Goal: Information Seeking & Learning: Understand process/instructions

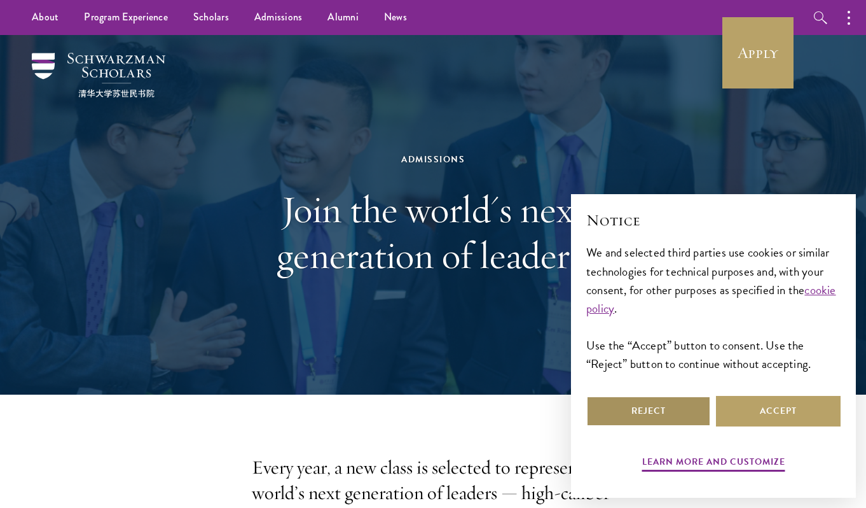
click at [678, 415] on button "Reject" at bounding box center [649, 411] width 125 height 31
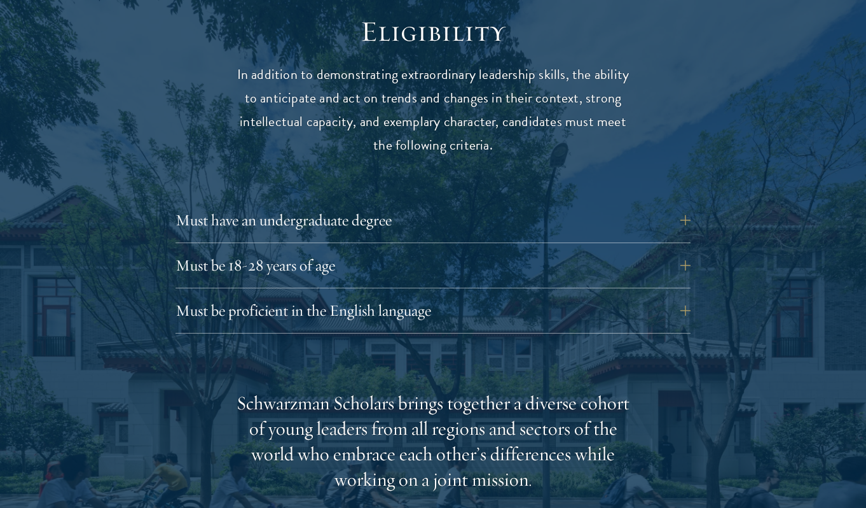
scroll to position [1677, 0]
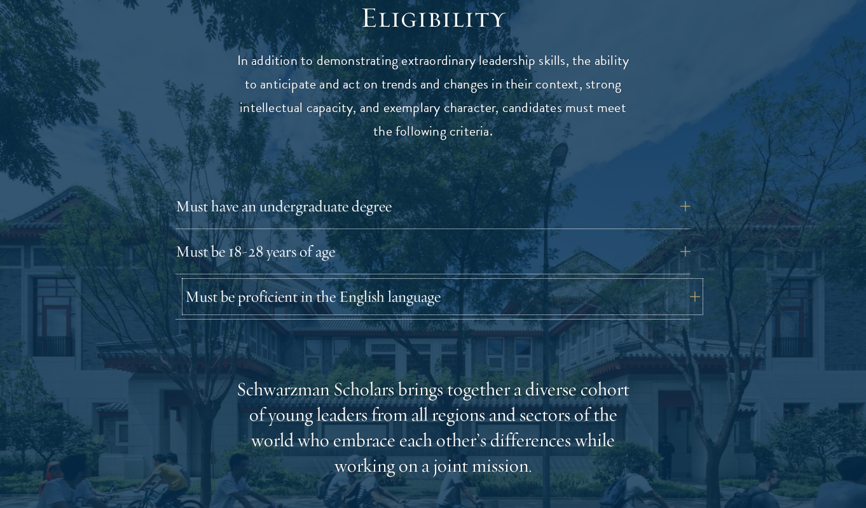
click at [410, 281] on button "Must be proficient in the English language" at bounding box center [442, 296] width 515 height 31
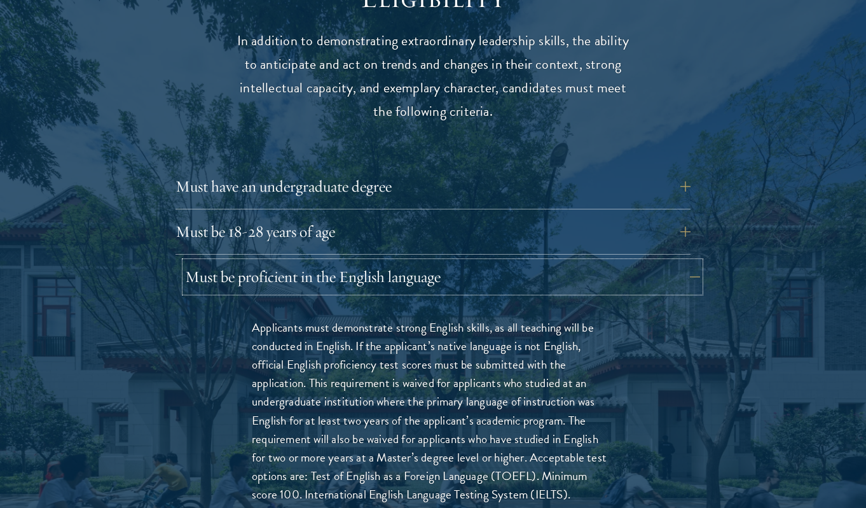
scroll to position [1699, 0]
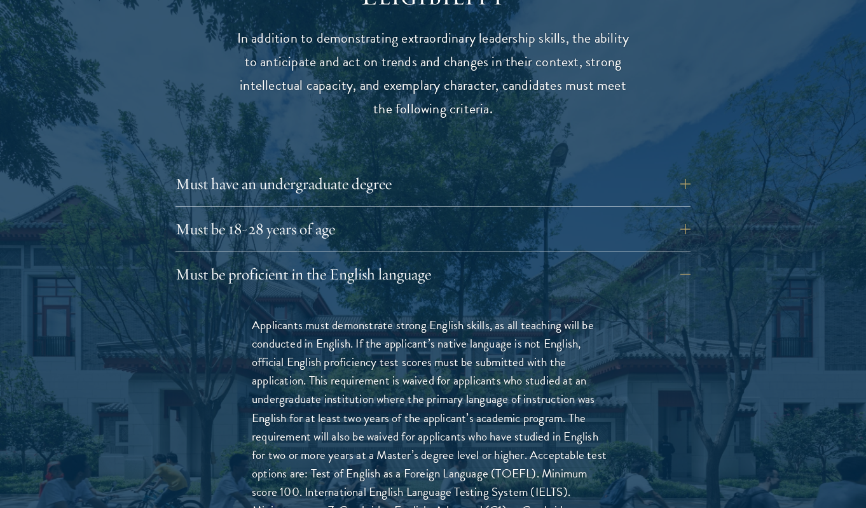
click at [427, 337] on p "Applicants must demonstrate strong English skills, as all teaching will be cond…" at bounding box center [433, 436] width 363 height 240
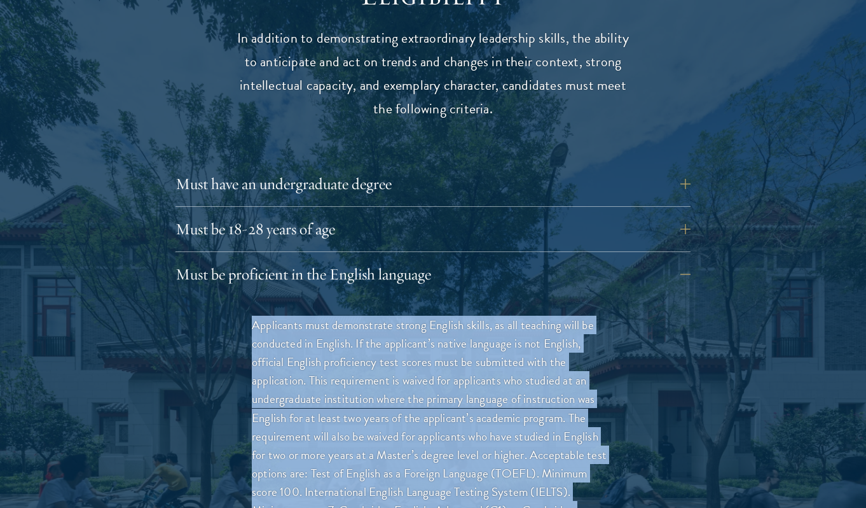
click at [427, 337] on p "Applicants must demonstrate strong English skills, as all teaching will be cond…" at bounding box center [433, 436] width 363 height 240
click at [441, 335] on p "Applicants must demonstrate strong English skills, as all teaching will be cond…" at bounding box center [433, 436] width 363 height 240
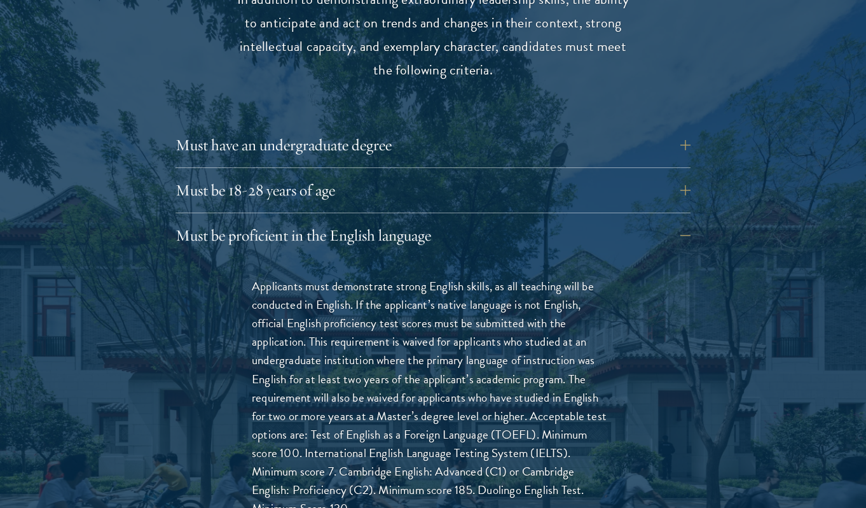
scroll to position [1767, 0]
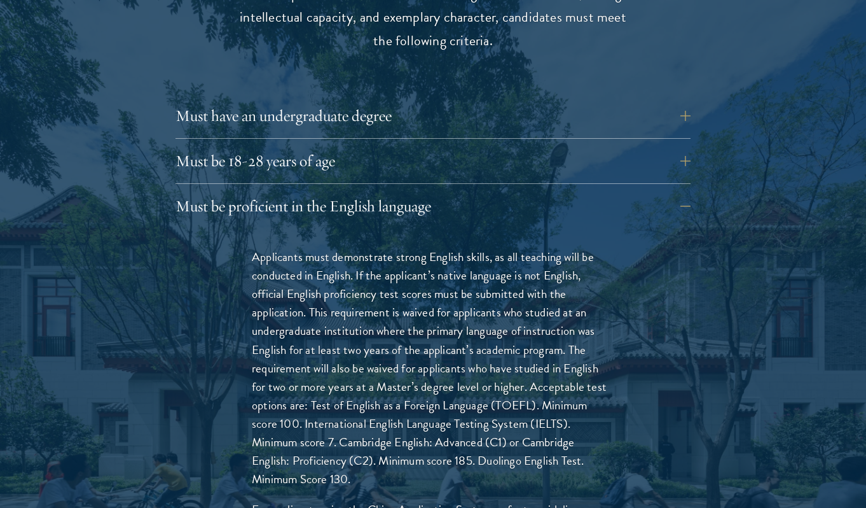
drag, startPoint x: 470, startPoint y: 466, endPoint x: 435, endPoint y: 219, distance: 248.8
click at [435, 228] on div "Applicants must demonstrate strong English skills, as all teaching will be cond…" at bounding box center [433, 398] width 439 height 340
click at [449, 349] on p "Applicants must demonstrate strong English skills, as all teaching will be cond…" at bounding box center [433, 367] width 363 height 240
click at [382, 191] on button "Must be proficient in the English language" at bounding box center [442, 206] width 515 height 31
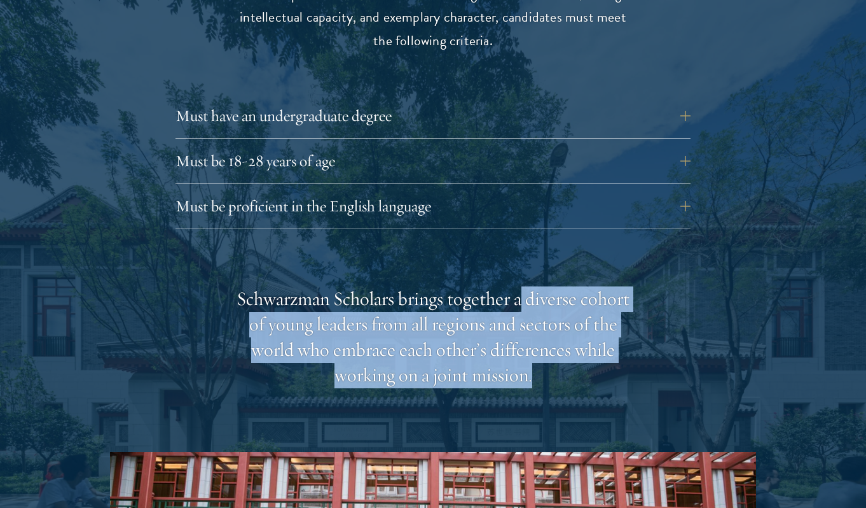
drag, startPoint x: 515, startPoint y: 361, endPoint x: 498, endPoint y: 251, distance: 111.4
click at [499, 258] on div "Eligibility In addition to demonstrating extraordinary leadership skills, the a…" at bounding box center [433, 360] width 647 height 901
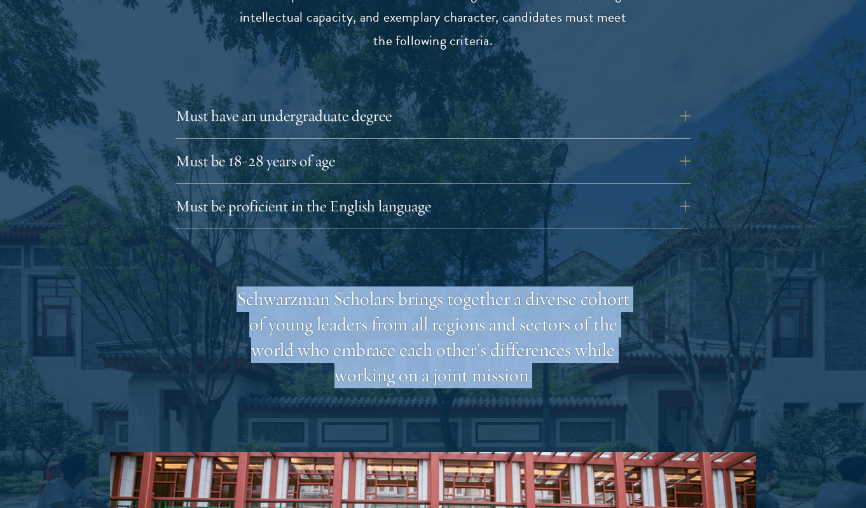
click at [508, 327] on div "Schwarzman Scholars brings together a diverse cohort of young leaders from all …" at bounding box center [433, 337] width 394 height 102
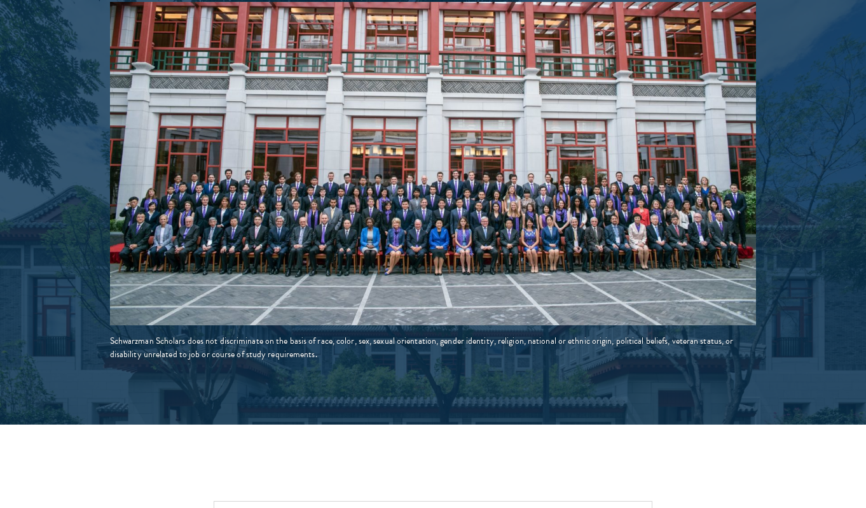
scroll to position [2224, 0]
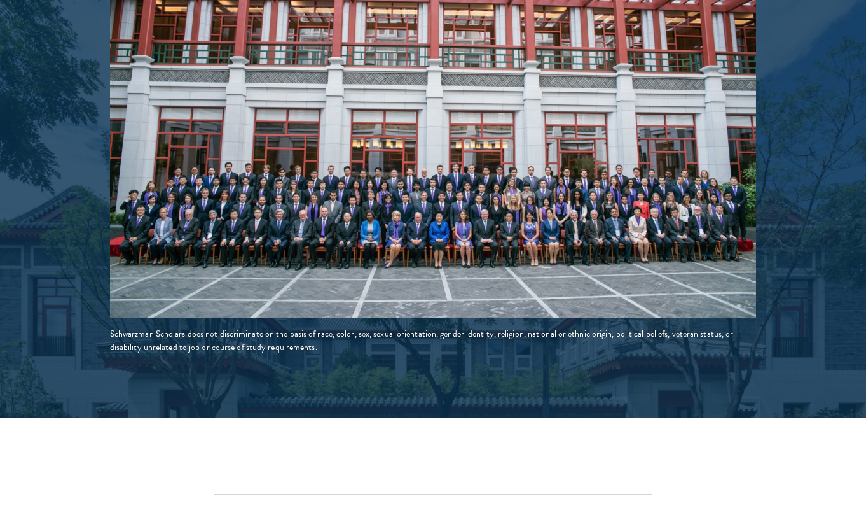
click at [485, 327] on div "Schwarzman Scholars does not discriminate on the basis of race, color, sex, sex…" at bounding box center [433, 340] width 647 height 27
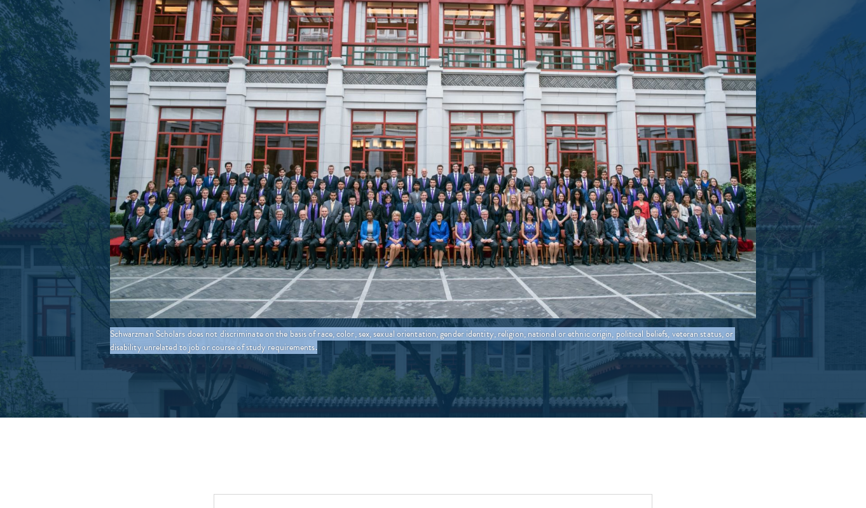
click at [485, 327] on div "Schwarzman Scholars does not discriminate on the basis of race, color, sex, sex…" at bounding box center [433, 340] width 647 height 27
click at [495, 327] on div "Schwarzman Scholars does not discriminate on the basis of race, color, sex, sex…" at bounding box center [433, 340] width 647 height 27
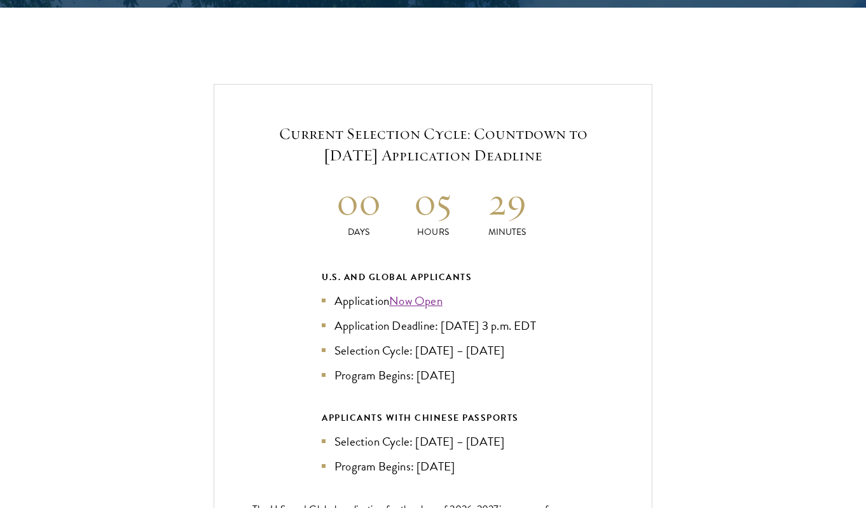
scroll to position [2690, 0]
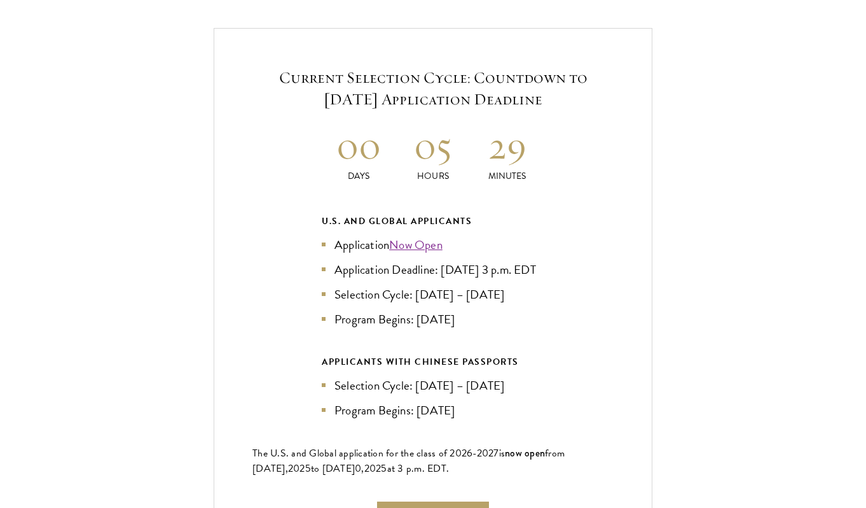
drag, startPoint x: 504, startPoint y: 401, endPoint x: 480, endPoint y: 209, distance: 194.2
click at [480, 213] on div "U.S. and Global Applicants Application Now Open Application Deadline: Sept 10, …" at bounding box center [433, 316] width 223 height 206
click at [512, 301] on li "Selection Cycle: Oct – Nov 2025" at bounding box center [433, 294] width 223 height 18
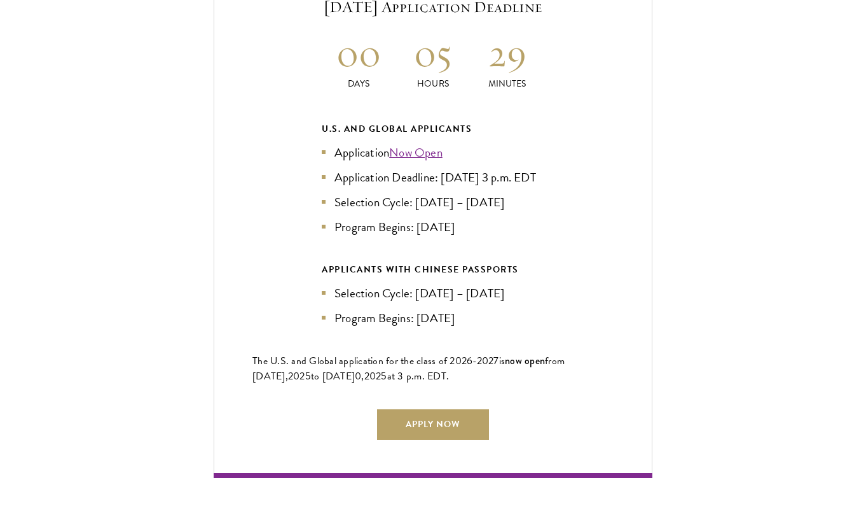
drag, startPoint x: 488, startPoint y: 304, endPoint x: 464, endPoint y: 39, distance: 265.7
click at [464, 39] on div "Current Selection Cycle: Countdown to September 10, 2025 Application Deadline 0…" at bounding box center [433, 206] width 439 height 541
click at [504, 216] on ul "Application Now Open Application Deadline: Sept 10, 2025 at 3 p.m. EDT Selectio…" at bounding box center [433, 189] width 223 height 93
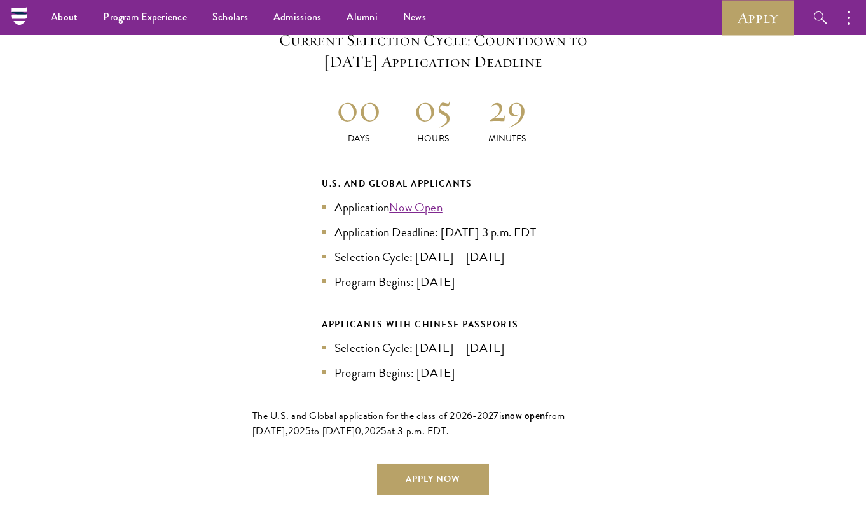
scroll to position [2696, 0]
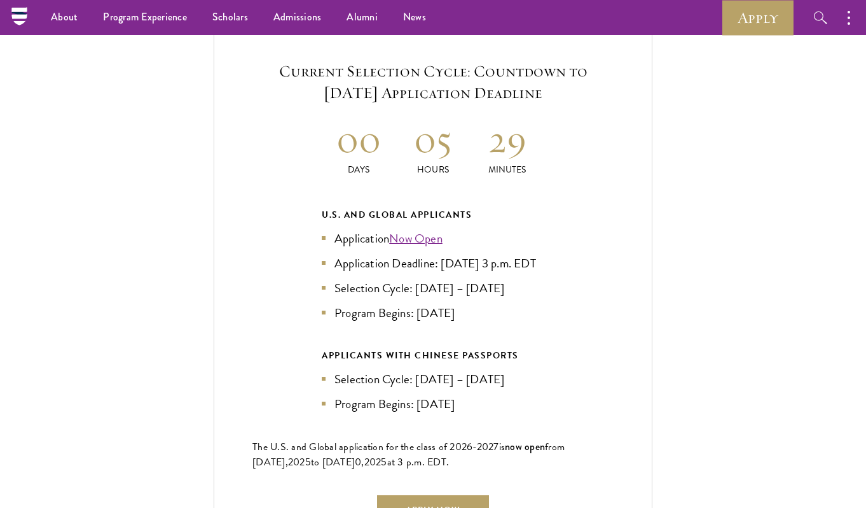
drag, startPoint x: 471, startPoint y: 403, endPoint x: 324, endPoint y: 196, distance: 254.2
click at [324, 207] on div "U.S. and Global Applicants Application Now Open Application Deadline: Sept 10, …" at bounding box center [433, 310] width 223 height 206
click at [317, 196] on div "Current Selection Cycle: Countdown to September 10, 2025 Application Deadline 0…" at bounding box center [433, 292] width 439 height 541
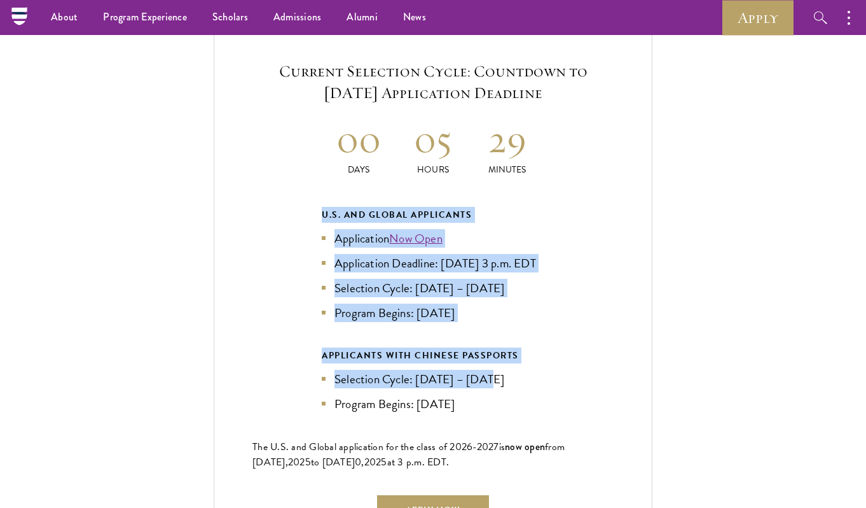
drag, startPoint x: 319, startPoint y: 195, endPoint x: 473, endPoint y: 385, distance: 244.3
click at [473, 385] on div "Current Selection Cycle: Countdown to September 10, 2025 Application Deadline 0…" at bounding box center [433, 292] width 439 height 541
click at [481, 366] on div "APPLICANTS WITH CHINESE PASSPORTS Selection Cycle: Jun – Jul 2025 Program Begin…" at bounding box center [433, 380] width 223 height 66
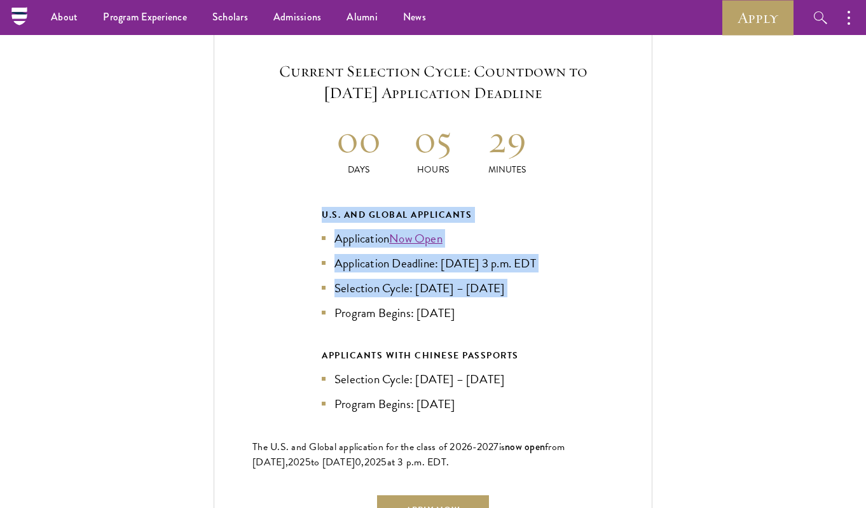
drag, startPoint x: 485, startPoint y: 306, endPoint x: 502, endPoint y: 178, distance: 128.9
click at [500, 177] on div "Current Selection Cycle: Countdown to September 10, 2025 Application Deadline 0…" at bounding box center [433, 292] width 439 height 541
click at [517, 265] on li "Application Deadline: Sept 10, 2025 at 3 p.m. EDT" at bounding box center [433, 263] width 223 height 18
drag, startPoint x: 478, startPoint y: 316, endPoint x: 472, endPoint y: 168, distance: 148.4
click at [472, 168] on div "Current Selection Cycle: Countdown to September 10, 2025 Application Deadline 0…" at bounding box center [433, 292] width 439 height 541
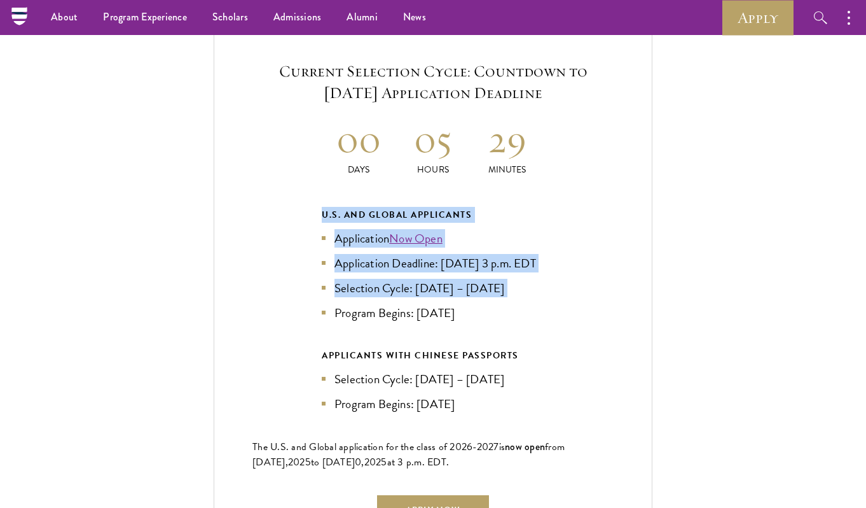
click at [489, 282] on ul "Application Now Open Application Deadline: Sept 10, 2025 at 3 p.m. EDT Selectio…" at bounding box center [433, 275] width 223 height 93
drag, startPoint x: 487, startPoint y: 323, endPoint x: 490, endPoint y: 188, distance: 135.5
click at [490, 188] on div "Current Selection Cycle: Countdown to September 10, 2025 Application Deadline 0…" at bounding box center [433, 292] width 439 height 541
click at [489, 291] on li "Selection Cycle: Oct – Nov 2025" at bounding box center [433, 288] width 223 height 18
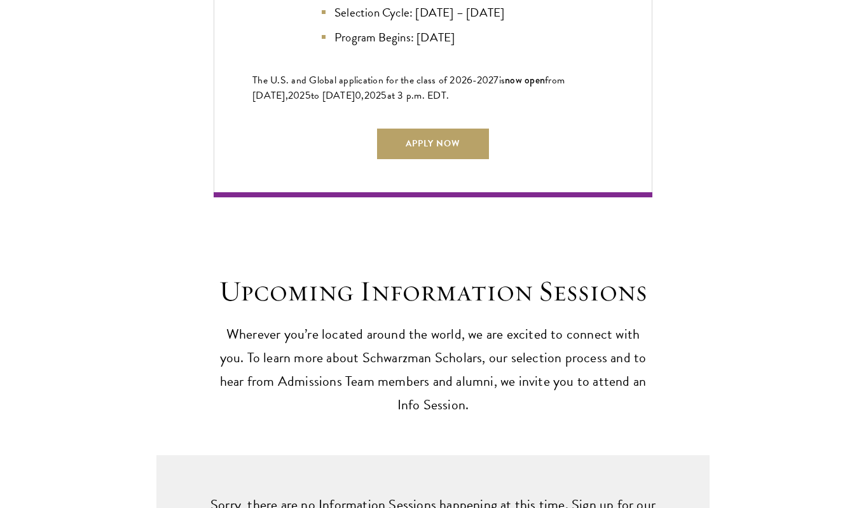
scroll to position [3075, 0]
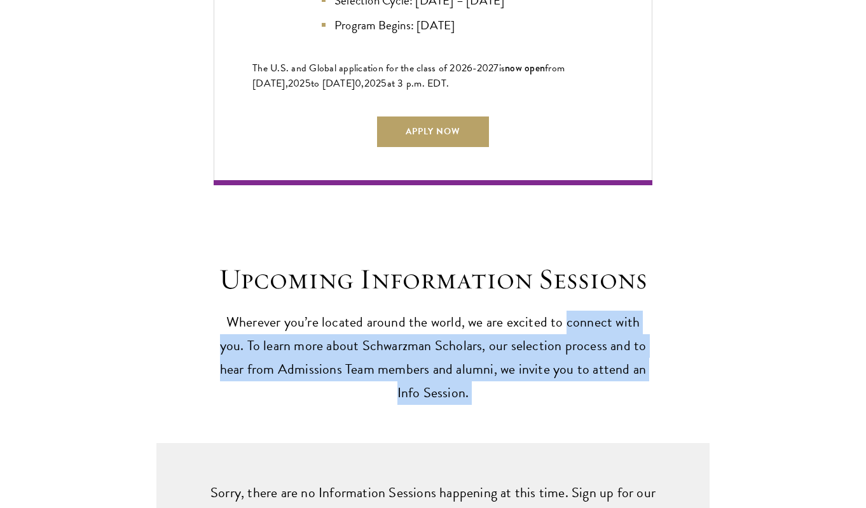
drag, startPoint x: 532, startPoint y: 348, endPoint x: 537, endPoint y: 214, distance: 133.7
click at [537, 214] on div "Upcoming Information Sessions Wherever you’re located around the world, we are …" at bounding box center [433, 400] width 866 height 431
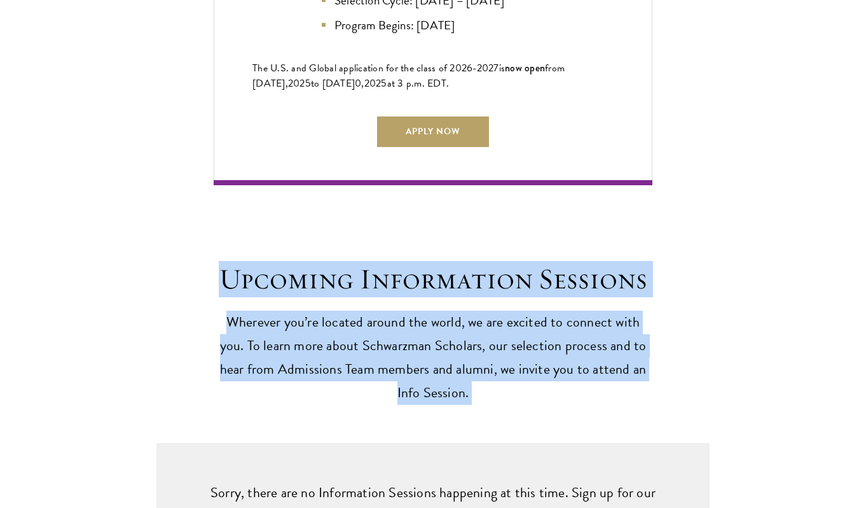
click at [552, 310] on p "Wherever you’re located around the world, we are excited to connect with you. T…" at bounding box center [433, 357] width 439 height 94
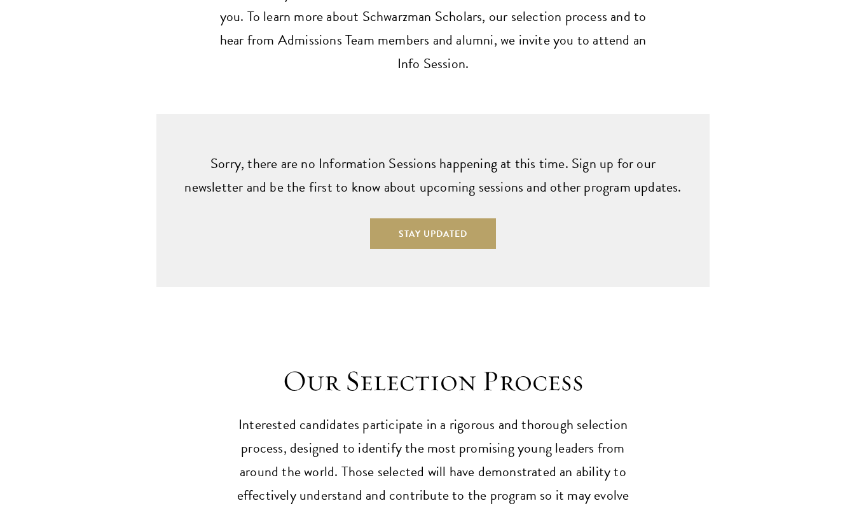
scroll to position [3423, 0]
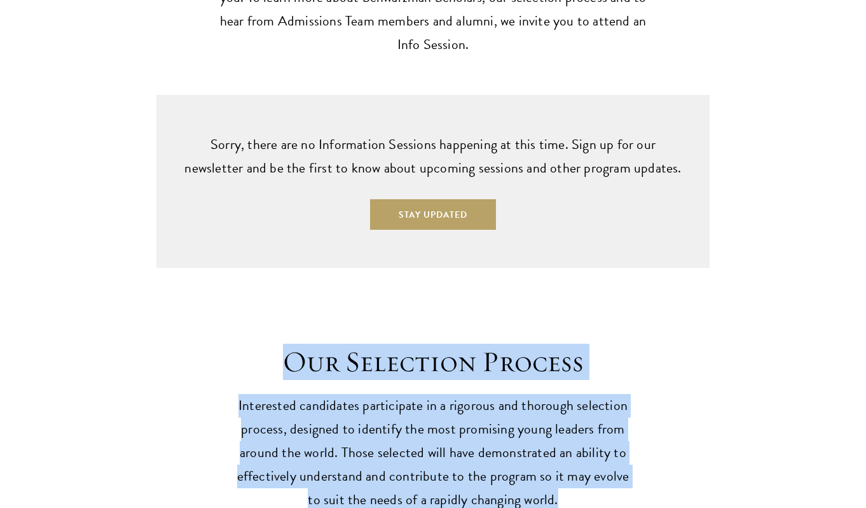
drag, startPoint x: 552, startPoint y: 368, endPoint x: 314, endPoint y: 243, distance: 268.6
click at [314, 344] on header "Our Selection Process Interested candidates participate in a rigorous and thoro…" at bounding box center [433, 427] width 394 height 167
drag, startPoint x: 316, startPoint y: 242, endPoint x: 327, endPoint y: 241, distance: 11.5
click at [316, 344] on h2 "Our Selection Process" at bounding box center [433, 362] width 394 height 36
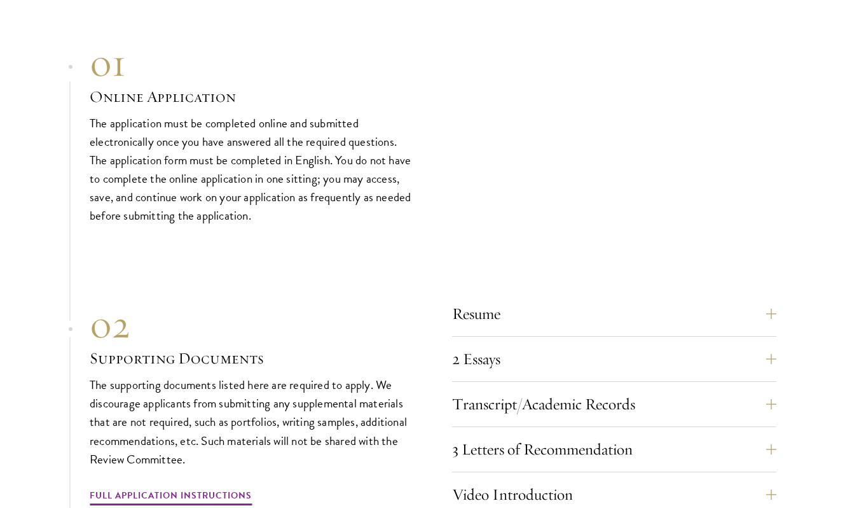
scroll to position [3952, 0]
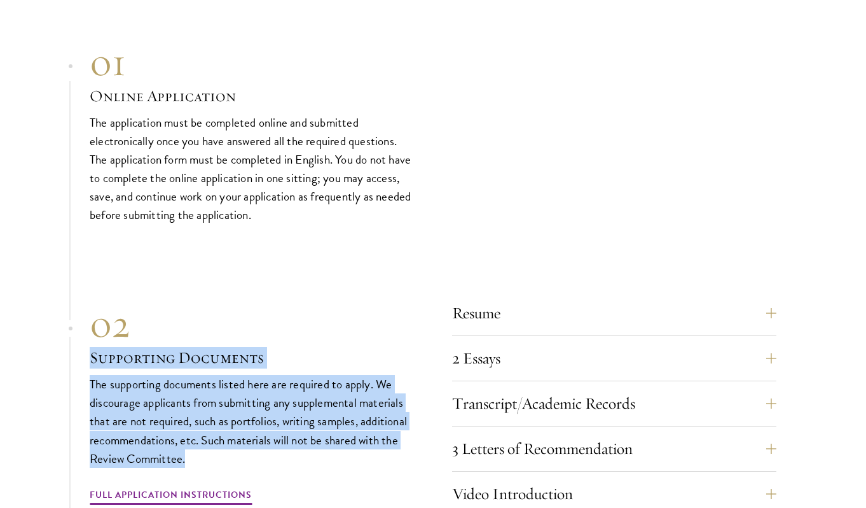
drag, startPoint x: 260, startPoint y: 343, endPoint x: 221, endPoint y: 217, distance: 131.8
click at [223, 301] on div "02 Supporting Documents The supporting documents listed here are required to ap…" at bounding box center [252, 403] width 324 height 205
click at [220, 375] on p "The supporting documents listed here are required to apply. We discourage appli…" at bounding box center [252, 421] width 324 height 92
drag, startPoint x: 232, startPoint y: 333, endPoint x: 71, endPoint y: 232, distance: 190.1
click at [71, 232] on section "01 Online Application 01 Online Application The application must be completed o…" at bounding box center [433, 433] width 866 height 788
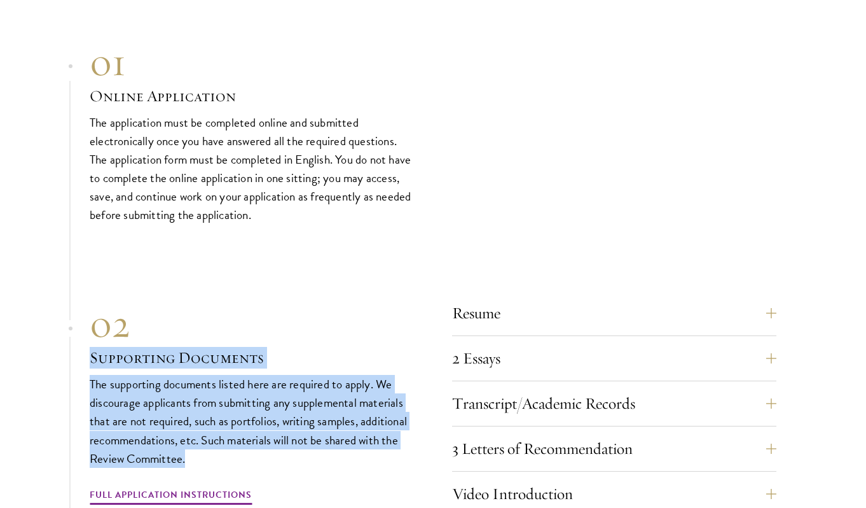
click at [201, 375] on p "The supporting documents listed here are required to apply. We discourage appli…" at bounding box center [252, 421] width 324 height 92
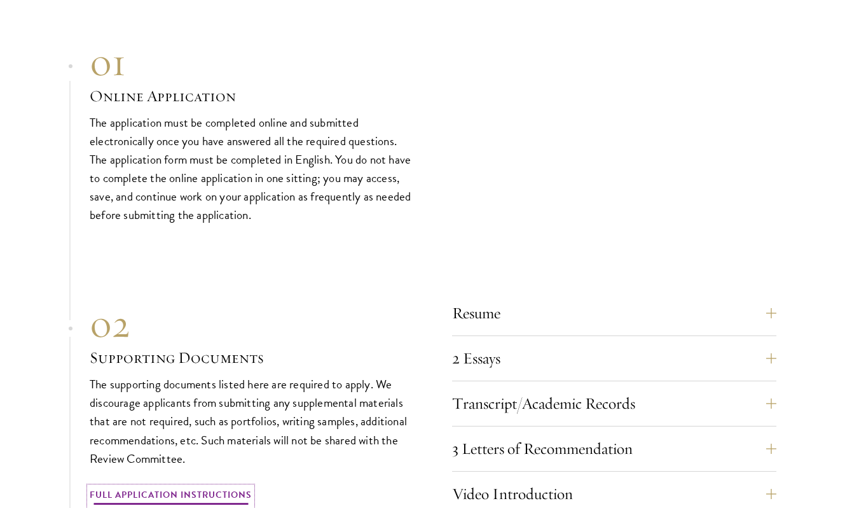
click at [178, 487] on link "Full Application Instructions" at bounding box center [171, 497] width 162 height 20
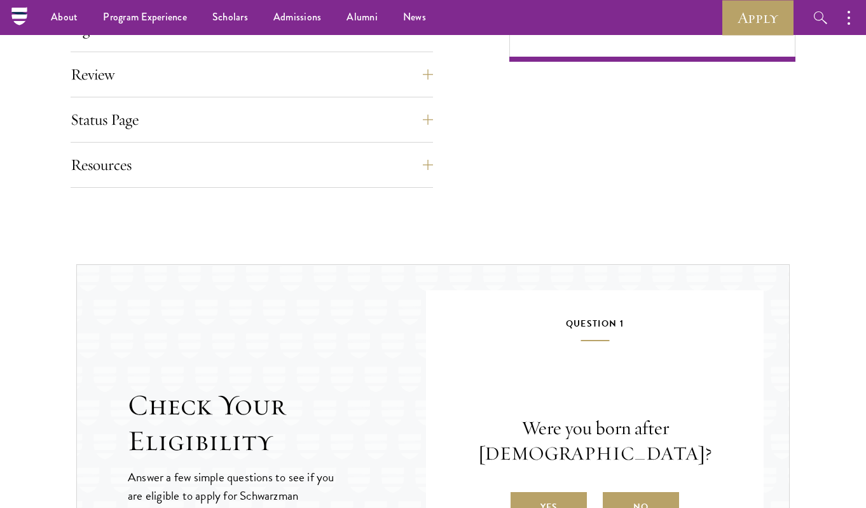
scroll to position [1066, 0]
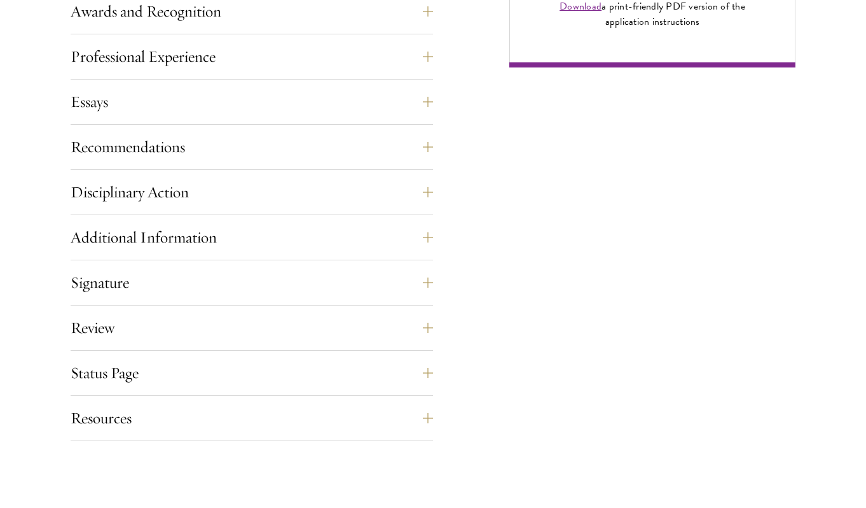
scroll to position [1090, 0]
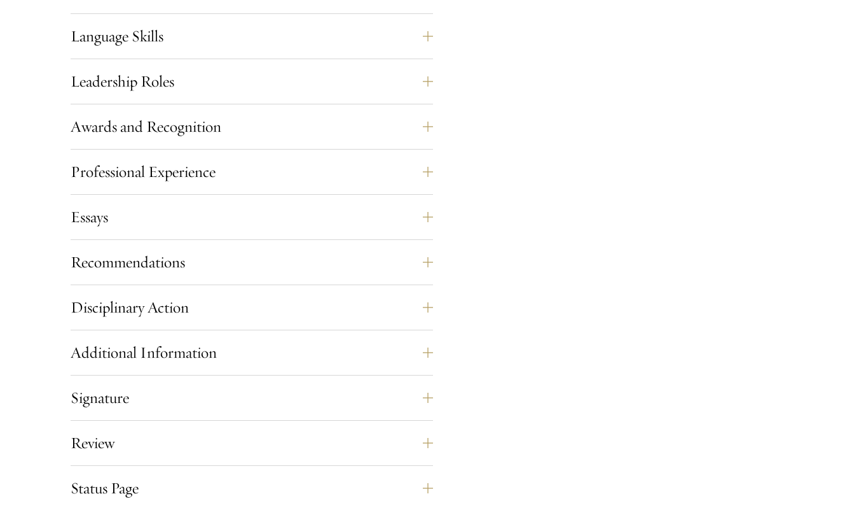
scroll to position [1192, 0]
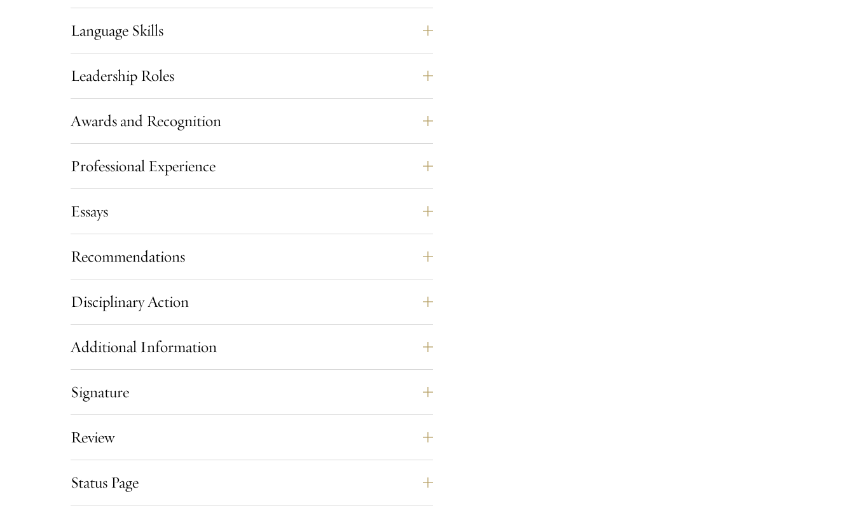
drag, startPoint x: 451, startPoint y: 240, endPoint x: 400, endPoint y: 114, distance: 135.9
drag, startPoint x: 471, startPoint y: 249, endPoint x: 223, endPoint y: 129, distance: 276.6
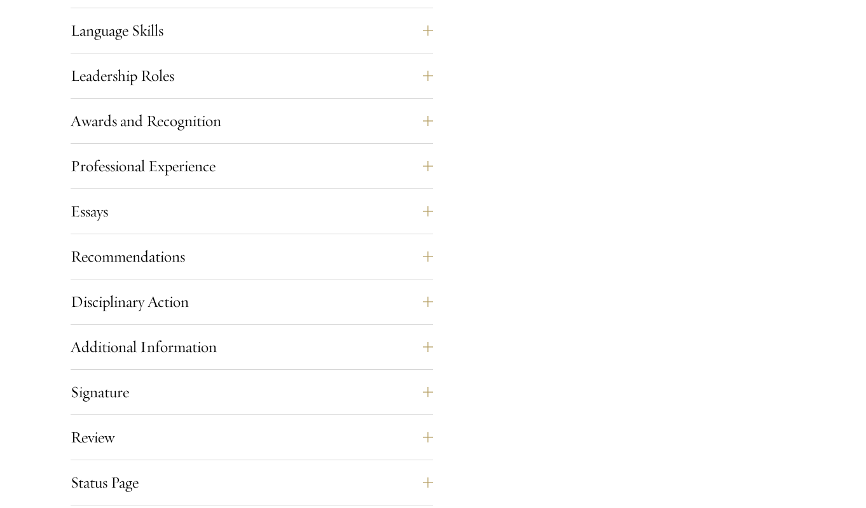
drag, startPoint x: 478, startPoint y: 226, endPoint x: 454, endPoint y: 136, distance: 94.3
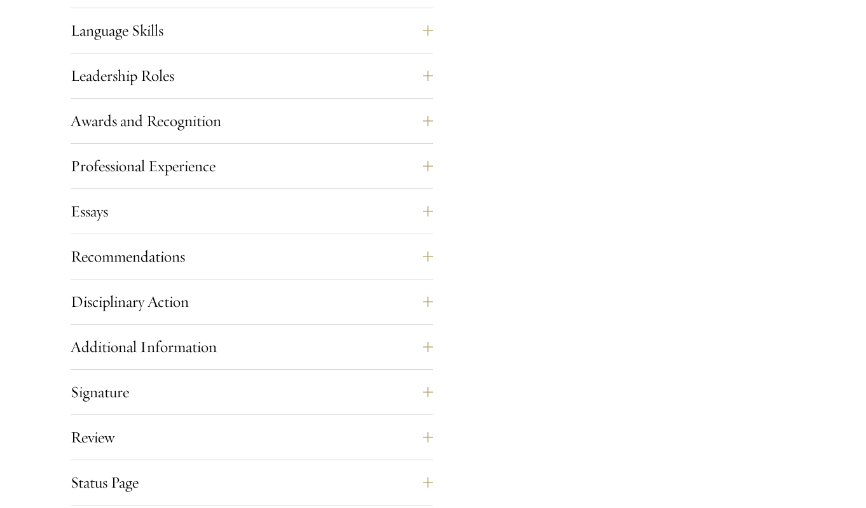
drag, startPoint x: 469, startPoint y: 237, endPoint x: 435, endPoint y: 113, distance: 129.2
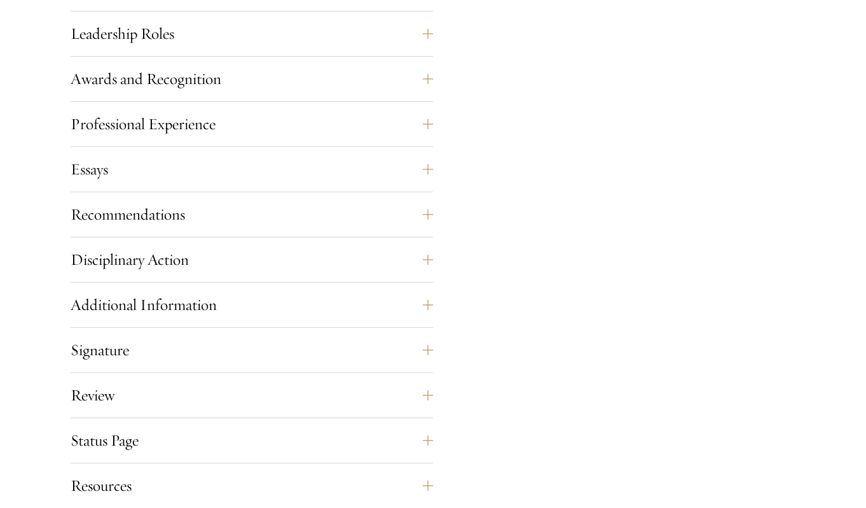
scroll to position [1234, 0]
drag, startPoint x: 471, startPoint y: 354, endPoint x: 469, endPoint y: 188, distance: 166.1
drag, startPoint x: 464, startPoint y: 396, endPoint x: 459, endPoint y: 191, distance: 204.9
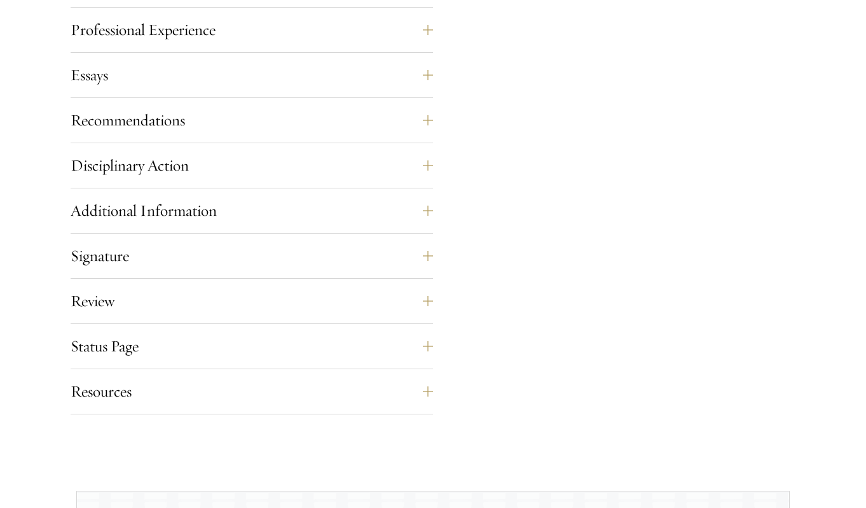
scroll to position [1330, 0]
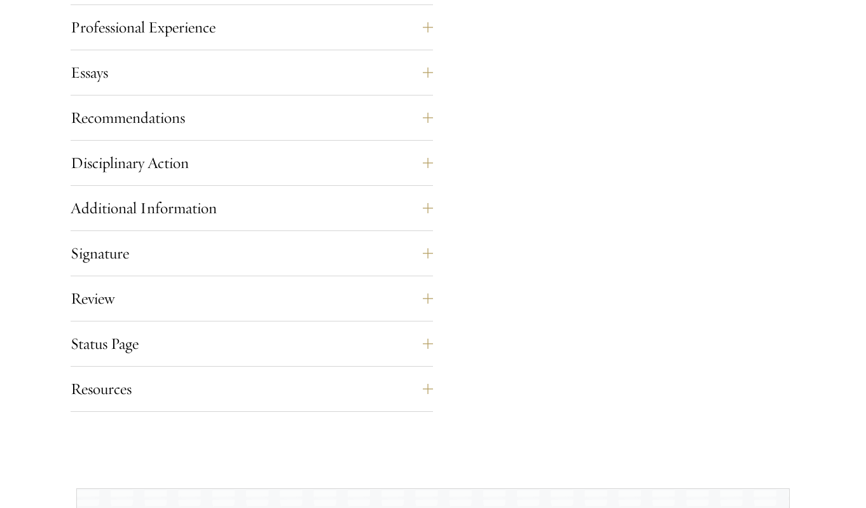
drag, startPoint x: 457, startPoint y: 322, endPoint x: 449, endPoint y: 209, distance: 113.5
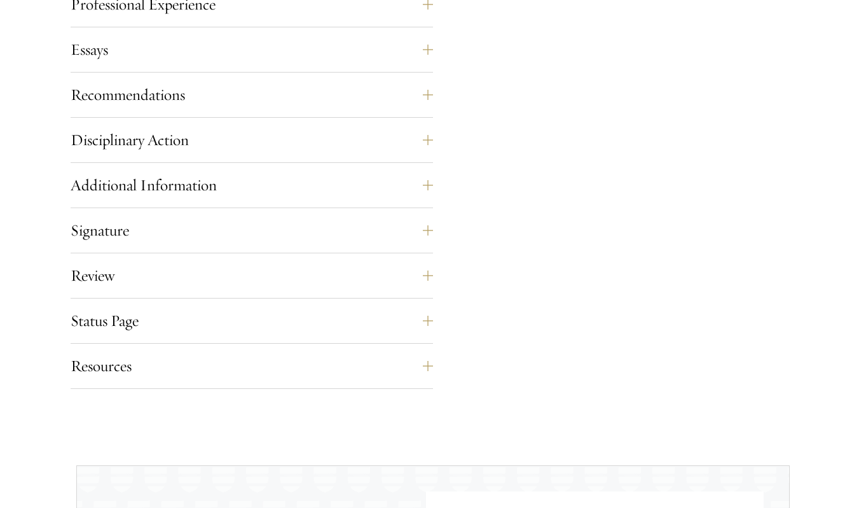
scroll to position [1374, 0]
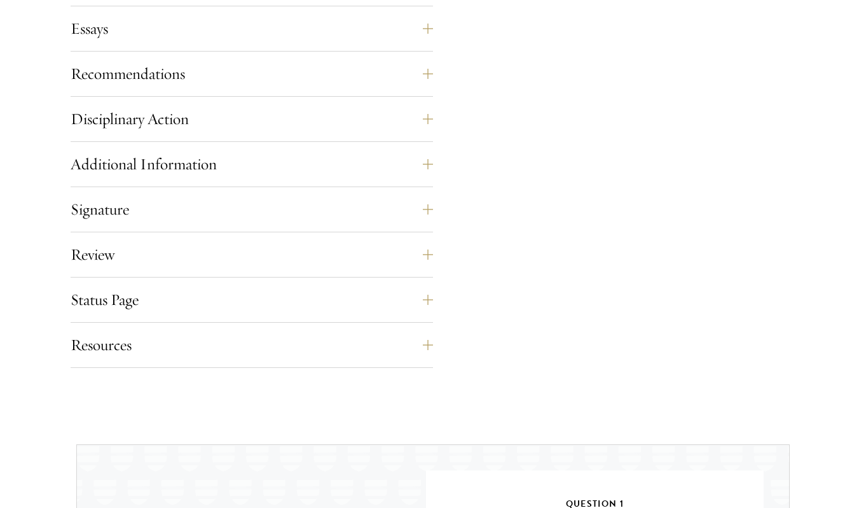
drag, startPoint x: 512, startPoint y: 371, endPoint x: 466, endPoint y: 181, distance: 195.7
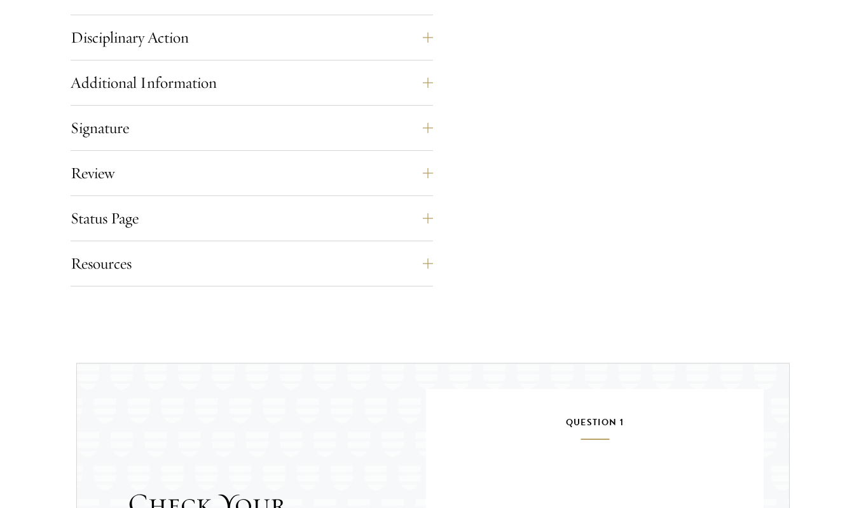
scroll to position [1462, 0]
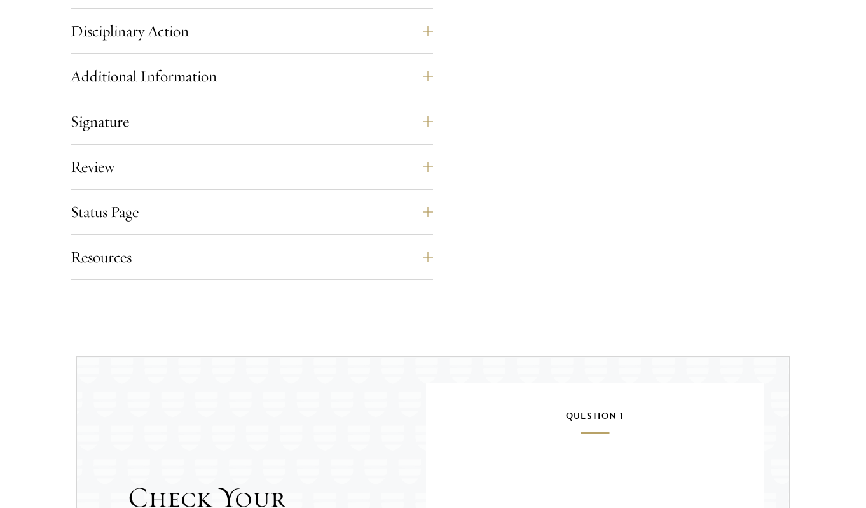
drag, startPoint x: 606, startPoint y: 270, endPoint x: 575, endPoint y: 132, distance: 141.4
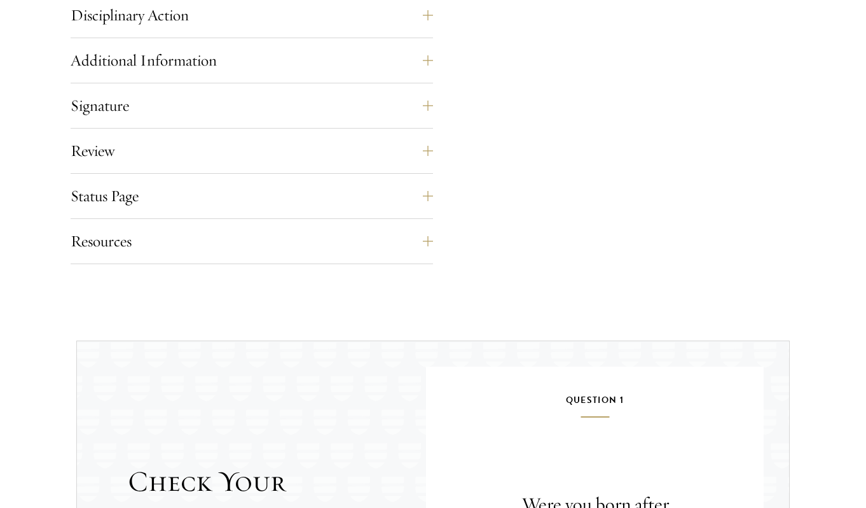
scroll to position [1481, 0]
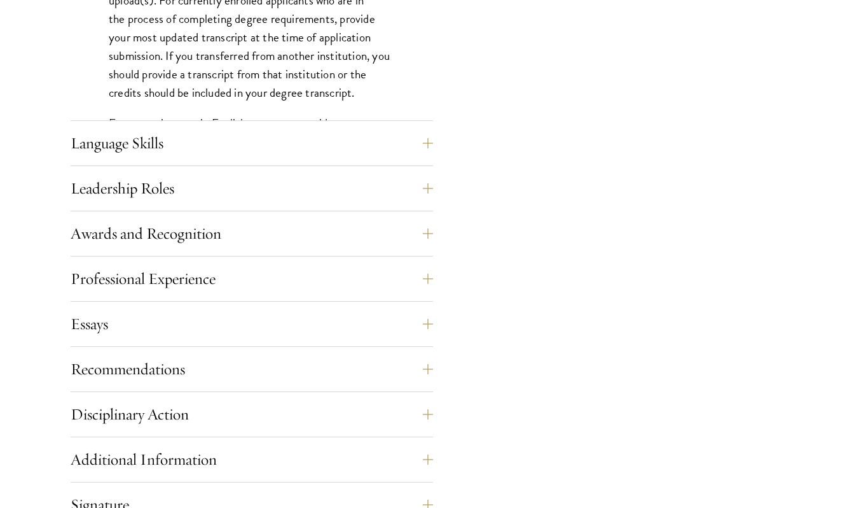
scroll to position [1735, 0]
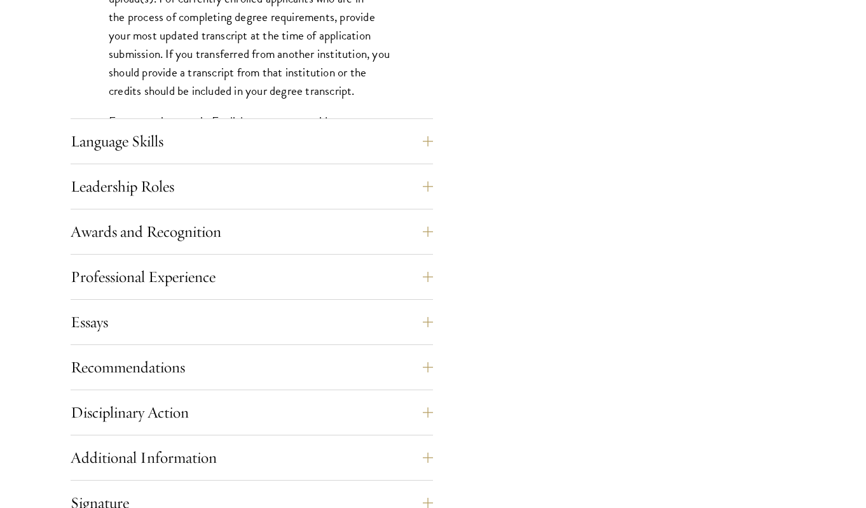
drag, startPoint x: 479, startPoint y: 358, endPoint x: 454, endPoint y: 176, distance: 183.6
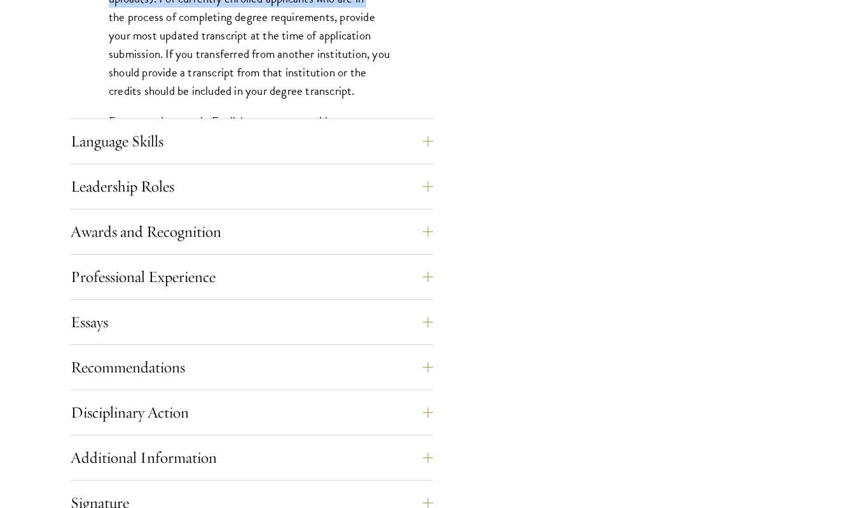
drag, startPoint x: 613, startPoint y: 352, endPoint x: 579, endPoint y: 205, distance: 151.4
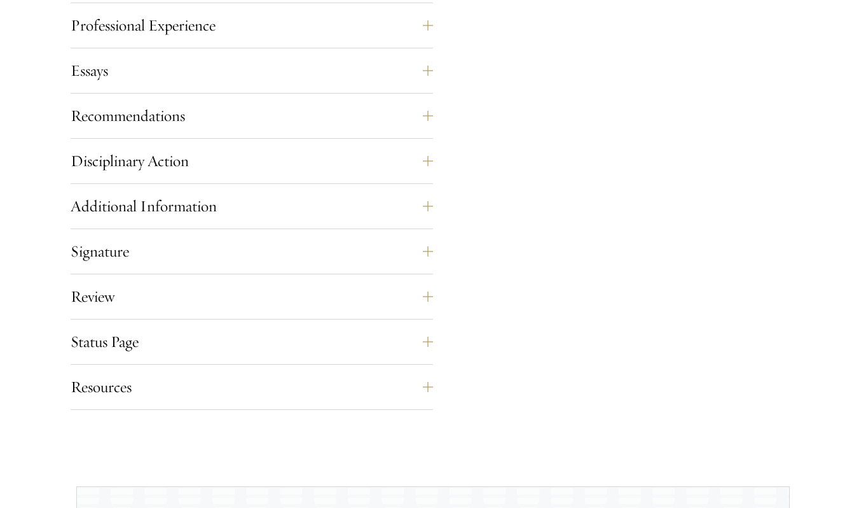
scroll to position [2184, 0]
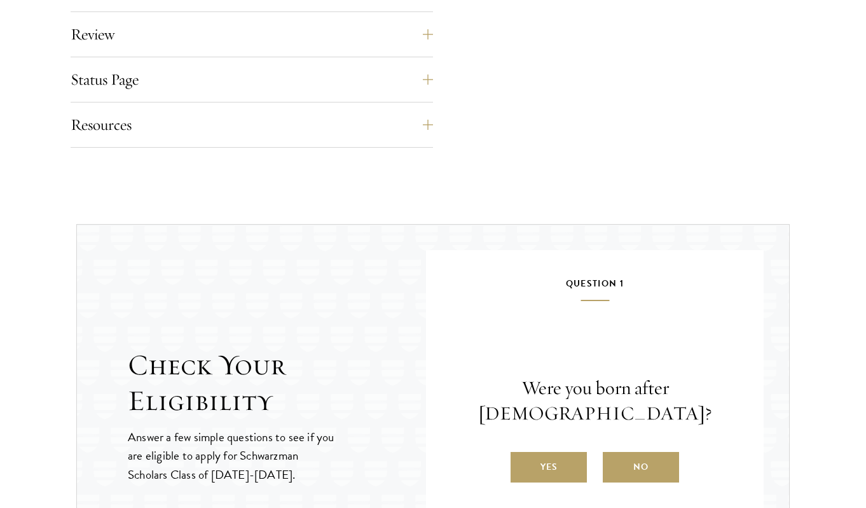
scroll to position [1635, 0]
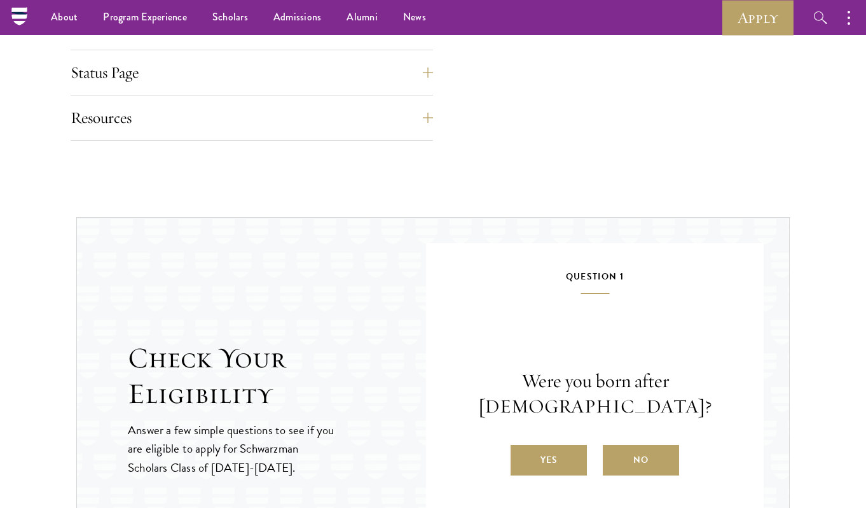
scroll to position [1273, 0]
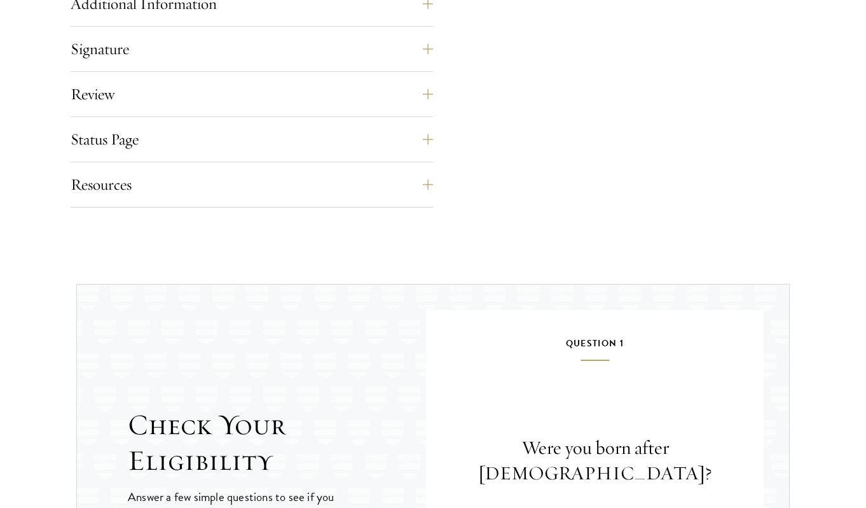
scroll to position [1370, 0]
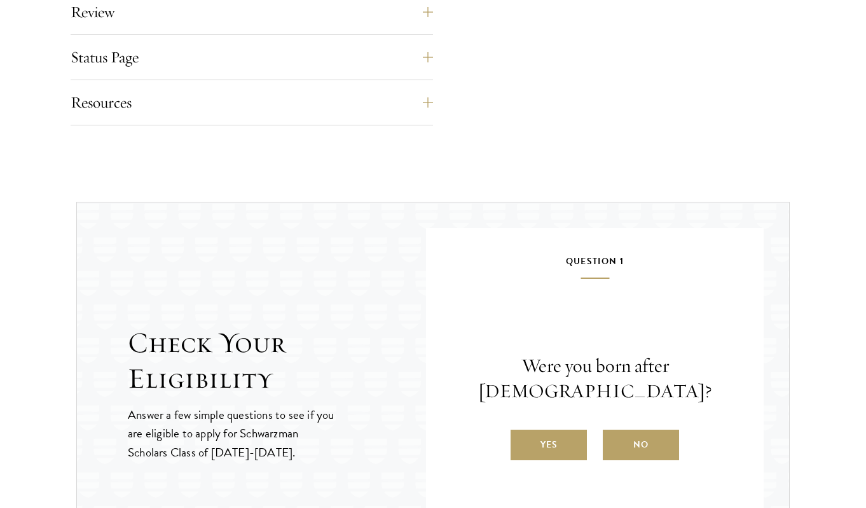
scroll to position [1474, 0]
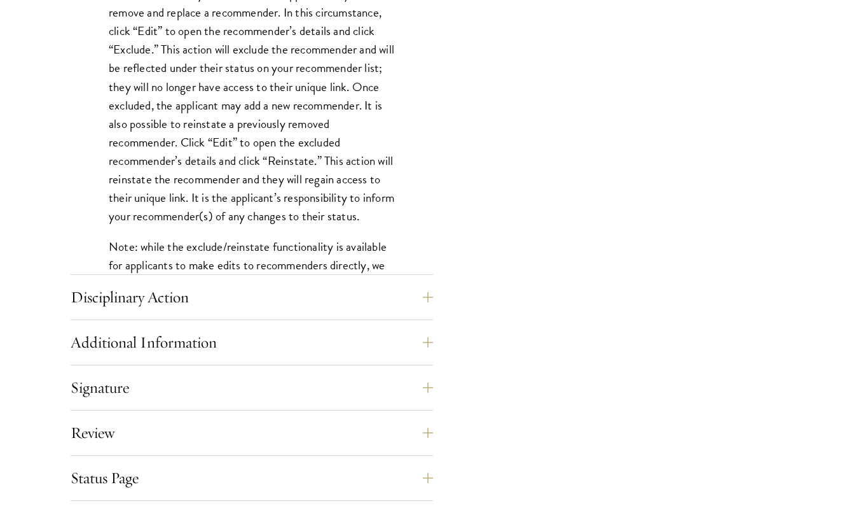
scroll to position [1511, 0]
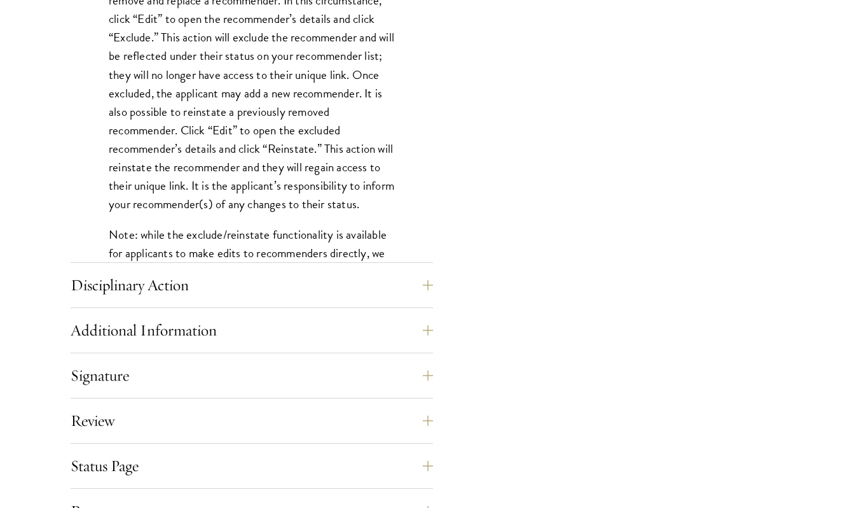
drag, startPoint x: 411, startPoint y: 313, endPoint x: 373, endPoint y: 190, distance: 128.6
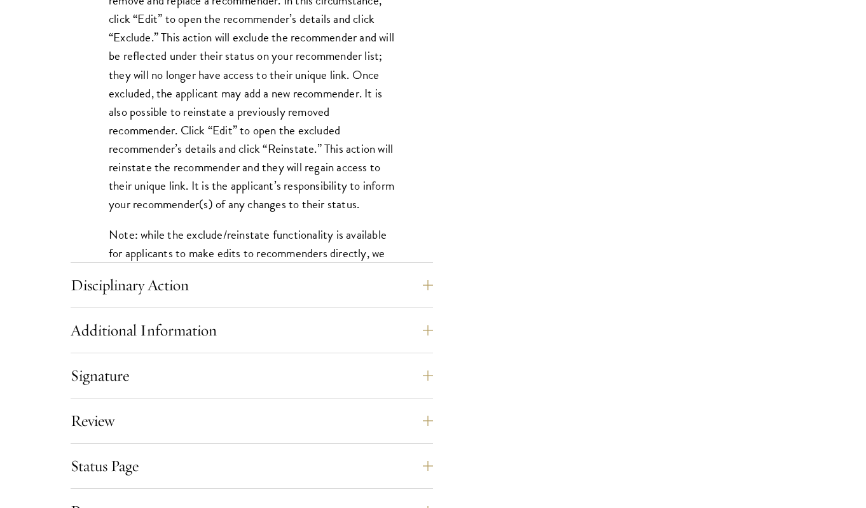
drag, startPoint x: 464, startPoint y: 372, endPoint x: 440, endPoint y: 248, distance: 126.3
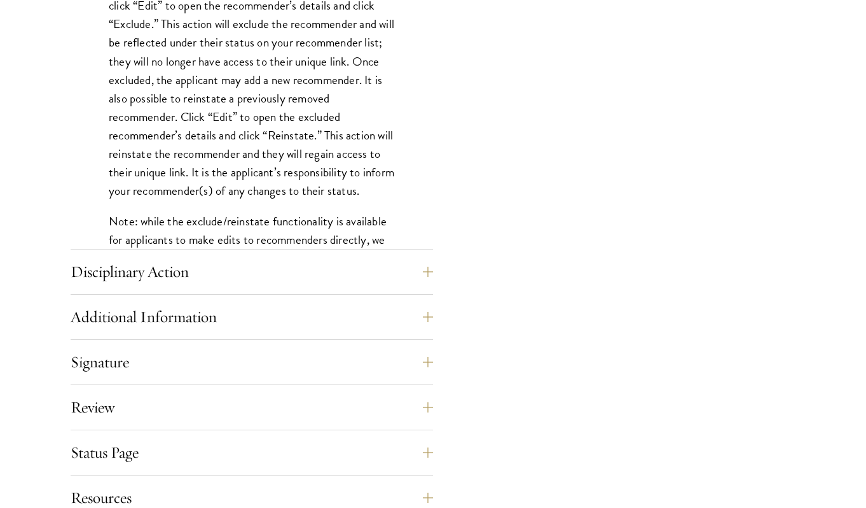
scroll to position [1535, 0]
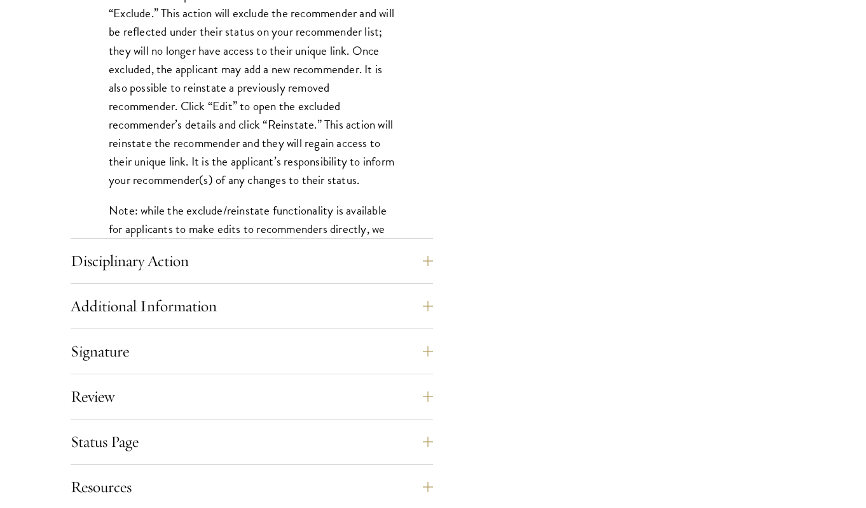
drag, startPoint x: 350, startPoint y: 405, endPoint x: 356, endPoint y: 400, distance: 7.3
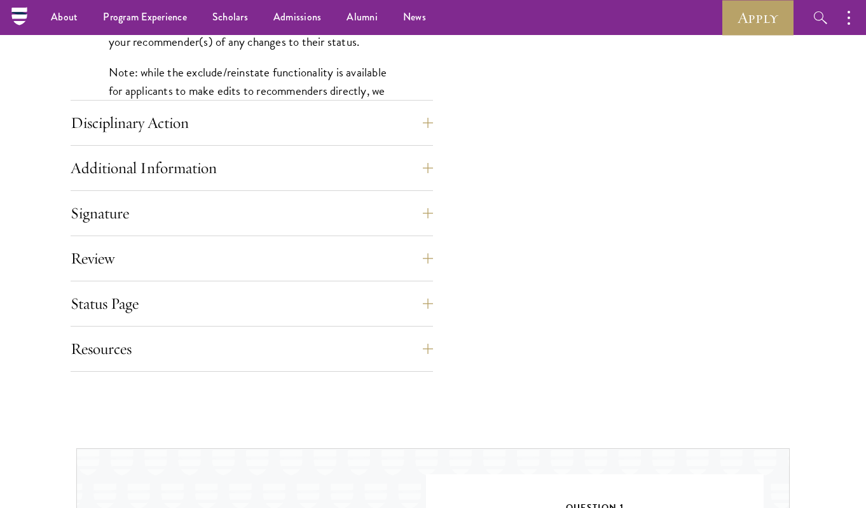
scroll to position [1515, 0]
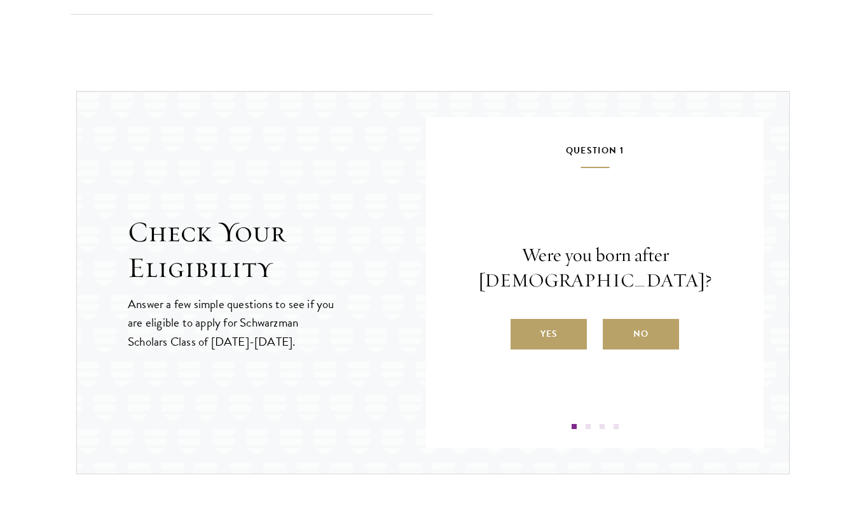
scroll to position [1601, 0]
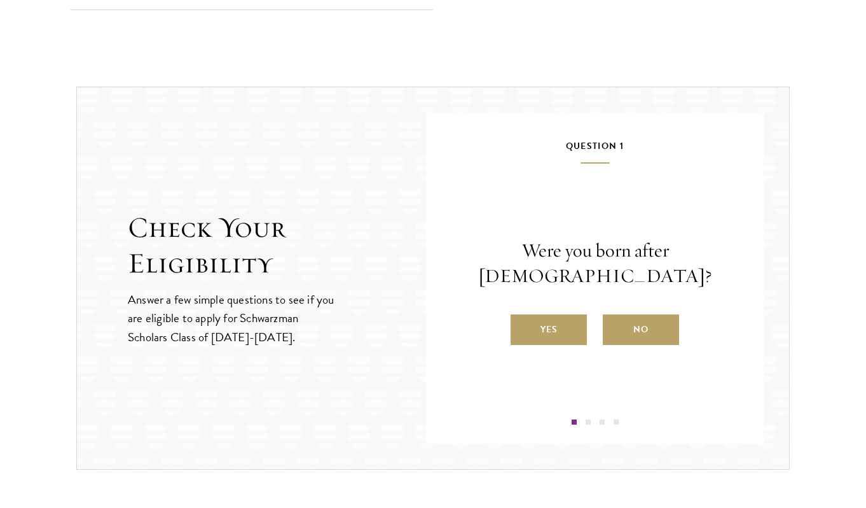
drag, startPoint x: 408, startPoint y: 371, endPoint x: 296, endPoint y: 199, distance: 205.4
drag, startPoint x: 237, startPoint y: 173, endPoint x: 421, endPoint y: 370, distance: 270.1
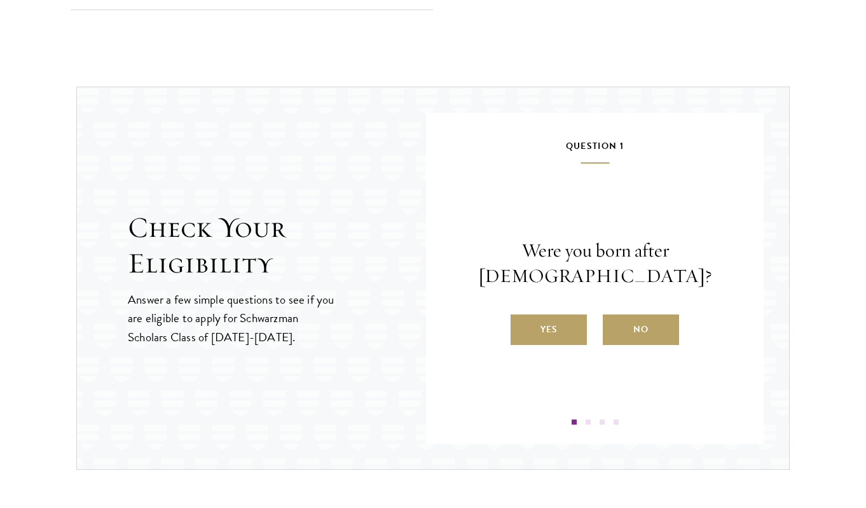
drag, startPoint x: 366, startPoint y: 363, endPoint x: 378, endPoint y: 367, distance: 12.3
drag, startPoint x: 389, startPoint y: 374, endPoint x: 235, endPoint y: 164, distance: 260.7
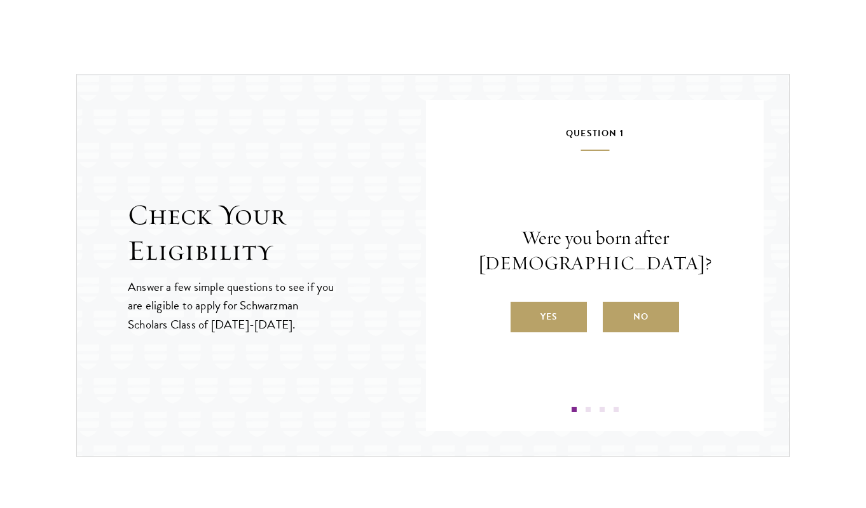
scroll to position [1669, 0]
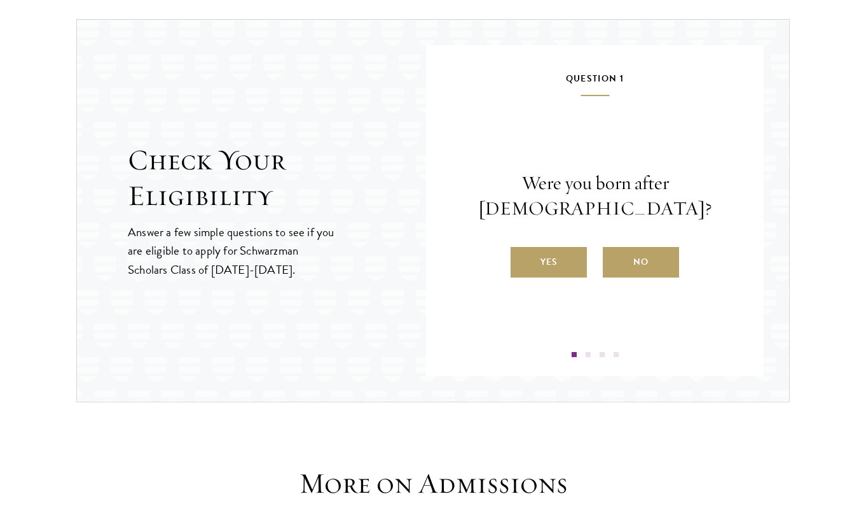
drag, startPoint x: 377, startPoint y: 400, endPoint x: 382, endPoint y: 84, distance: 316.2
drag, startPoint x: 382, startPoint y: 405, endPoint x: 408, endPoint y: 144, distance: 262.2
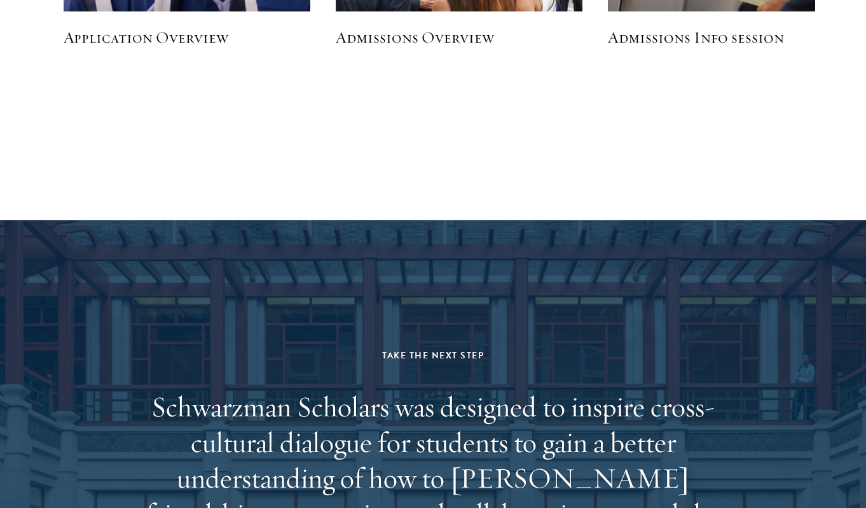
scroll to position [2084, 0]
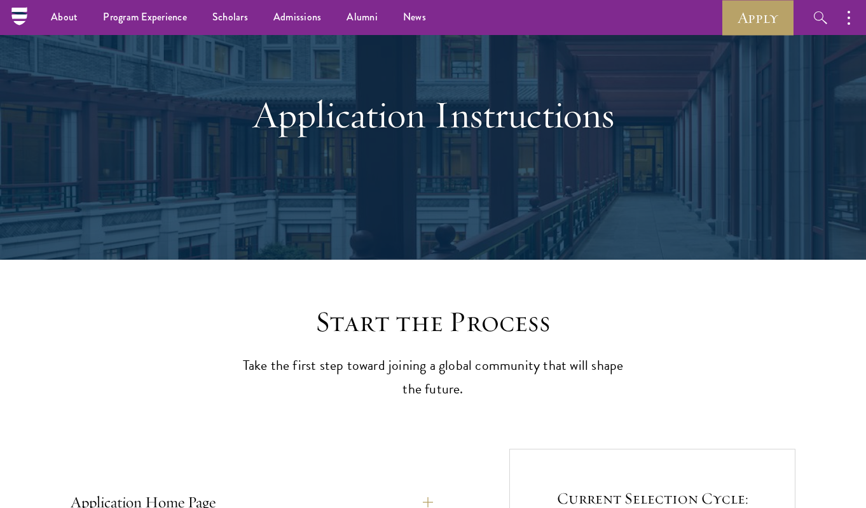
scroll to position [0, 0]
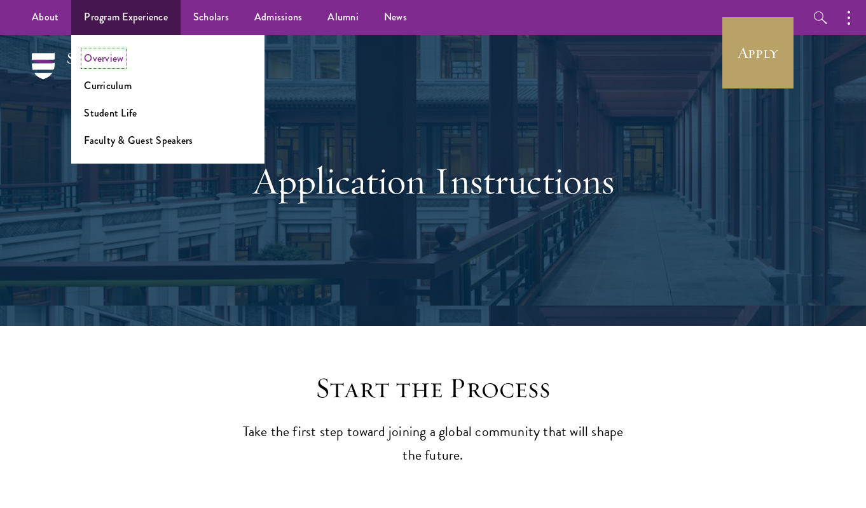
click at [100, 59] on link "Overview" at bounding box center [103, 58] width 39 height 15
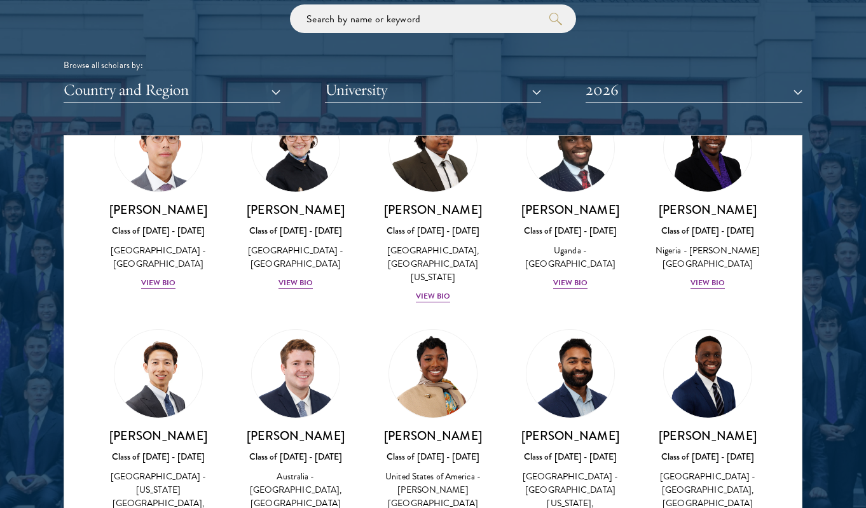
scroll to position [338, 0]
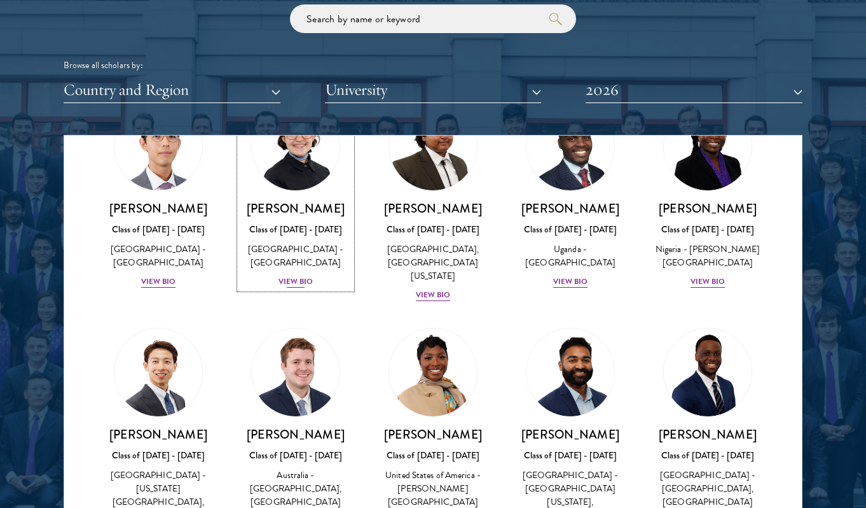
click at [344, 195] on img at bounding box center [295, 147] width 97 height 97
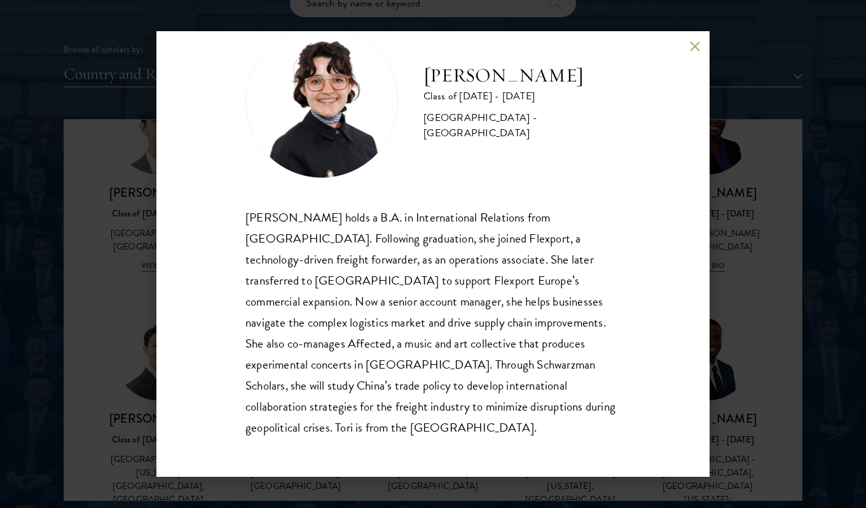
scroll to position [1547, 0]
drag, startPoint x: 571, startPoint y: 443, endPoint x: 525, endPoint y: 216, distance: 231.7
click at [525, 216] on div "[PERSON_NAME] Class of [DATE] - [DATE] [GEOGRAPHIC_DATA] - [GEOGRAPHIC_DATA] [P…" at bounding box center [432, 253] width 553 height 445
click at [544, 293] on div "[PERSON_NAME] holds a B.A. in International Relations from [GEOGRAPHIC_DATA]. F…" at bounding box center [433, 323] width 375 height 232
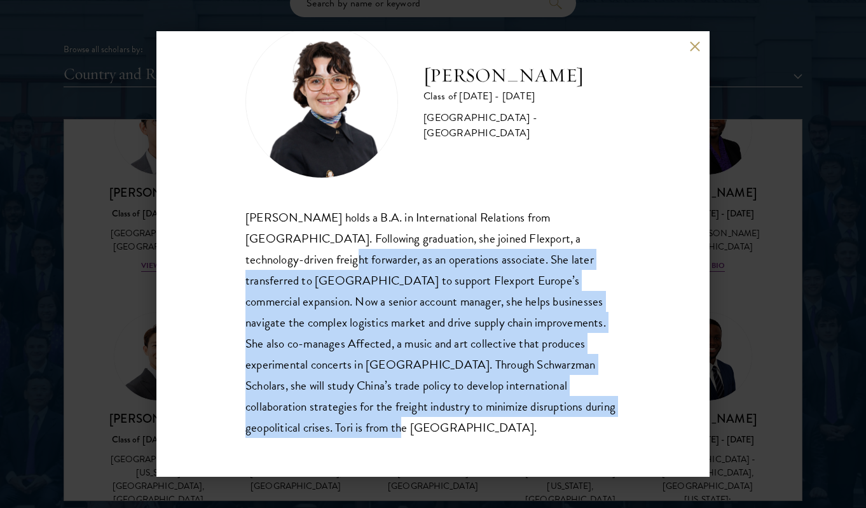
drag, startPoint x: 573, startPoint y: 421, endPoint x: 548, endPoint y: 256, distance: 167.2
click at [548, 256] on div "[PERSON_NAME] holds a B.A. in International Relations from [GEOGRAPHIC_DATA]. F…" at bounding box center [433, 323] width 375 height 232
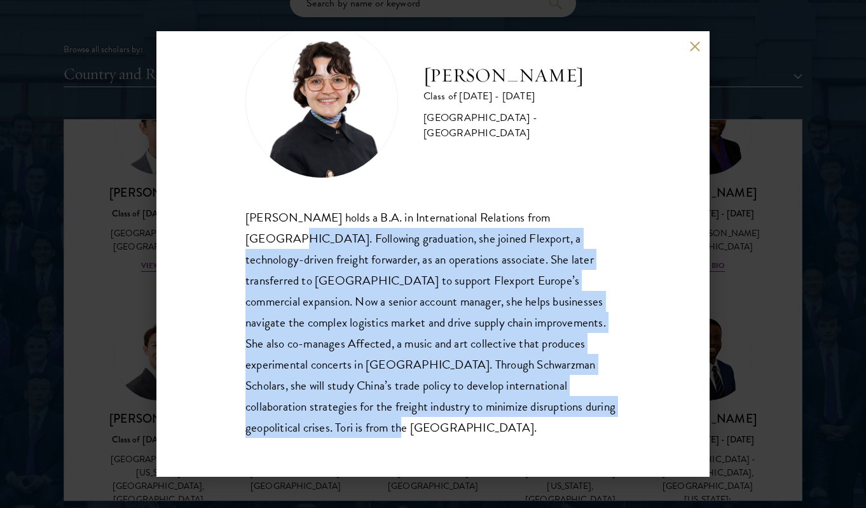
click at [540, 313] on div "[PERSON_NAME] holds a B.A. in International Relations from [GEOGRAPHIC_DATA]. F…" at bounding box center [433, 323] width 375 height 232
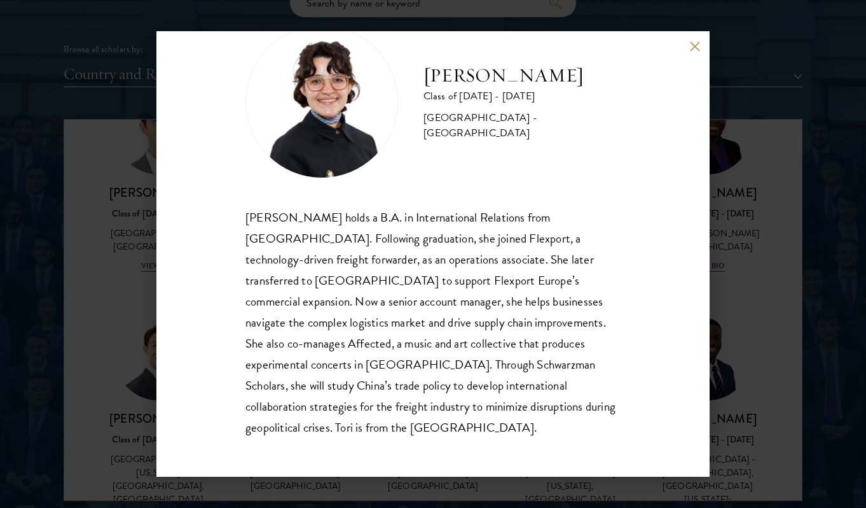
click at [539, 314] on div "[PERSON_NAME] holds a B.A. in International Relations from [GEOGRAPHIC_DATA]. F…" at bounding box center [433, 323] width 375 height 232
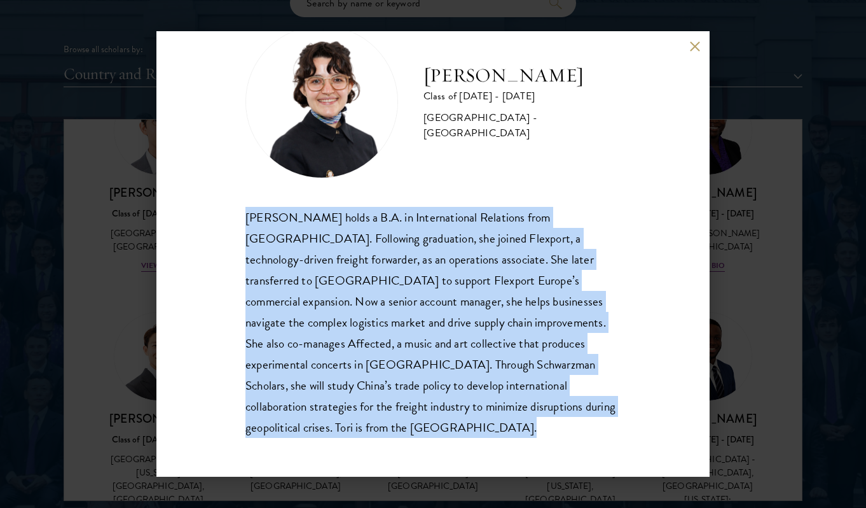
click at [539, 314] on div "[PERSON_NAME] holds a B.A. in International Relations from [GEOGRAPHIC_DATA]. F…" at bounding box center [433, 323] width 375 height 232
click at [608, 372] on div "[PERSON_NAME] holds a B.A. in International Relations from [GEOGRAPHIC_DATA]. F…" at bounding box center [433, 323] width 375 height 232
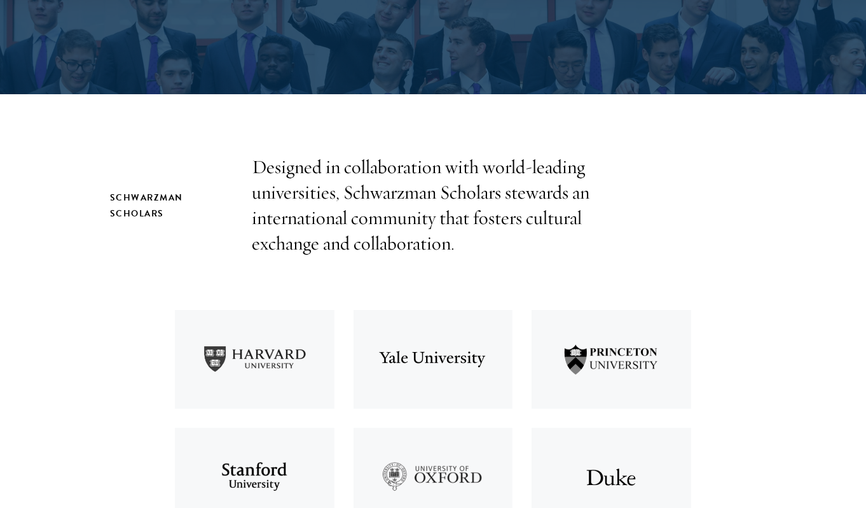
scroll to position [372, 0]
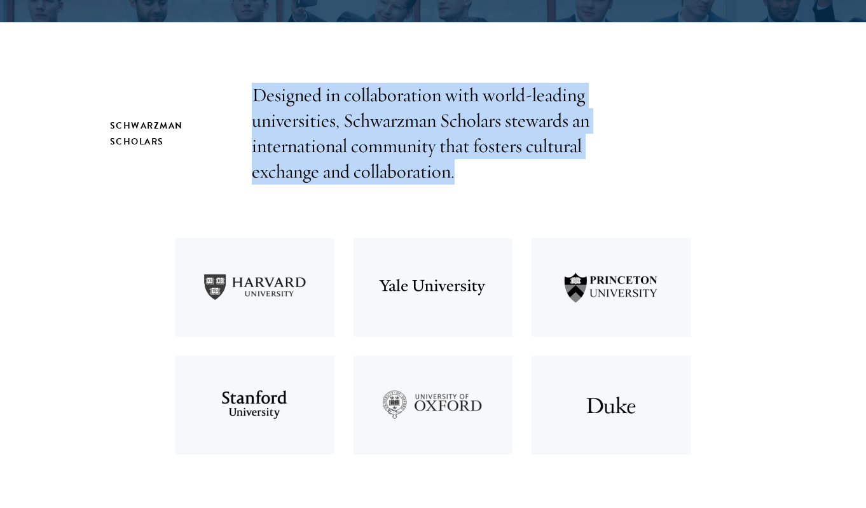
drag, startPoint x: 414, startPoint y: 168, endPoint x: 379, endPoint y: 81, distance: 94.2
click at [392, 123] on p "Designed in collaboration with world-leading universities, Schwarzman Scholars …" at bounding box center [433, 134] width 363 height 102
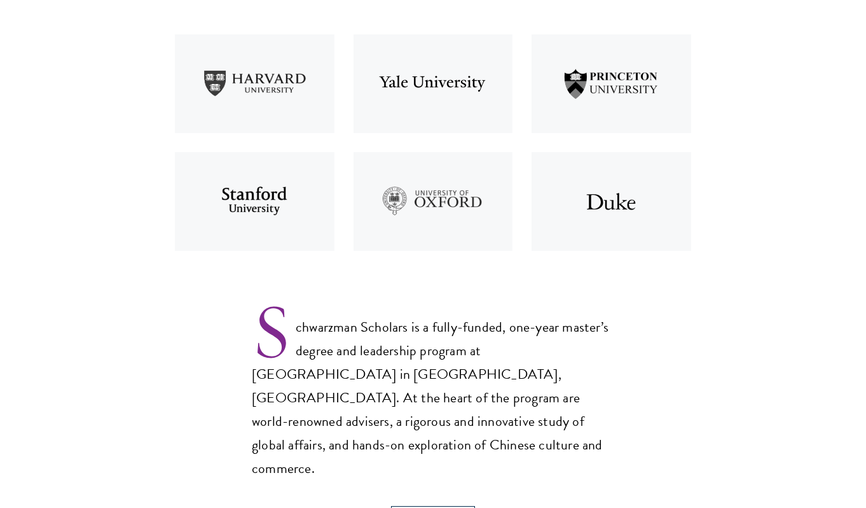
scroll to position [662, 0]
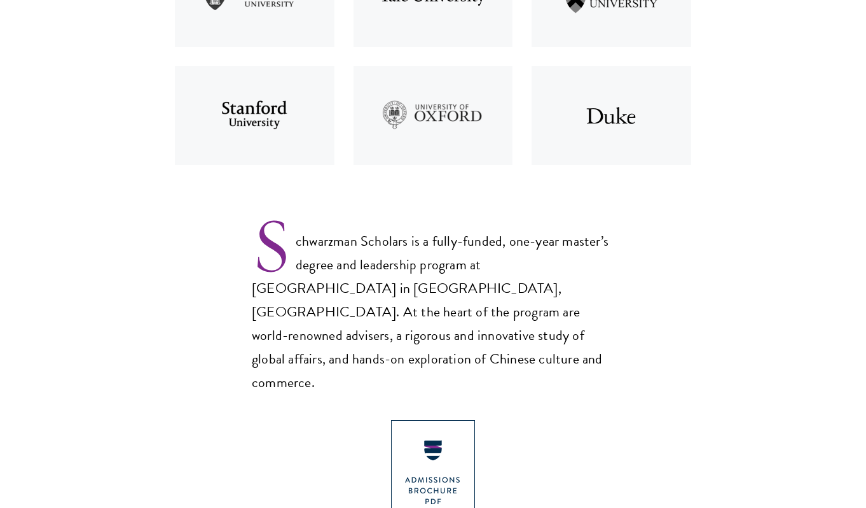
click at [455, 270] on p "Schwarzman Scholars is a fully-funded, one-year master’s degree and leadership …" at bounding box center [433, 302] width 363 height 186
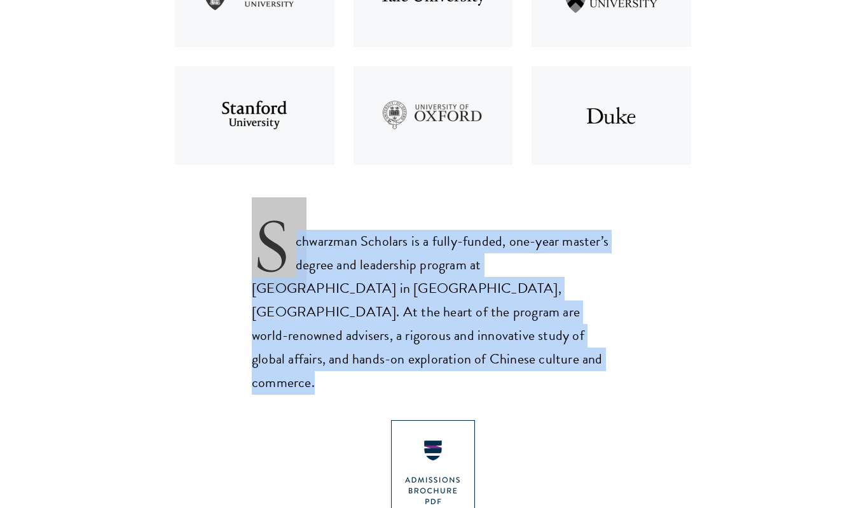
click at [455, 270] on p "Schwarzman Scholars is a fully-funded, one-year master’s degree and leadership …" at bounding box center [433, 302] width 363 height 186
click at [514, 285] on p "Schwarzman Scholars is a fully-funded, one-year master’s degree and leadership …" at bounding box center [433, 302] width 363 height 186
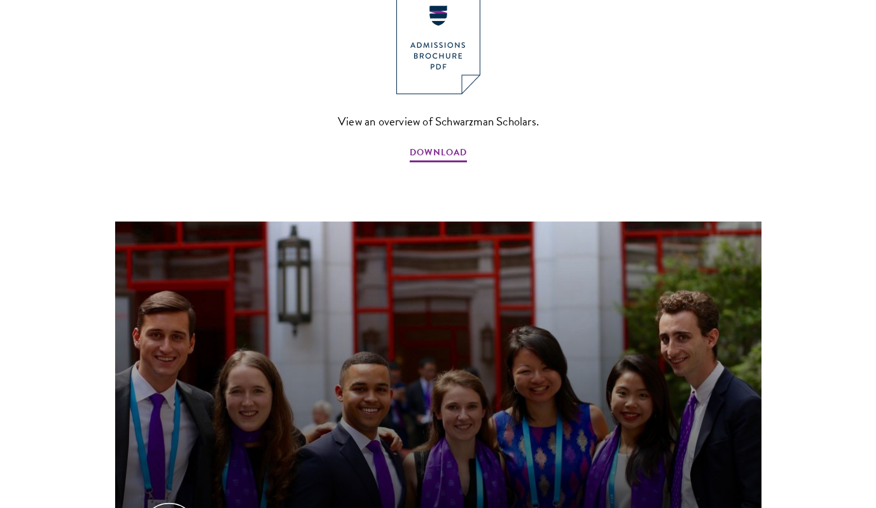
scroll to position [1188, 0]
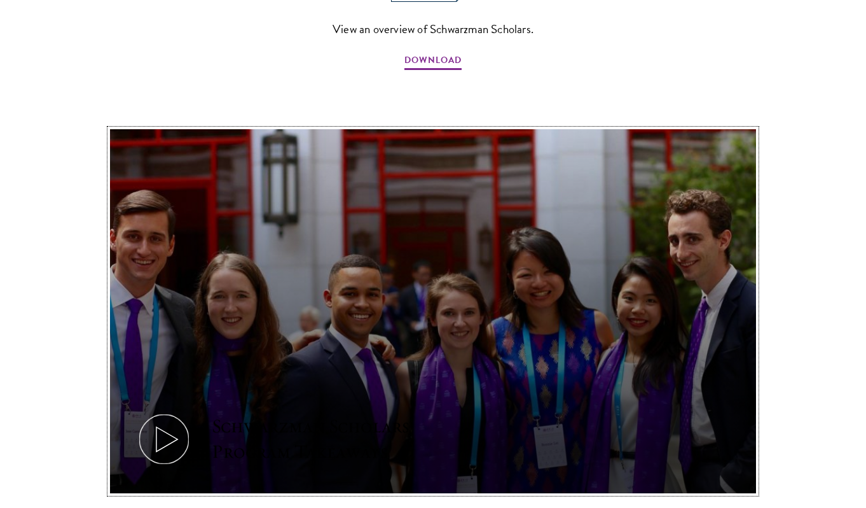
click at [366, 284] on button "Schwarzman Scholars Program Takeaways" at bounding box center [433, 311] width 647 height 364
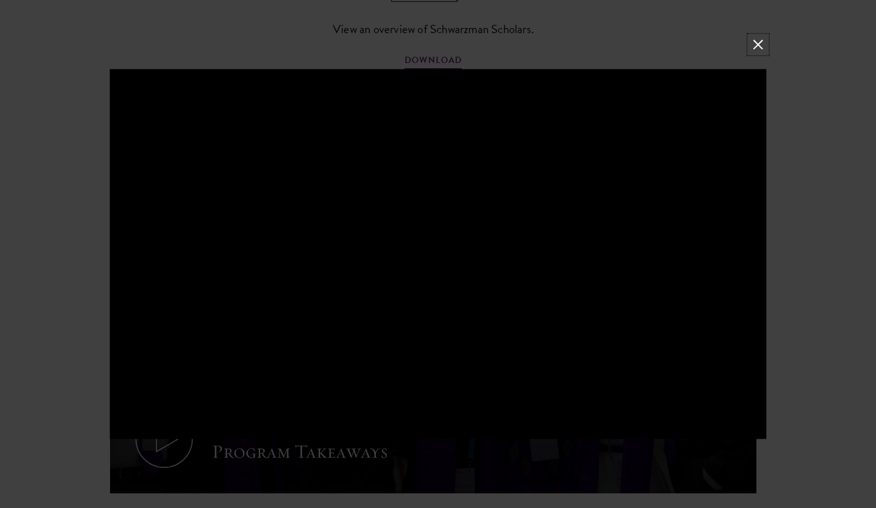
click at [757, 42] on button at bounding box center [757, 44] width 17 height 17
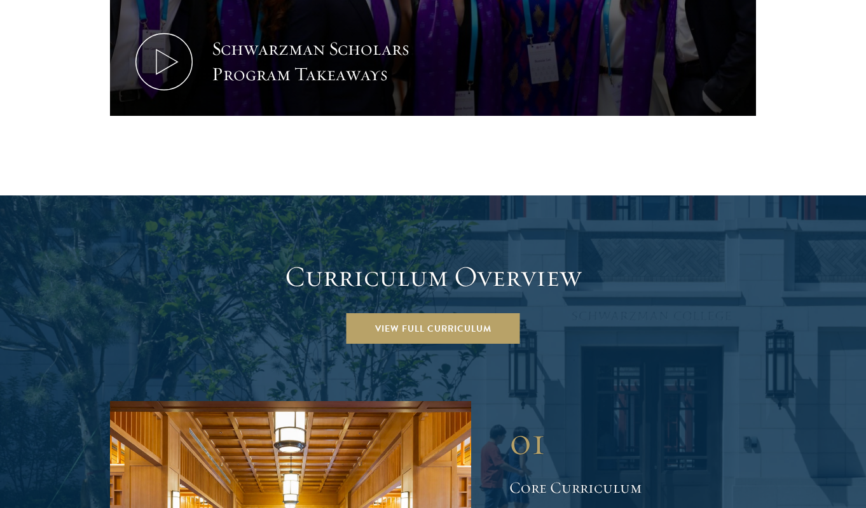
scroll to position [1807, 0]
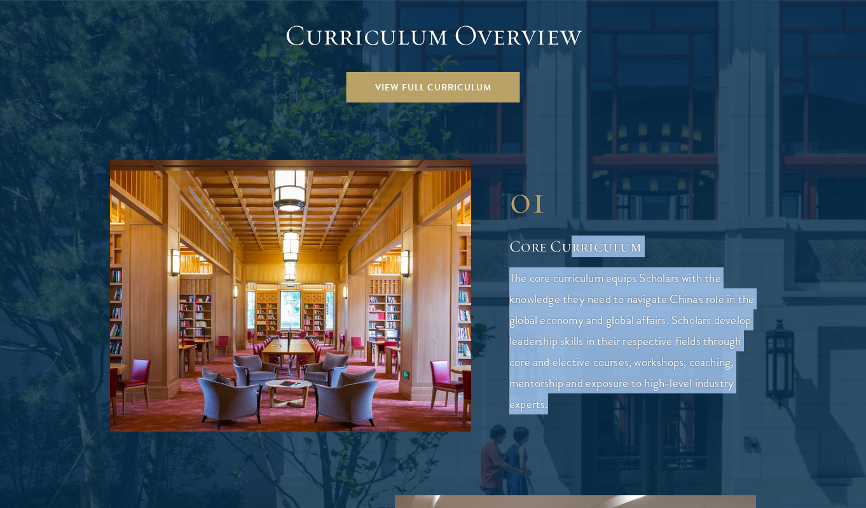
drag, startPoint x: 659, startPoint y: 350, endPoint x: 565, endPoint y: 198, distance: 178.8
click at [566, 198] on div "01 Core Curriculum The core curriculum equips Scholars with the knowledge they …" at bounding box center [633, 295] width 247 height 237
click at [615, 291] on p "The core curriculum equips Scholars with the knowledge they need to navigate Ch…" at bounding box center [633, 340] width 247 height 147
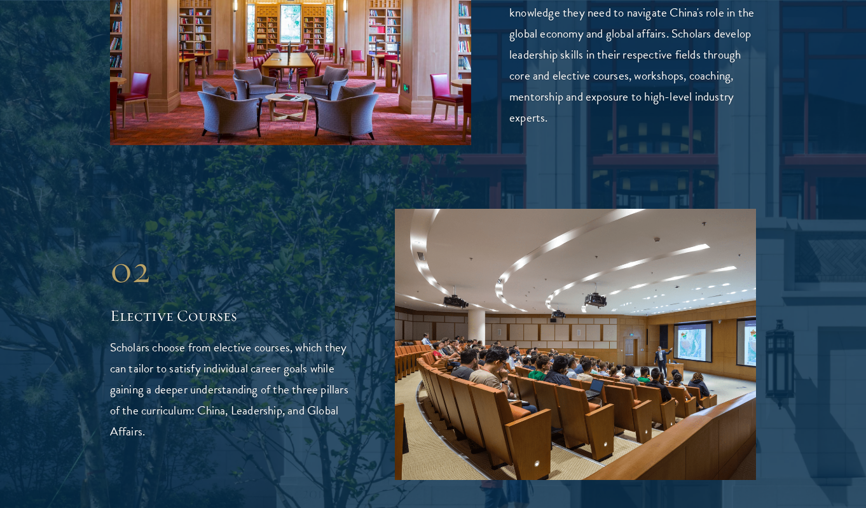
scroll to position [2146, 0]
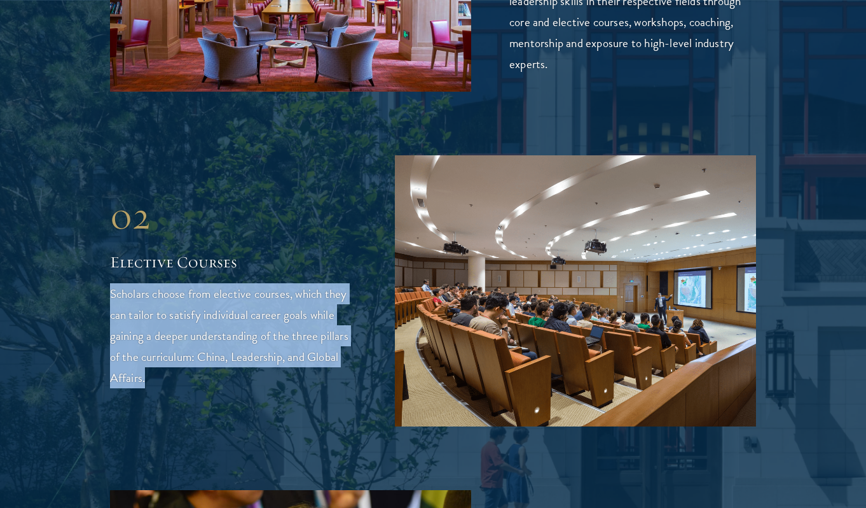
drag, startPoint x: 343, startPoint y: 350, endPoint x: 330, endPoint y: 265, distance: 86.2
click at [330, 265] on div "02 Elective Courses Scholars choose from elective courses, which they can tailo…" at bounding box center [233, 290] width 247 height 195
click at [320, 307] on p "Scholars choose from elective courses, which they can tailor to satisfy individ…" at bounding box center [233, 335] width 247 height 105
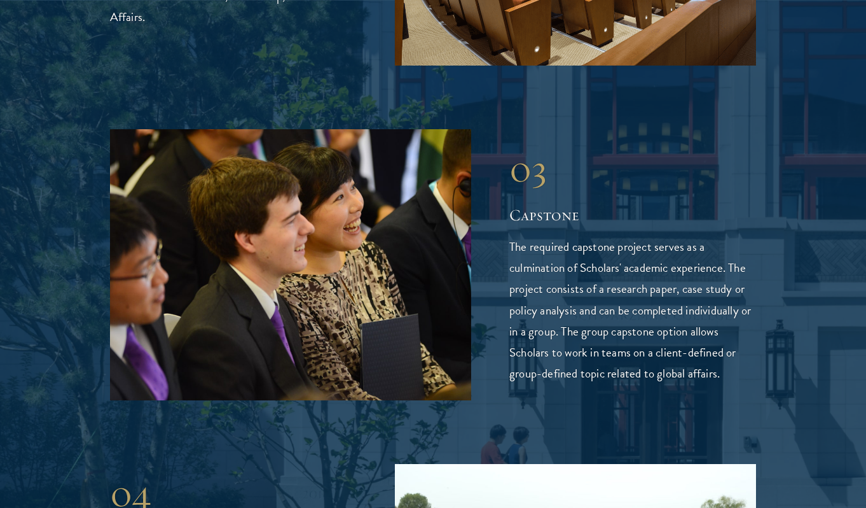
scroll to position [2507, 0]
click at [640, 310] on p "The required capstone project serves as a culmination of Scholars' academic exp…" at bounding box center [633, 309] width 247 height 147
click at [641, 310] on p "The required capstone project serves as a culmination of Scholars' academic exp…" at bounding box center [633, 309] width 247 height 147
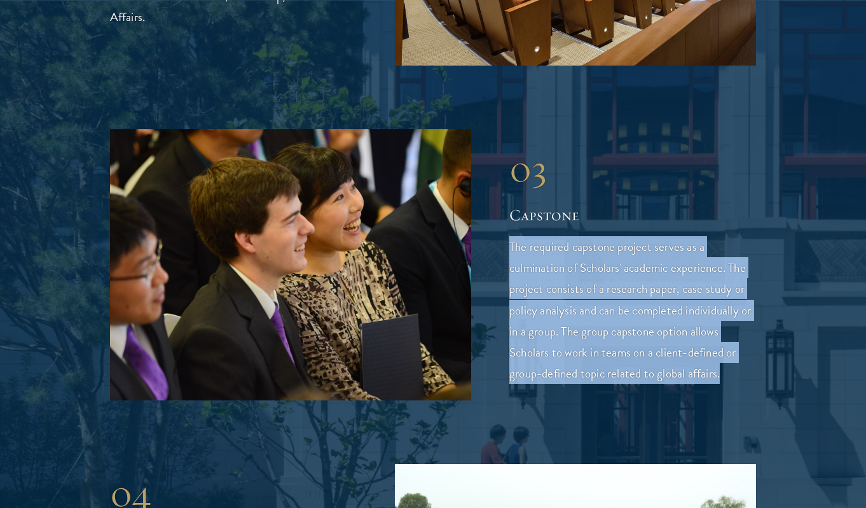
click at [641, 310] on p "The required capstone project serves as a culmination of Scholars' academic exp…" at bounding box center [633, 309] width 247 height 147
click at [672, 311] on p "The required capstone project serves as a culmination of Scholars' academic exp…" at bounding box center [633, 309] width 247 height 147
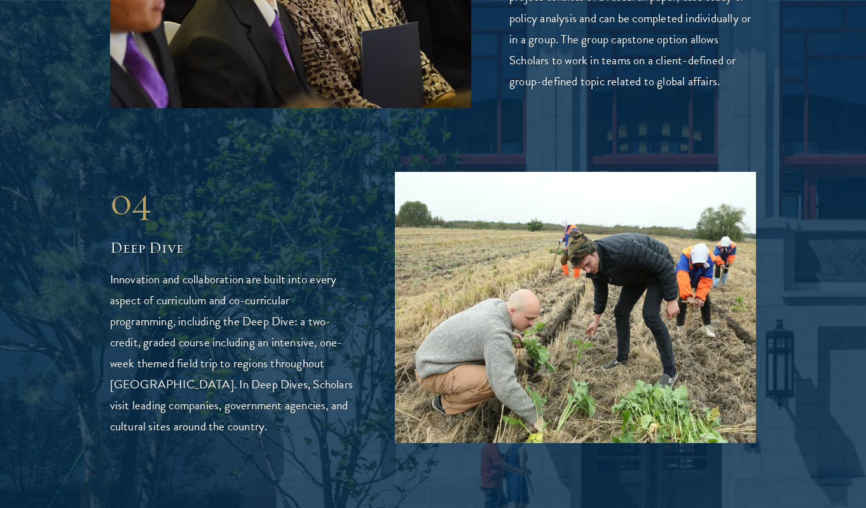
scroll to position [2930, 0]
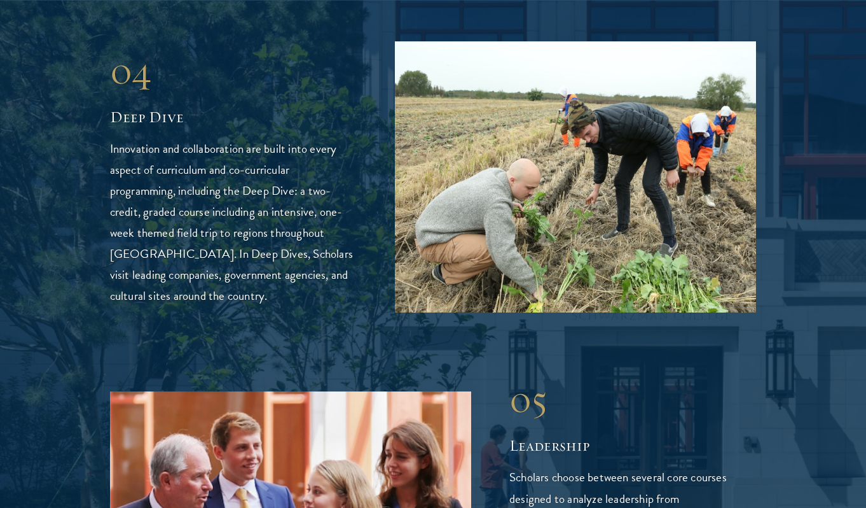
click at [289, 266] on p "Innovation and collaboration are built into every aspect of curriculum and co-c…" at bounding box center [233, 222] width 247 height 168
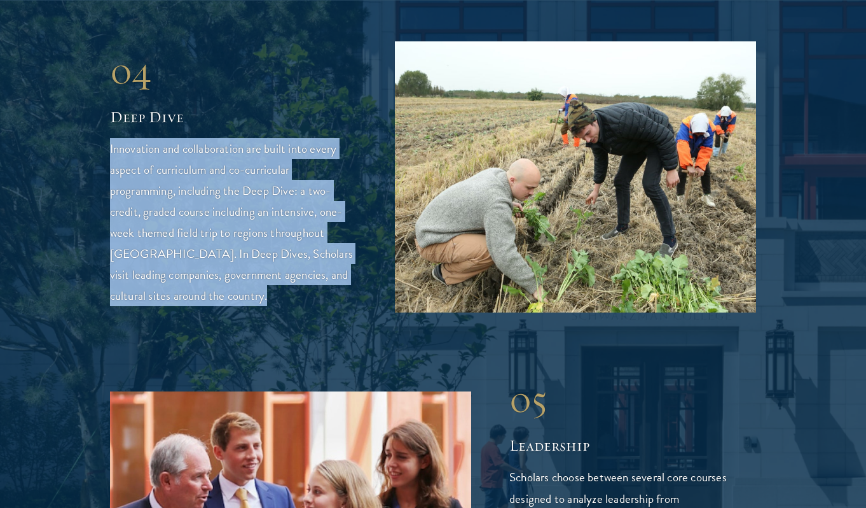
click at [289, 266] on p "Innovation and collaboration are built into every aspect of curriculum and co-c…" at bounding box center [233, 222] width 247 height 168
click at [310, 265] on p "Innovation and collaboration are built into every aspect of curriculum and co-c…" at bounding box center [233, 222] width 247 height 168
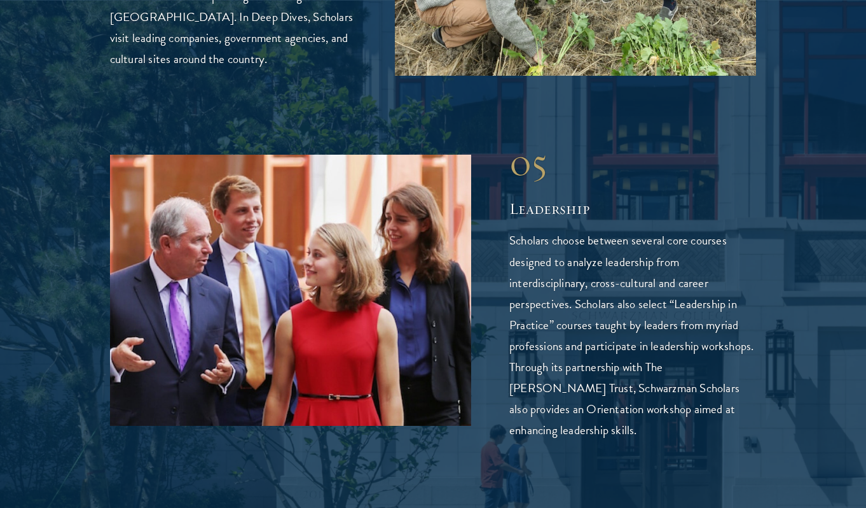
scroll to position [3176, 0]
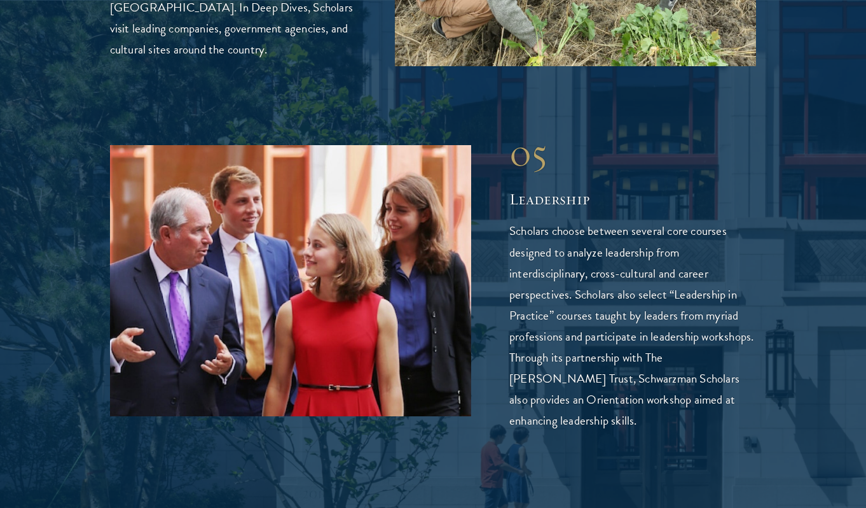
click at [636, 363] on p "Scholars choose between several core courses designed to analyze leadership fro…" at bounding box center [633, 325] width 247 height 210
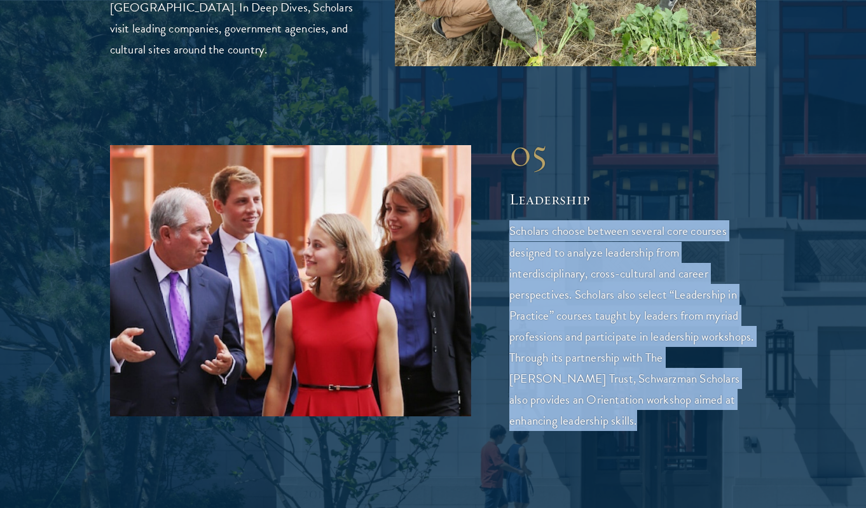
click at [636, 363] on p "Scholars choose between several core courses designed to analyze leadership fro…" at bounding box center [633, 325] width 247 height 210
click at [658, 361] on p "Scholars choose between several core courses designed to analyze leadership fro…" at bounding box center [633, 325] width 247 height 210
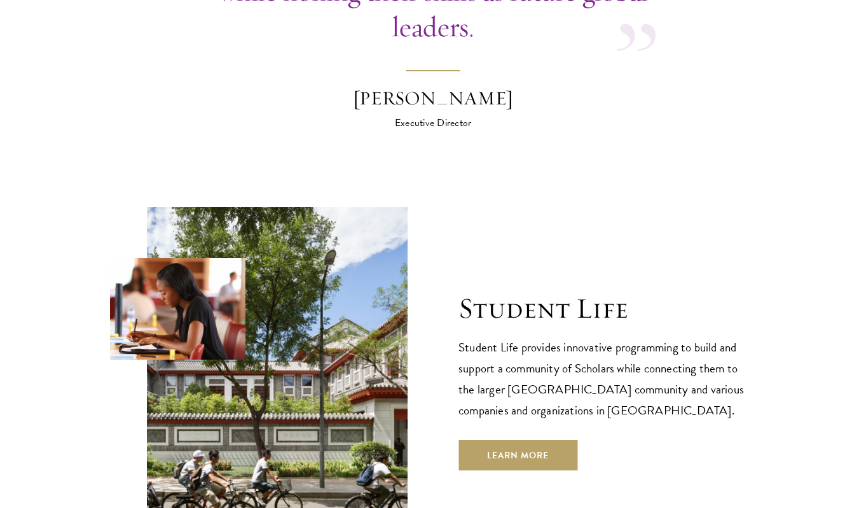
scroll to position [4201, 0]
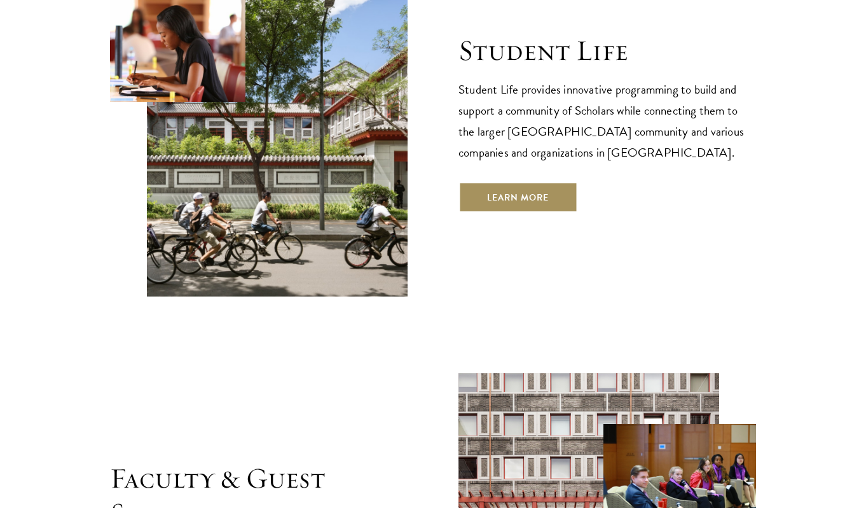
click at [524, 212] on link "Learn More" at bounding box center [518, 197] width 119 height 31
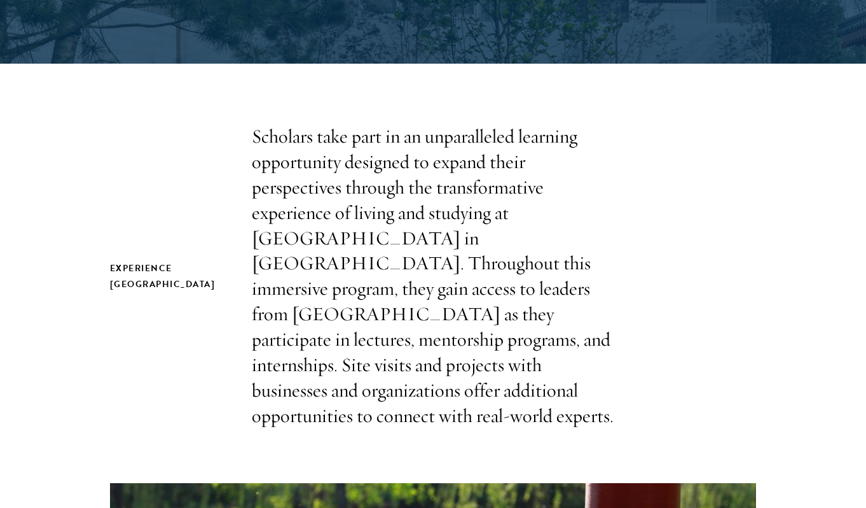
scroll to position [275, 0]
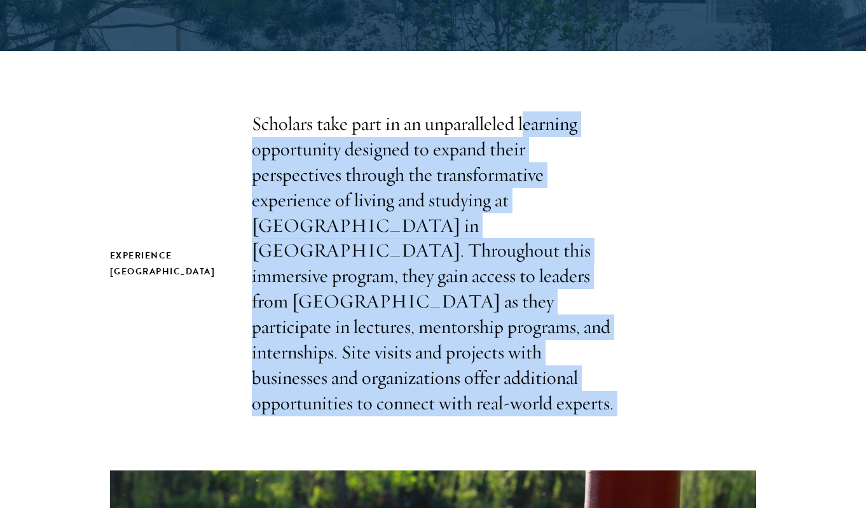
drag, startPoint x: 580, startPoint y: 342, endPoint x: 490, endPoint y: 117, distance: 242.2
click at [490, 117] on section "Experience [GEOGRAPHIC_DATA] Scholars take part in an unparalleled learning opp…" at bounding box center [433, 473] width 866 height 725
click at [512, 191] on p "Scholars take part in an unparalleled learning opportunity designed to expand t…" at bounding box center [433, 263] width 363 height 305
drag, startPoint x: 590, startPoint y: 335, endPoint x: 486, endPoint y: 98, distance: 258.4
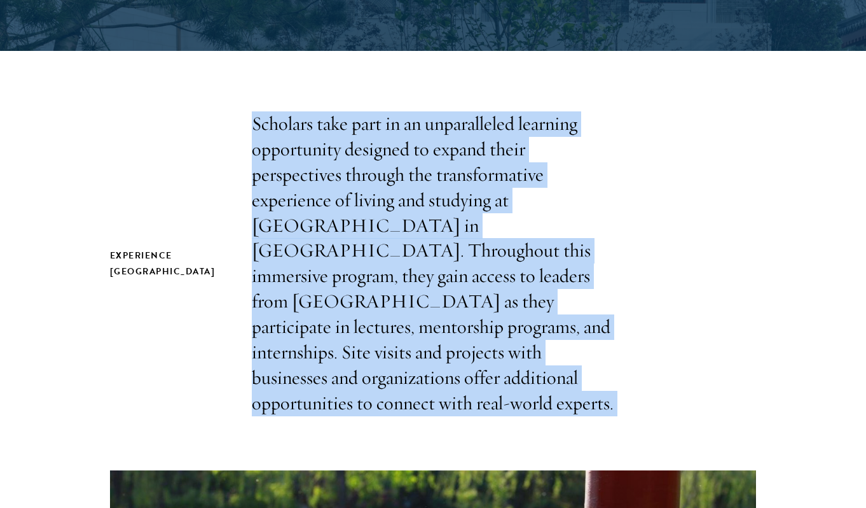
click at [518, 202] on p "Scholars take part in an unparalleled learning opportunity designed to expand t…" at bounding box center [433, 263] width 363 height 305
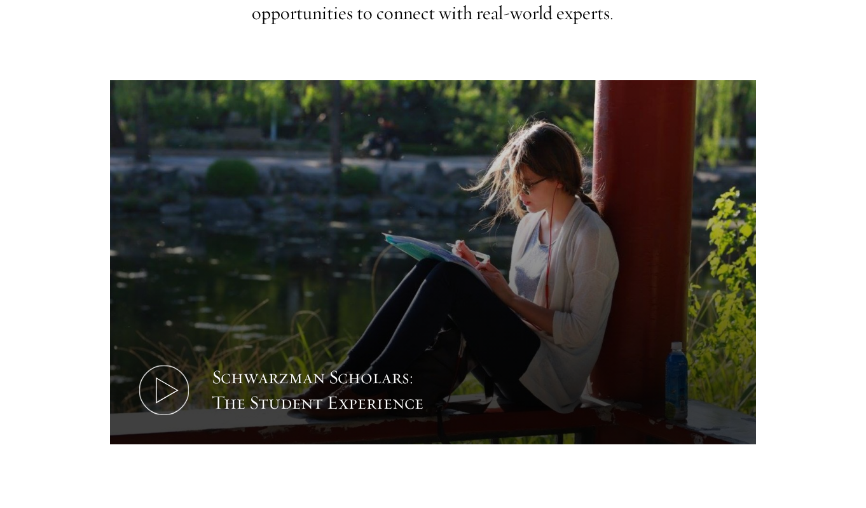
scroll to position [665, 0]
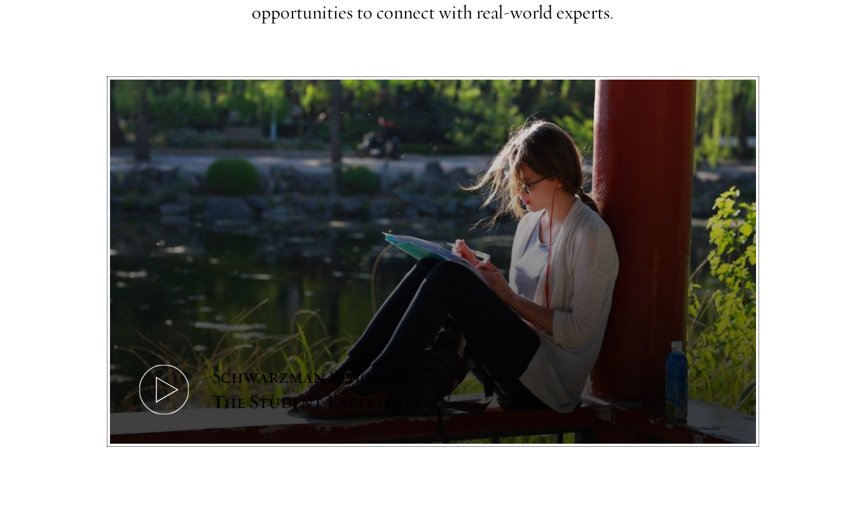
click at [503, 225] on button "Schwarzman Scholars: The Student Experience" at bounding box center [433, 262] width 647 height 364
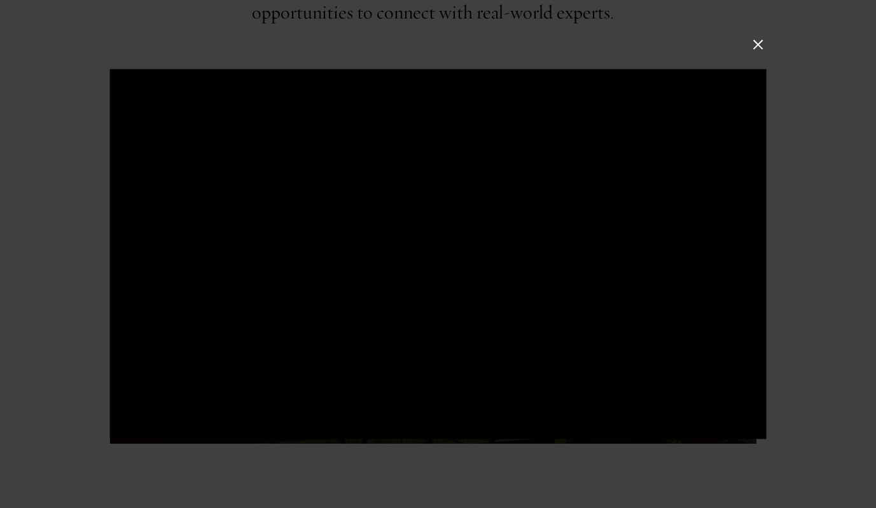
click at [676, 114] on div at bounding box center [437, 254] width 657 height 370
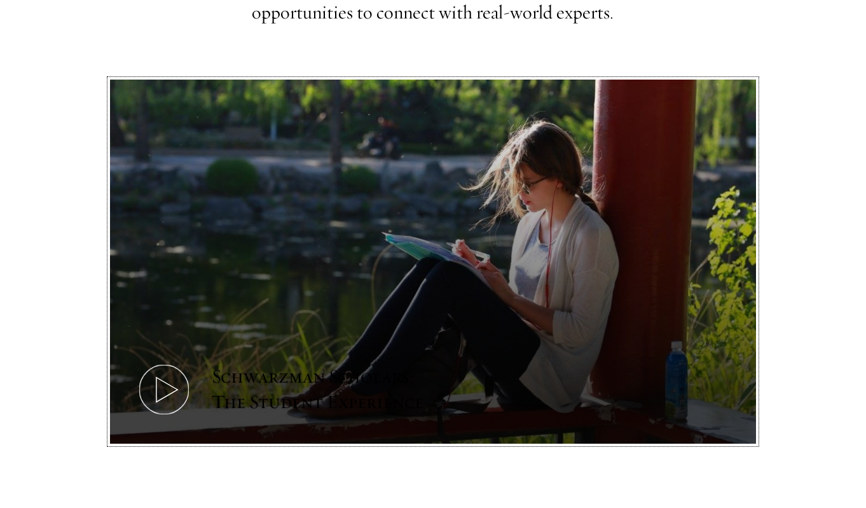
click at [137, 361] on icon at bounding box center [164, 389] width 57 height 57
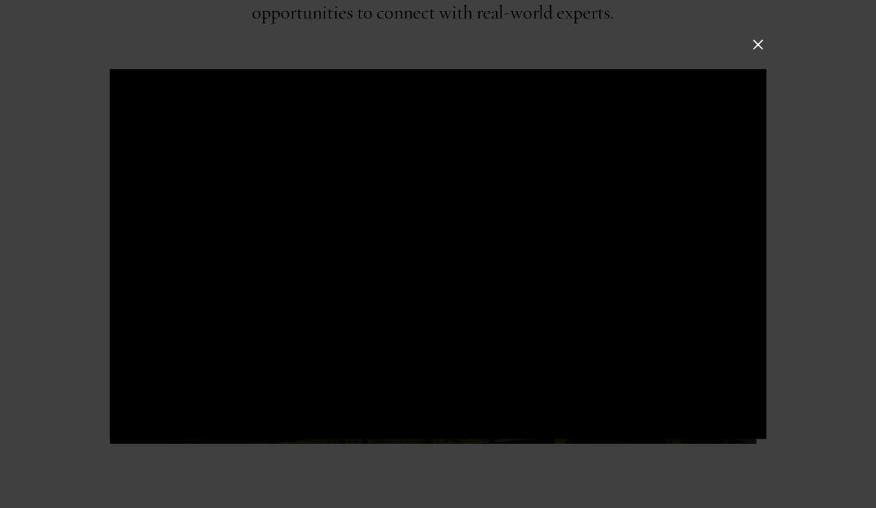
click at [758, 45] on button at bounding box center [757, 44] width 17 height 17
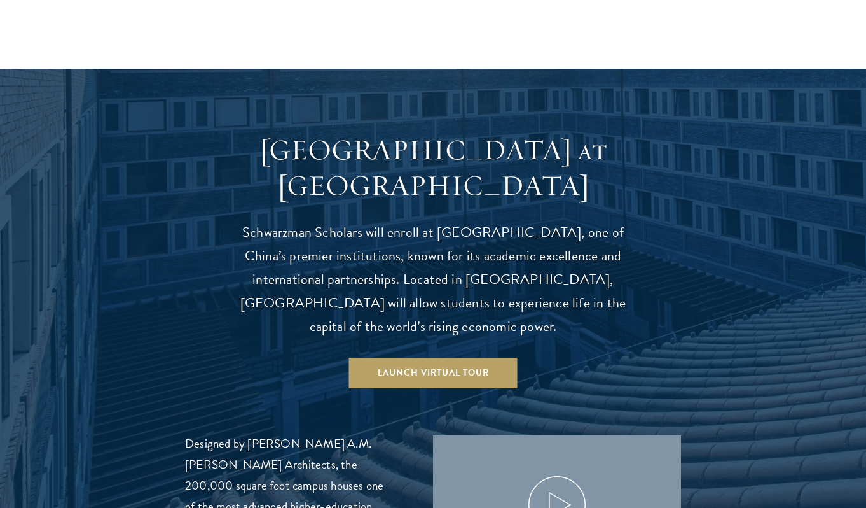
scroll to position [1122, 0]
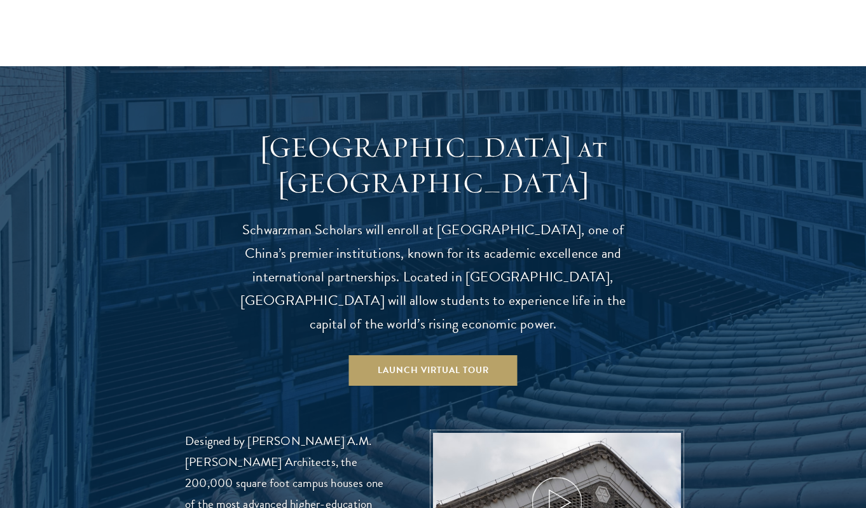
click at [550, 490] on use at bounding box center [560, 502] width 21 height 25
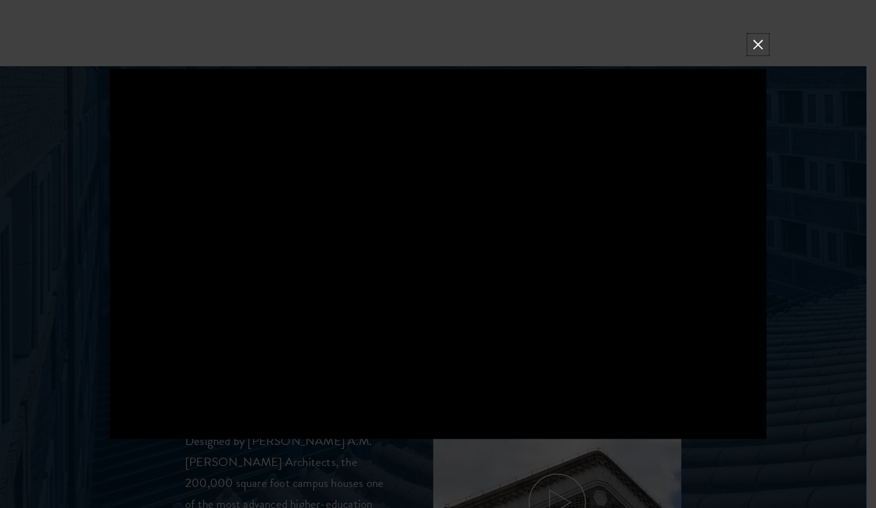
click at [761, 36] on button at bounding box center [757, 44] width 17 height 17
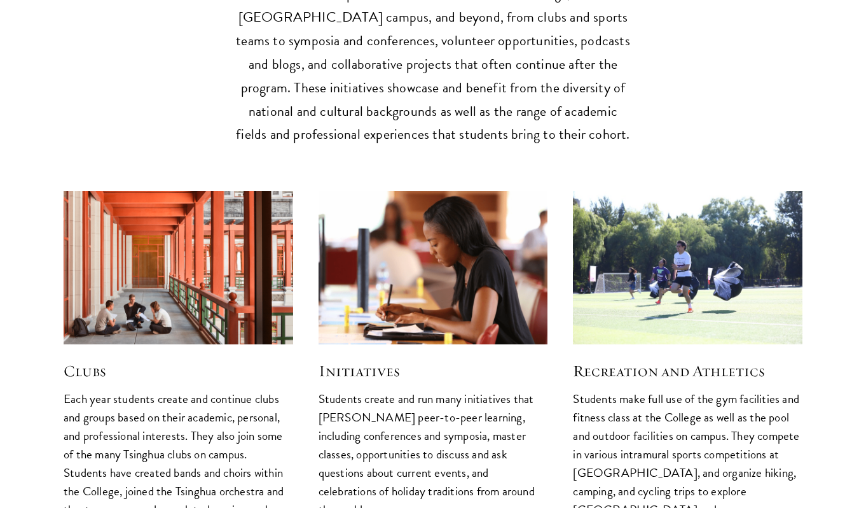
scroll to position [3101, 0]
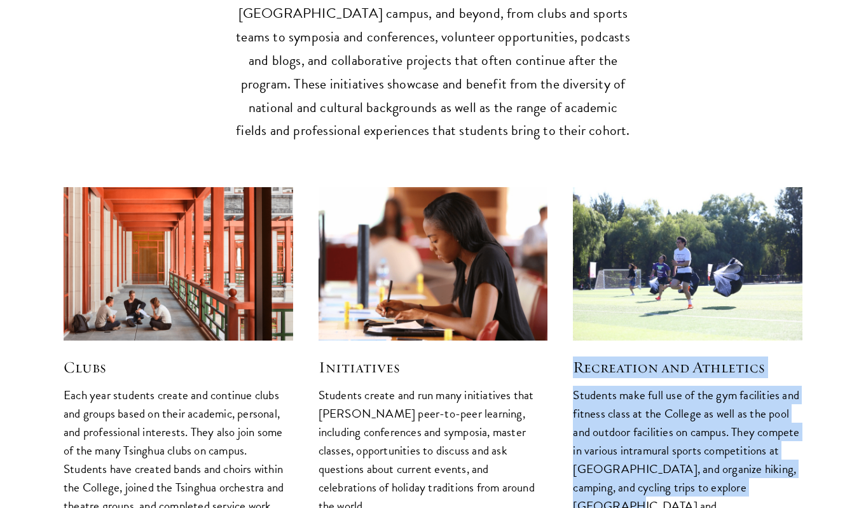
drag, startPoint x: 697, startPoint y: 394, endPoint x: 571, endPoint y: 242, distance: 197.4
click at [569, 242] on div "Recreation and Athletics Students make full use of the gym facilities and fitne…" at bounding box center [687, 360] width 255 height 372
click at [658, 386] on p "Students make full use of the gym facilities and fitness class at the College a…" at bounding box center [688, 460] width 230 height 148
drag, startPoint x: 695, startPoint y: 392, endPoint x: 624, endPoint y: 261, distance: 149.2
click at [624, 261] on div "Recreation and Athletics Students make full use of the gym facilities and fitne…" at bounding box center [687, 360] width 255 height 372
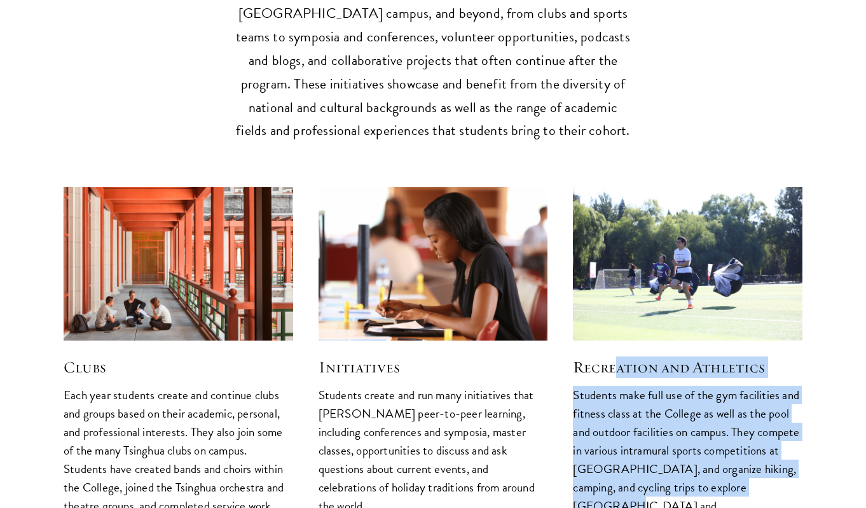
click at [681, 386] on p "Students make full use of the gym facilities and fitness class at the College a…" at bounding box center [688, 460] width 230 height 148
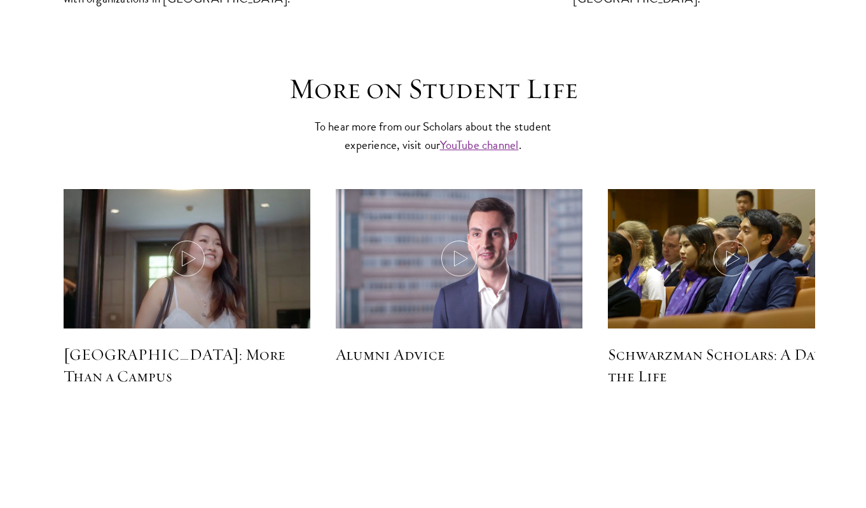
scroll to position [3626, 0]
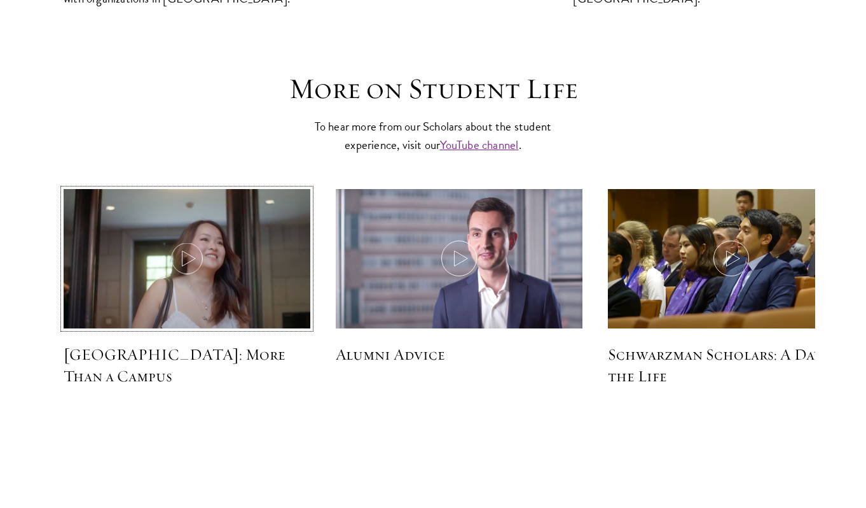
click at [211, 184] on img at bounding box center [187, 259] width 262 height 151
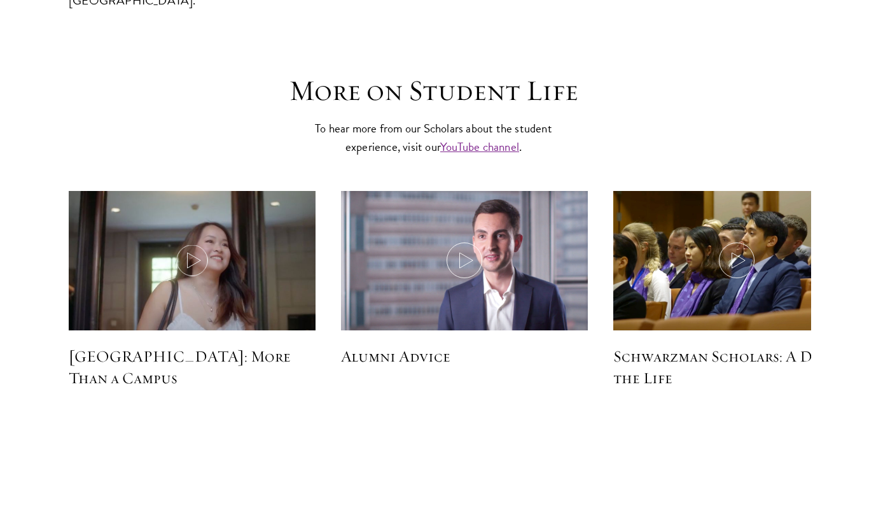
scroll to position [3629, 0]
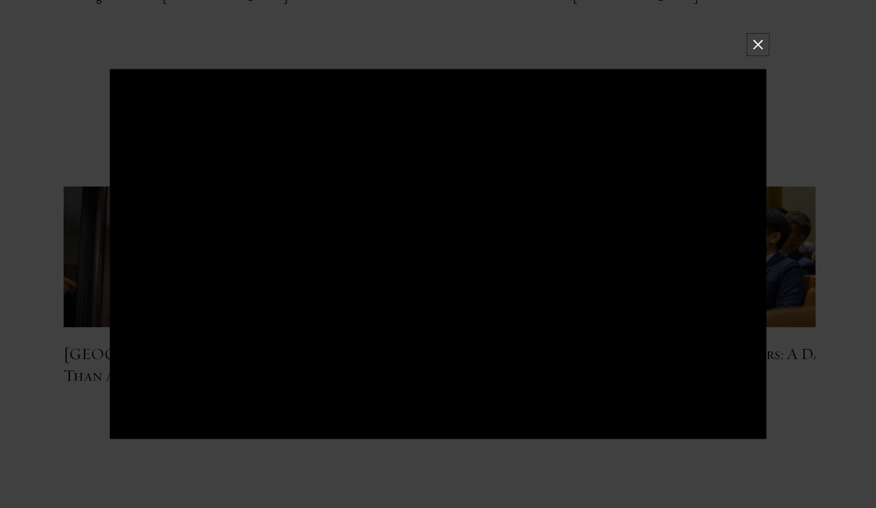
click at [765, 44] on button at bounding box center [757, 44] width 17 height 17
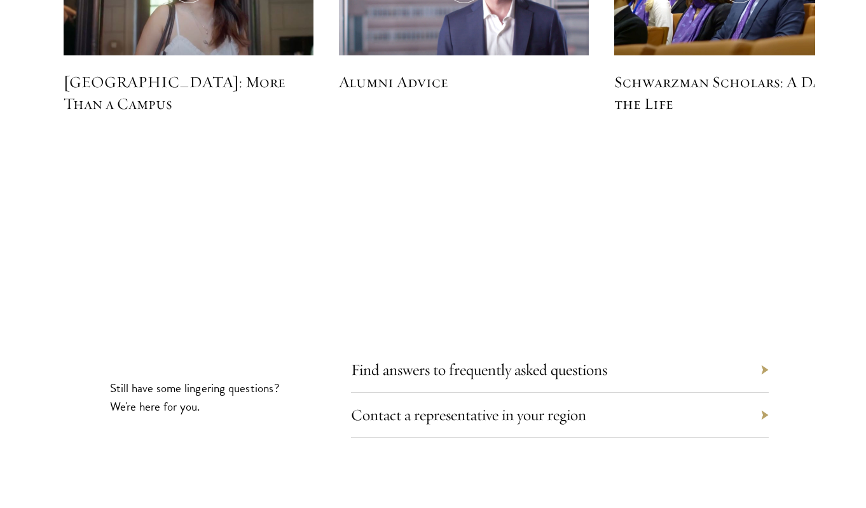
scroll to position [3971, 0]
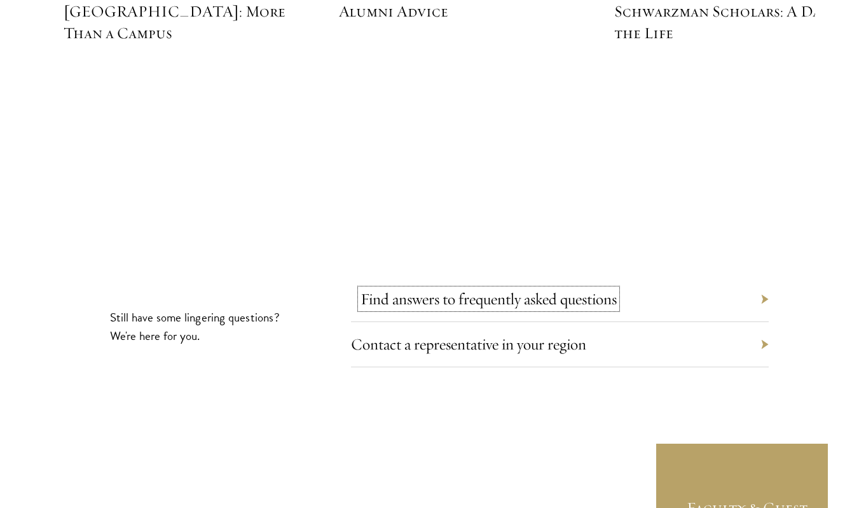
click at [497, 289] on link "Find answers to frequently asked questions" at bounding box center [489, 299] width 256 height 20
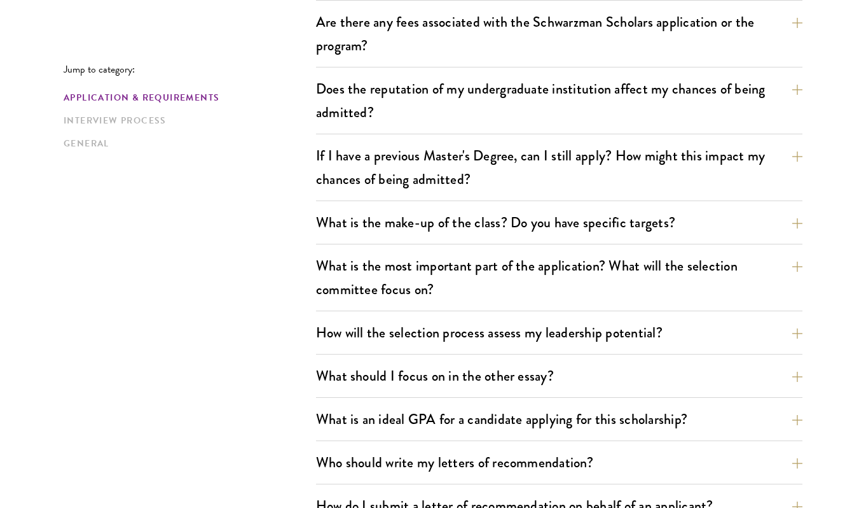
scroll to position [563, 0]
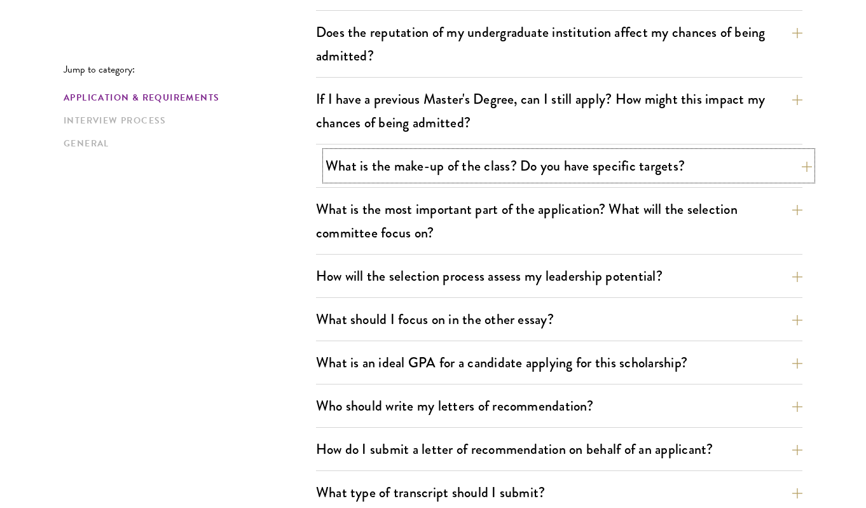
click at [389, 180] on button "What is the make-up of the class? Do you have specific targets?" at bounding box center [569, 165] width 487 height 29
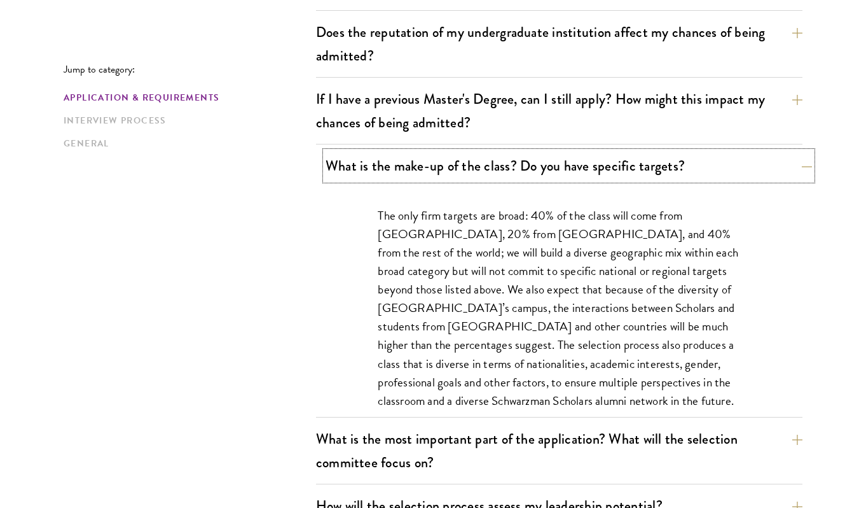
click at [389, 180] on button "What is the make-up of the class? Do you have specific targets?" at bounding box center [569, 165] width 487 height 29
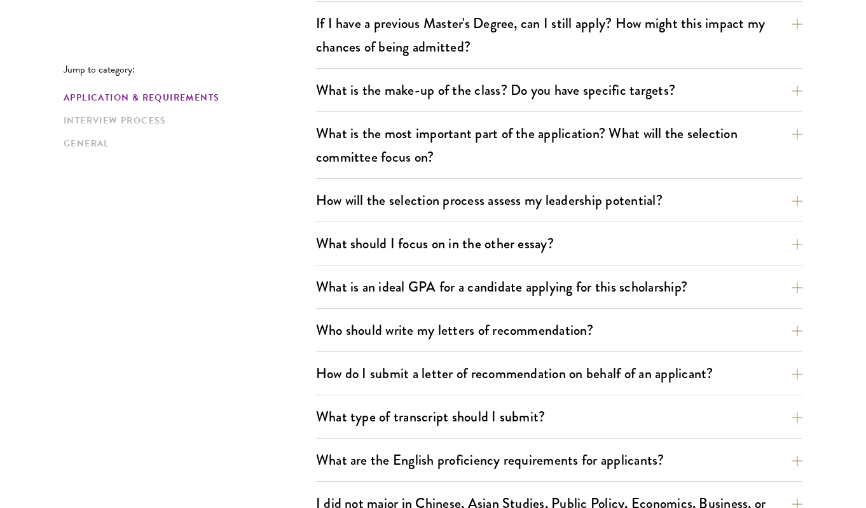
scroll to position [643, 0]
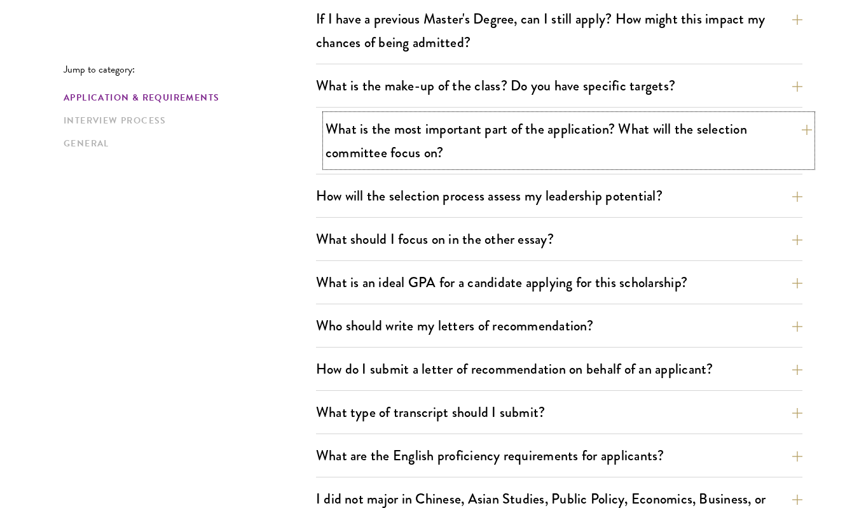
click at [359, 167] on button "What is the most important part of the application? What will the selection com…" at bounding box center [569, 141] width 487 height 52
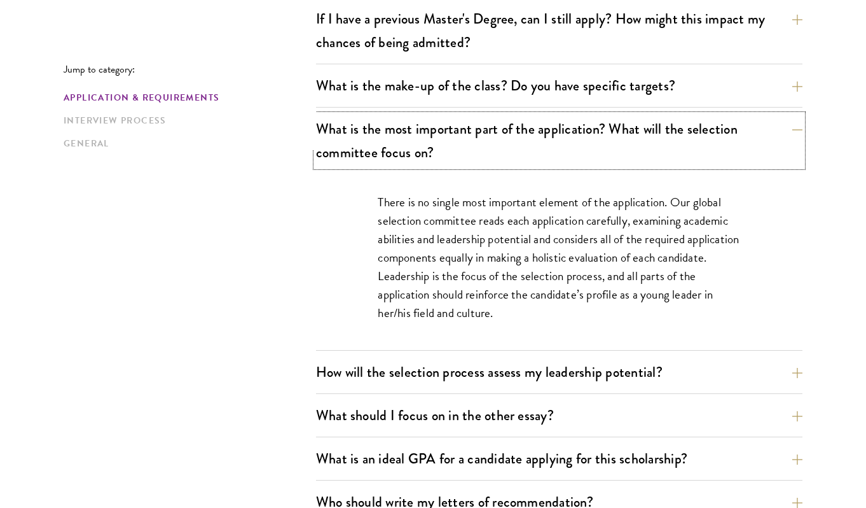
drag, startPoint x: 363, startPoint y: 186, endPoint x: 265, endPoint y: 218, distance: 103.2
click at [363, 167] on button "What is the most important part of the application? What will the selection com…" at bounding box center [559, 141] width 487 height 52
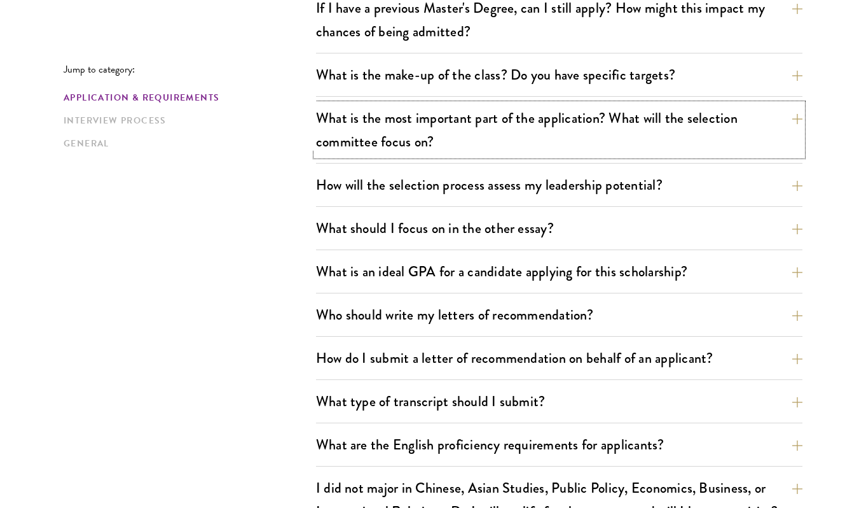
scroll to position [665, 0]
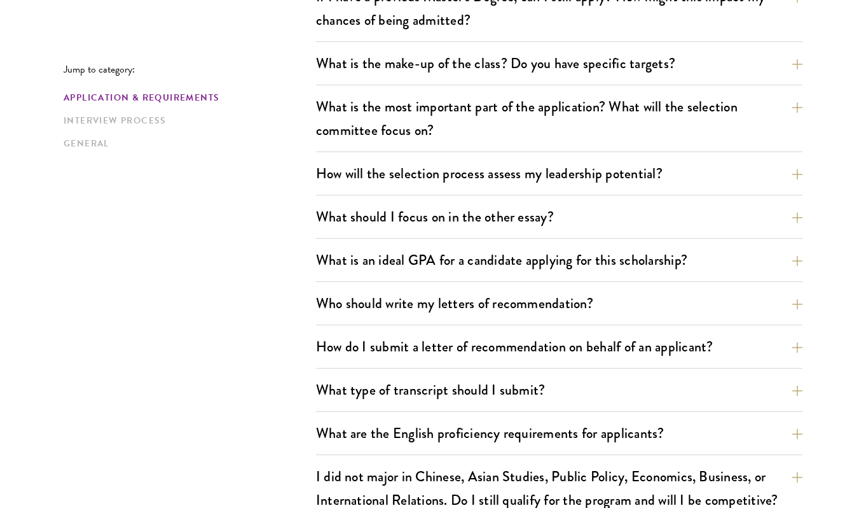
click at [336, 188] on button "How will the selection process assess my leadership potential?" at bounding box center [569, 173] width 487 height 29
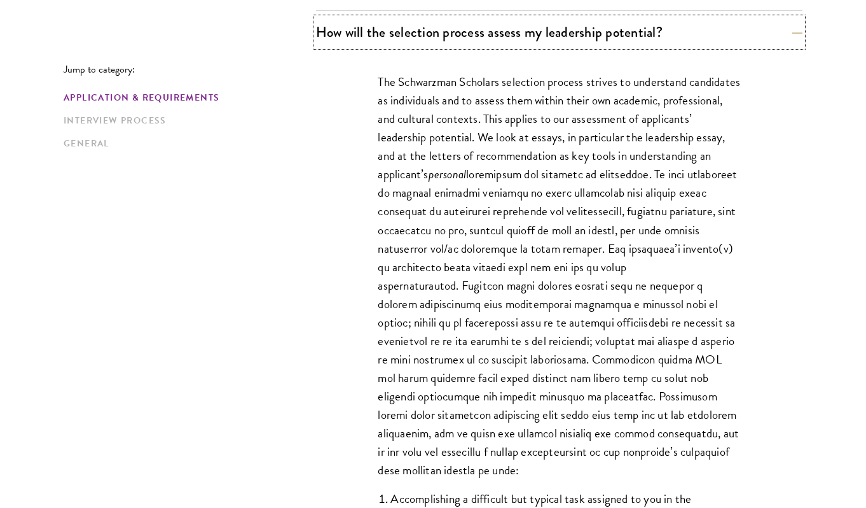
scroll to position [818, 0]
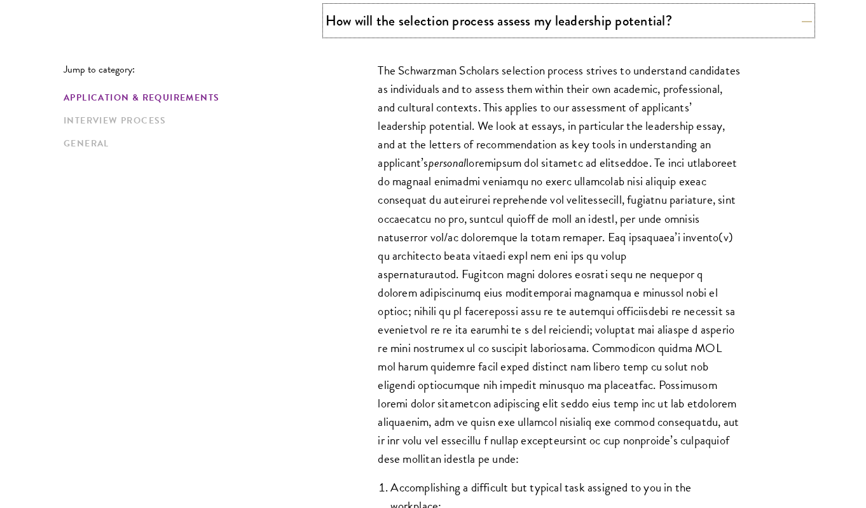
click at [421, 35] on button "How will the selection process assess my leadership potential?" at bounding box center [569, 20] width 487 height 29
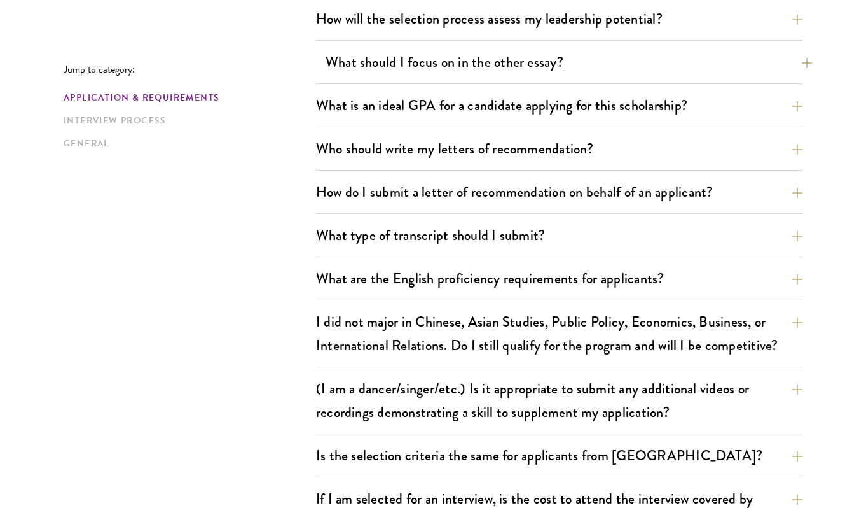
scroll to position [821, 0]
click at [342, 76] on button "What should I focus on in the other essay?" at bounding box center [569, 61] width 487 height 29
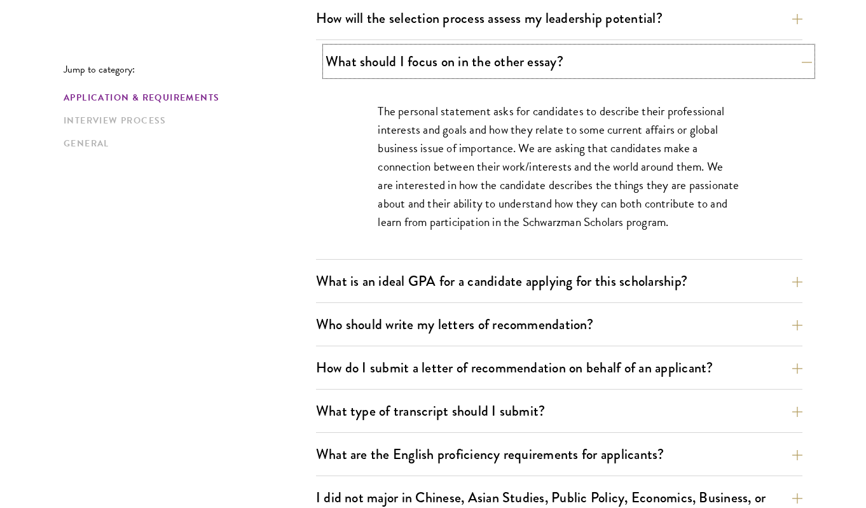
click at [382, 76] on button "What should I focus on in the other essay?" at bounding box center [569, 61] width 487 height 29
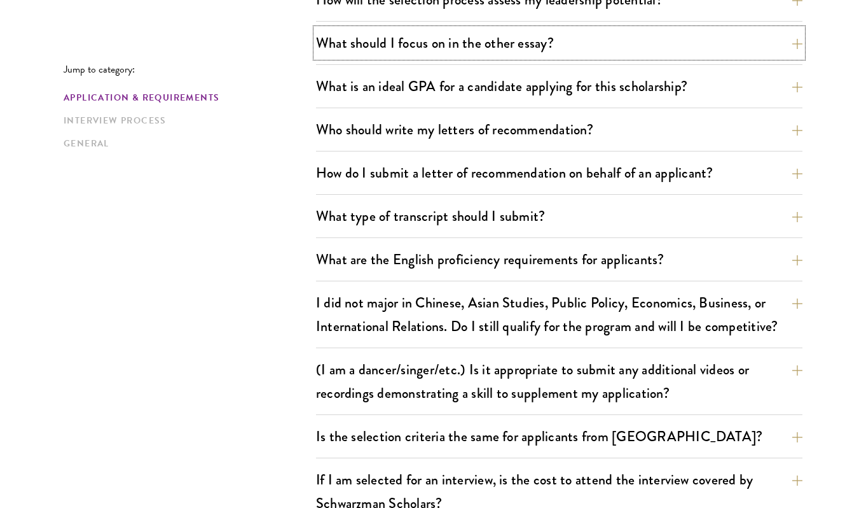
scroll to position [840, 0]
click at [358, 57] on button "What should I focus on in the other essay?" at bounding box center [569, 42] width 487 height 29
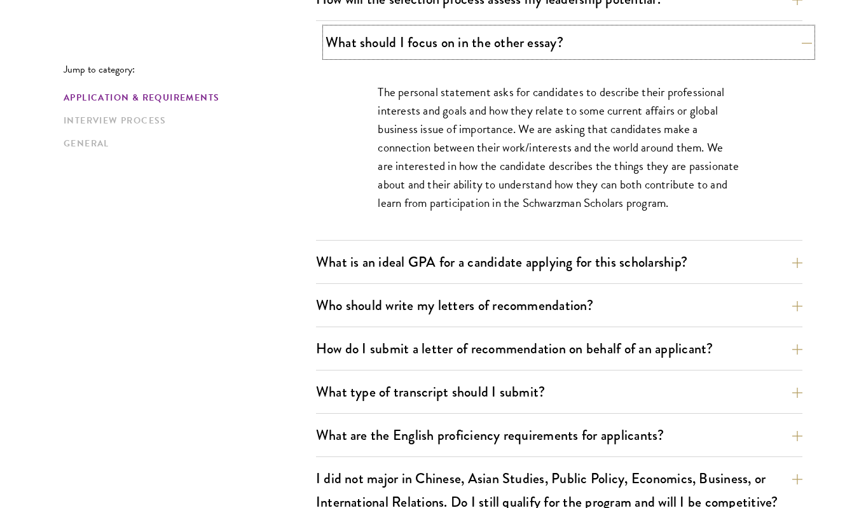
click at [361, 57] on button "What should I focus on in the other essay?" at bounding box center [569, 42] width 487 height 29
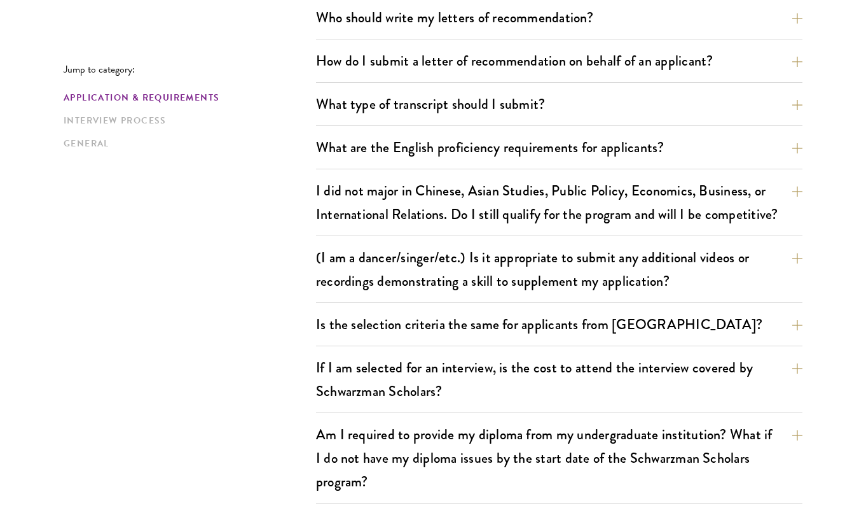
scroll to position [953, 0]
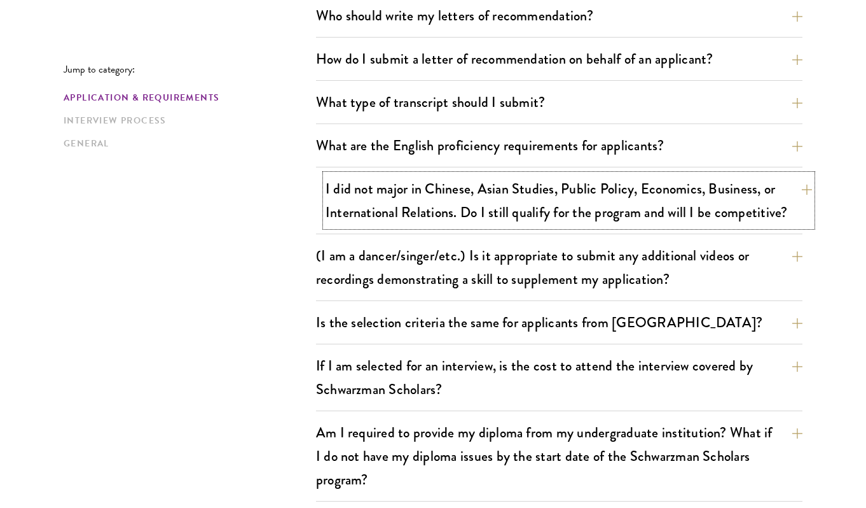
click at [395, 226] on button "I did not major in Chinese, Asian Studies, Public Policy, Economics, Business, …" at bounding box center [569, 200] width 487 height 52
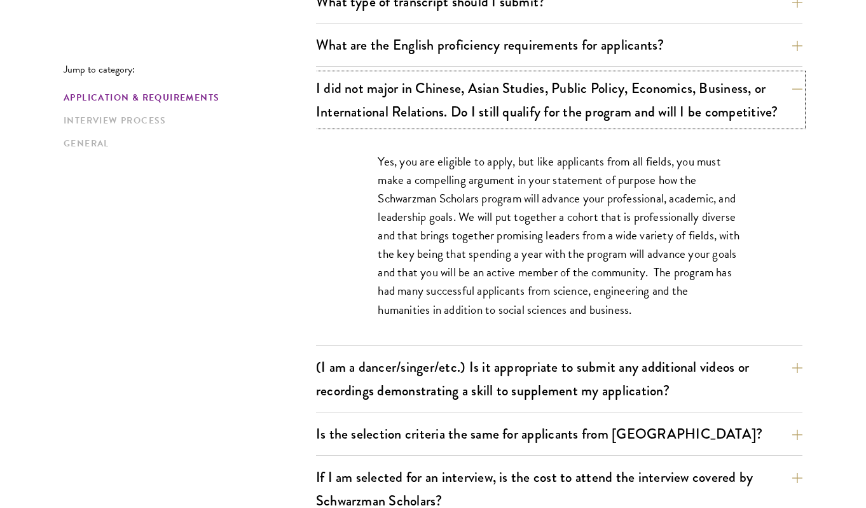
scroll to position [1060, 0]
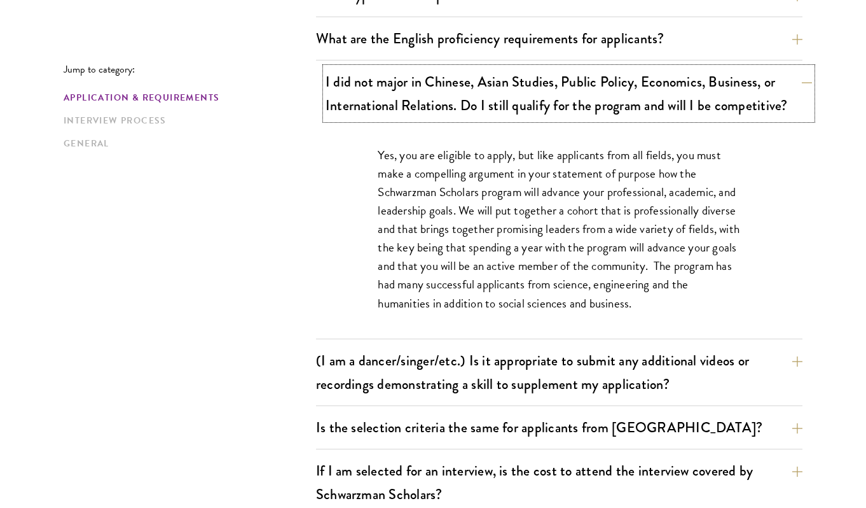
click at [354, 120] on button "I did not major in Chinese, Asian Studies, Public Policy, Economics, Business, …" at bounding box center [569, 93] width 487 height 52
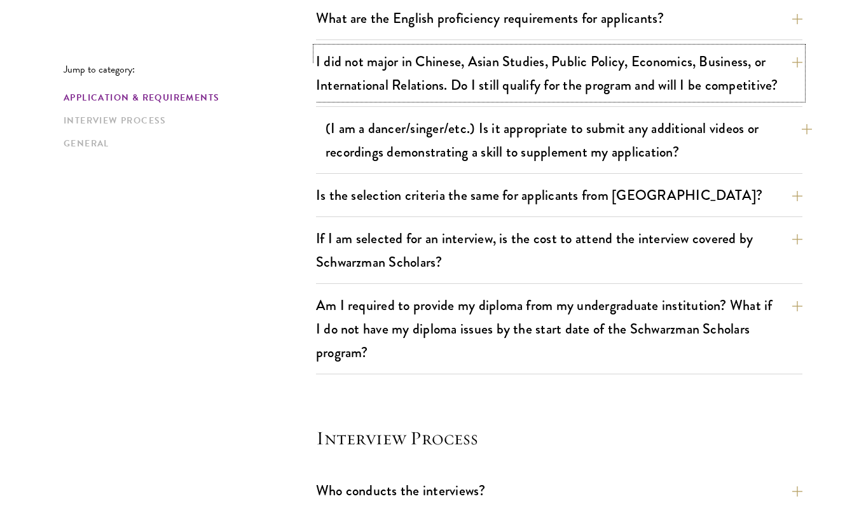
scroll to position [1080, 0]
click at [289, 269] on div "Jump to category: Application & Requirements Interview Process General Applicat…" at bounding box center [433, 303] width 739 height 2014
click at [358, 166] on button "(I am a dancer/singer/etc.) Is it appropriate to submit any additional videos o…" at bounding box center [569, 140] width 487 height 52
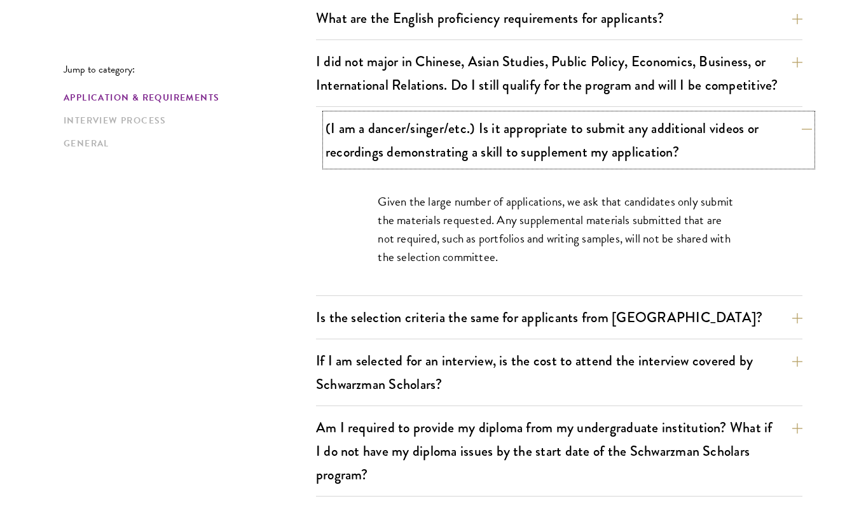
click at [345, 166] on button "(I am a dancer/singer/etc.) Is it appropriate to submit any additional videos o…" at bounding box center [569, 140] width 487 height 52
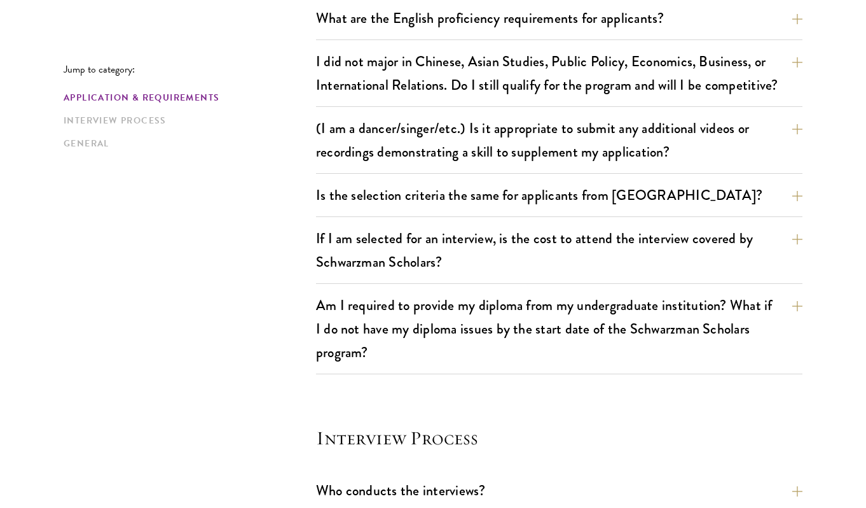
click at [247, 276] on div "Jump to category: Application & Requirements Interview Process General Applicat…" at bounding box center [433, 303] width 739 height 2014
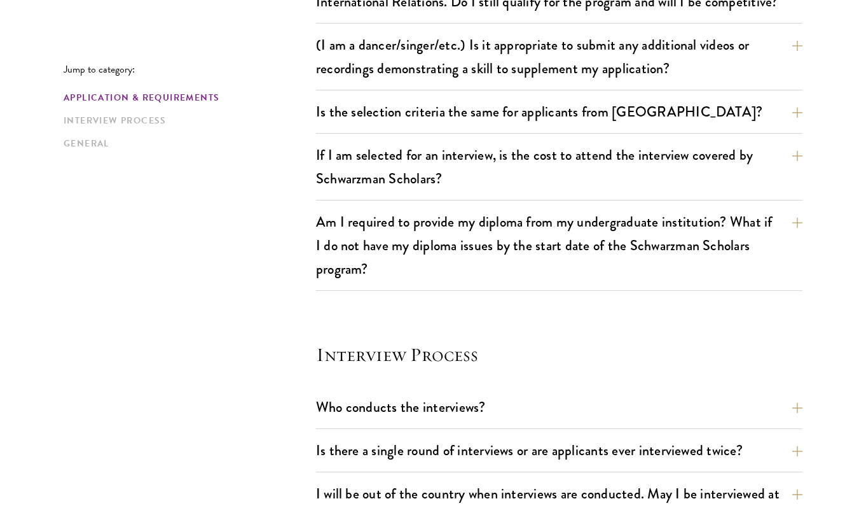
scroll to position [1164, 0]
click at [363, 192] on button "If I am selected for an interview, is the cost to attend the interview covered …" at bounding box center [569, 166] width 487 height 52
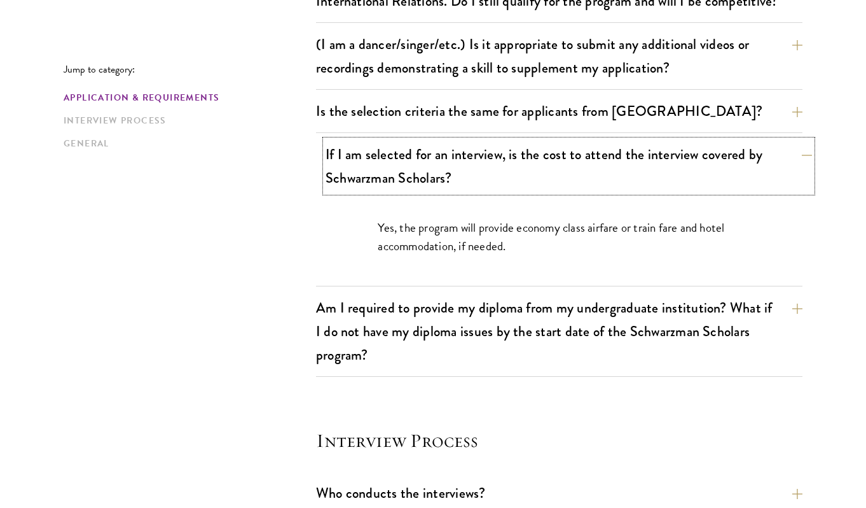
click at [372, 192] on button "If I am selected for an interview, is the cost to attend the interview covered …" at bounding box center [569, 166] width 487 height 52
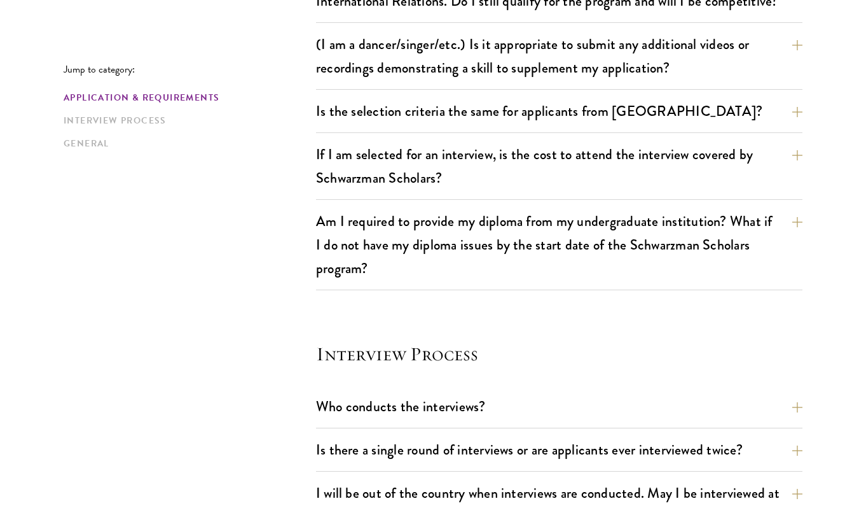
click at [231, 302] on div "Jump to category: Application & Requirements Interview Process General Applicat…" at bounding box center [433, 219] width 739 height 2014
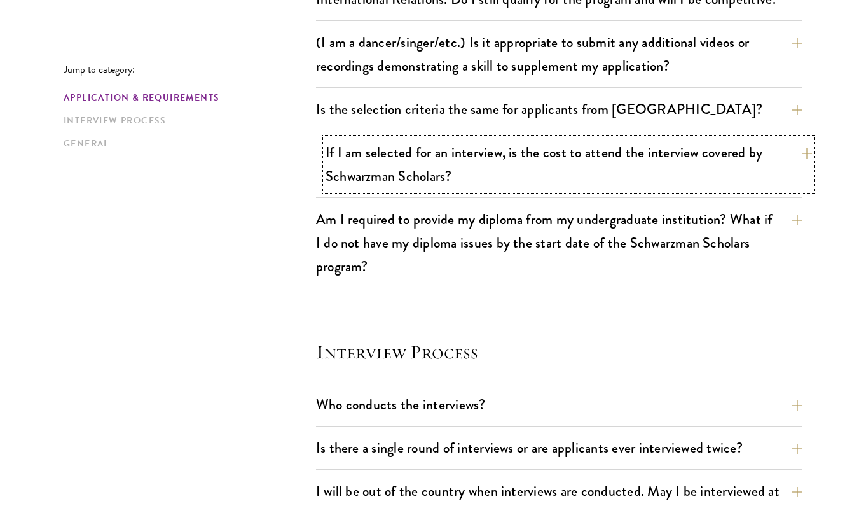
scroll to position [1167, 0]
click at [337, 190] on button "If I am selected for an interview, is the cost to attend the interview covered …" at bounding box center [569, 163] width 487 height 52
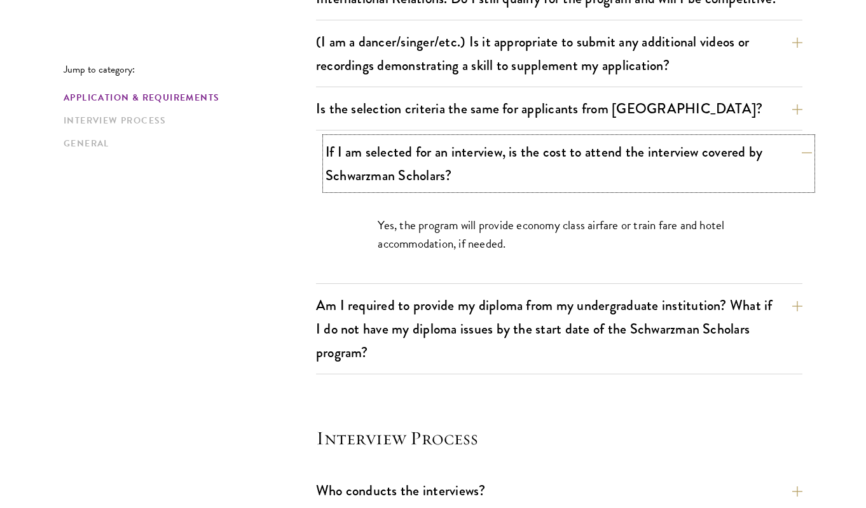
drag, startPoint x: 393, startPoint y: 278, endPoint x: 350, endPoint y: 286, distance: 43.9
click at [393, 190] on button "If I am selected for an interview, is the cost to attend the interview covered …" at bounding box center [569, 163] width 487 height 52
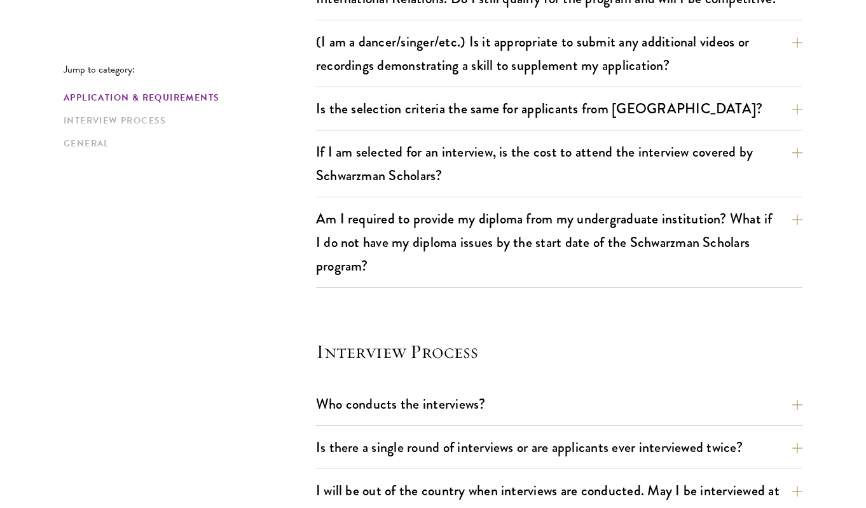
click at [259, 314] on div "Jump to category: Application & Requirements Interview Process General Applicat…" at bounding box center [433, 217] width 739 height 2014
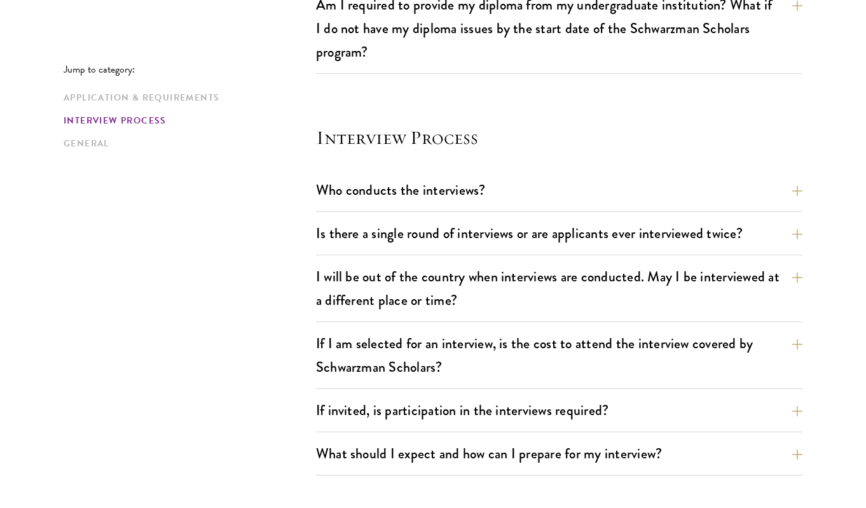
scroll to position [1380, 0]
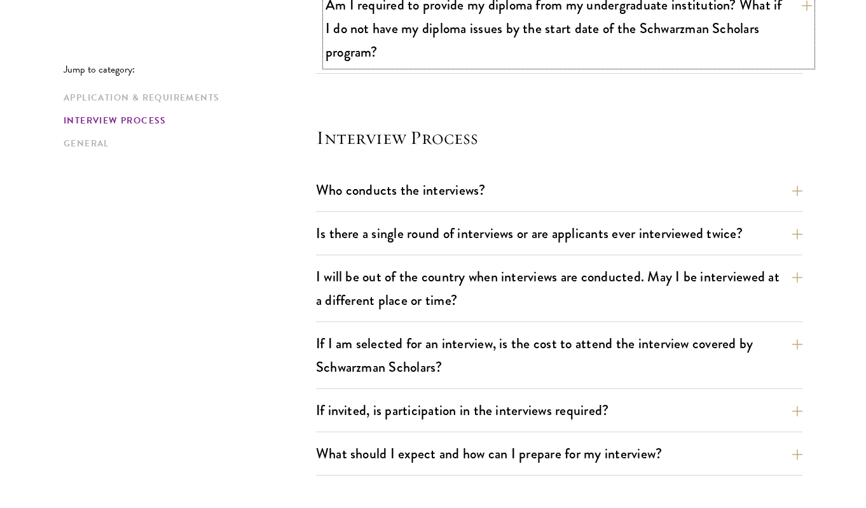
click at [398, 66] on button "Am I required to provide my diploma from my undergraduate institution? What if …" at bounding box center [569, 28] width 487 height 76
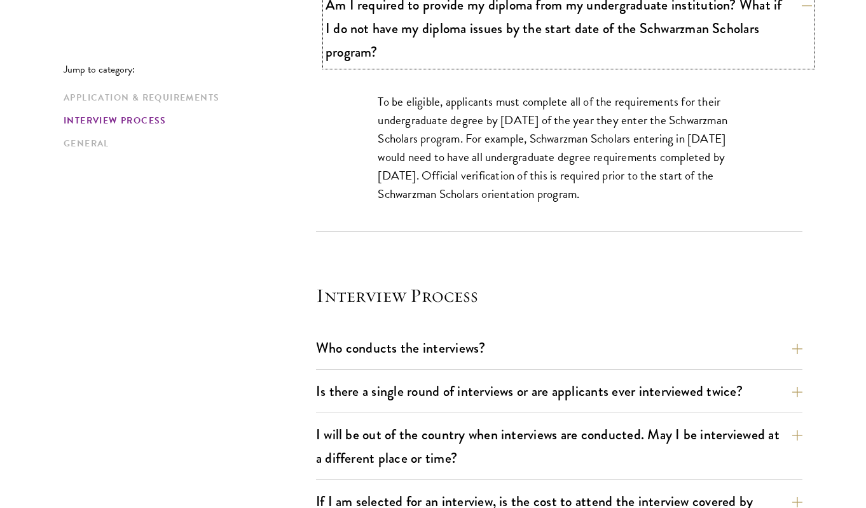
click at [398, 66] on button "Am I required to provide my diploma from my undergraduate institution? What if …" at bounding box center [569, 28] width 487 height 76
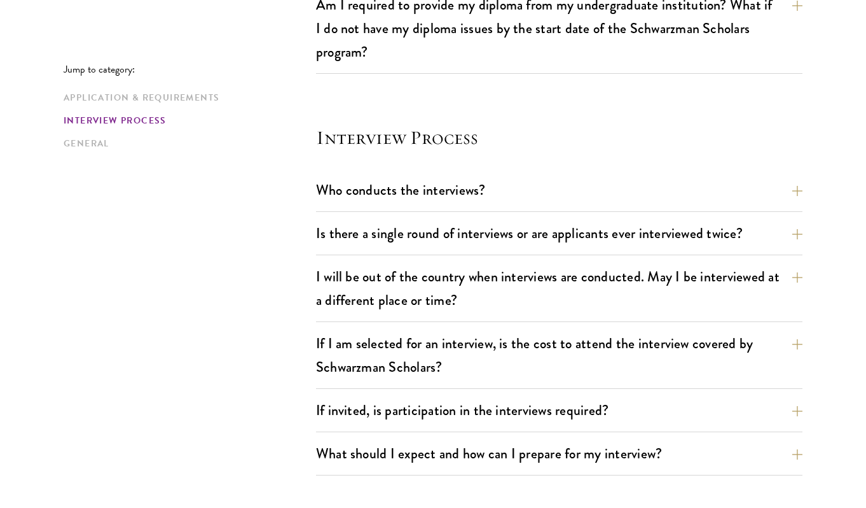
click at [204, 217] on div "Jump to category: Application & Requirements Interview Process General Applicat…" at bounding box center [433, 3] width 739 height 2014
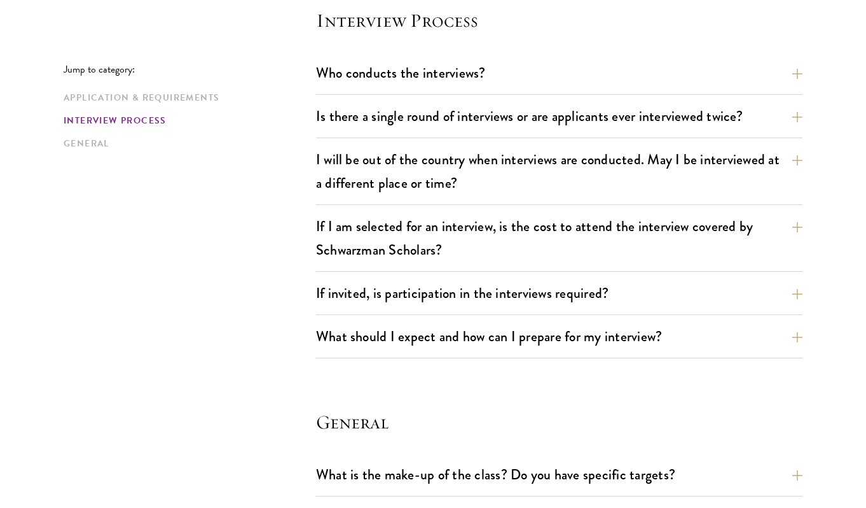
scroll to position [1510, 0]
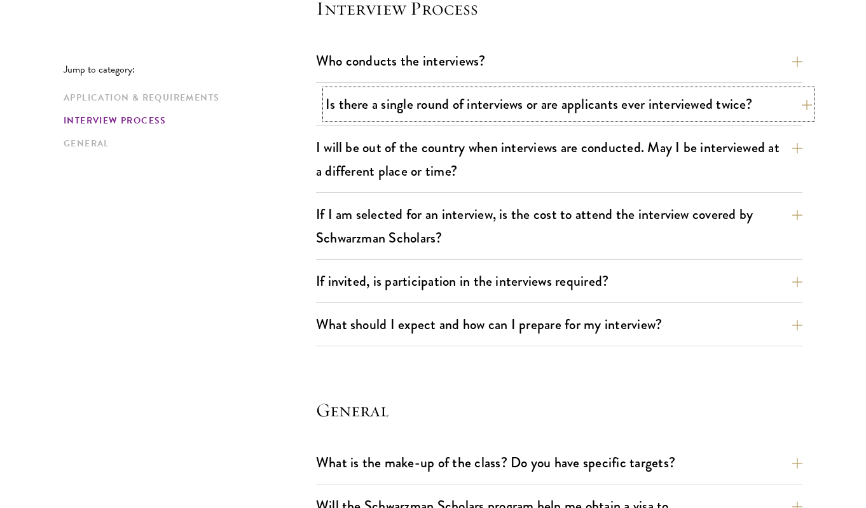
click at [358, 118] on button "Is there a single round of interviews or are applicants ever interviewed twice?" at bounding box center [569, 104] width 487 height 29
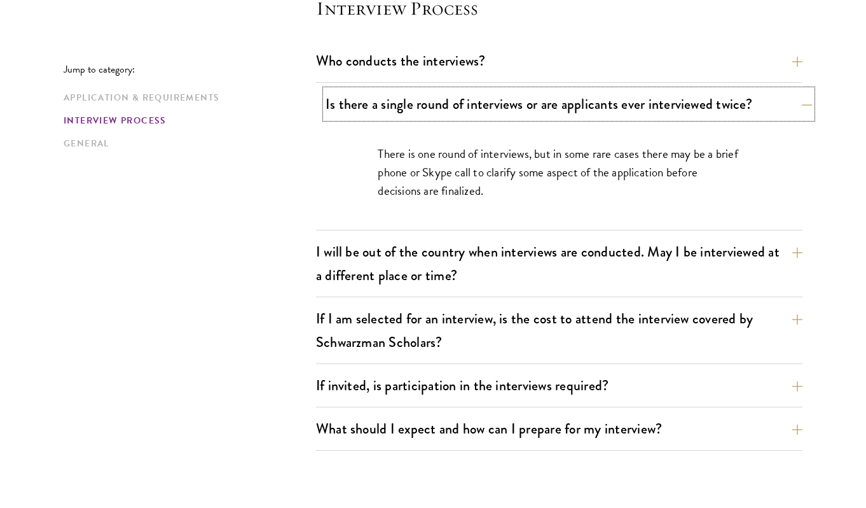
click at [359, 118] on button "Is there a single round of interviews or are applicants ever interviewed twice?" at bounding box center [569, 104] width 487 height 29
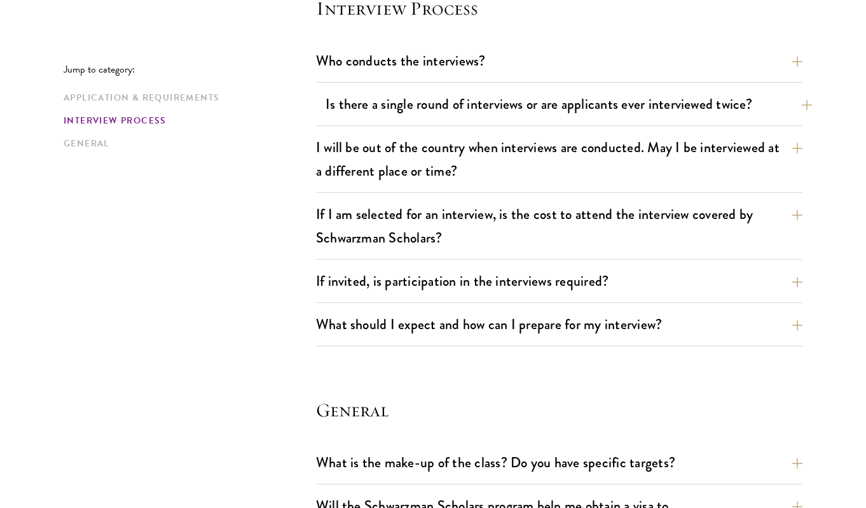
drag, startPoint x: 193, startPoint y: 252, endPoint x: 345, endPoint y: 191, distance: 163.9
click at [379, 75] on button "Who conducts the interviews?" at bounding box center [569, 60] width 487 height 29
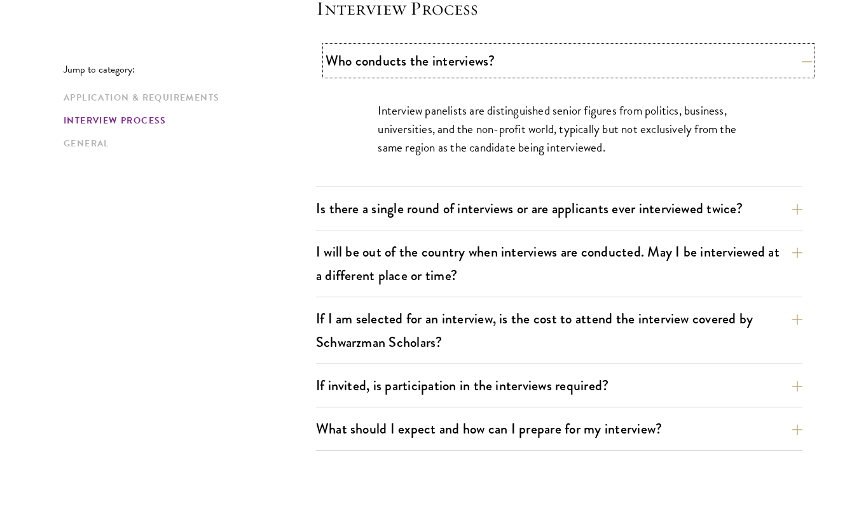
click at [379, 75] on button "Who conducts the interviews?" at bounding box center [569, 60] width 487 height 29
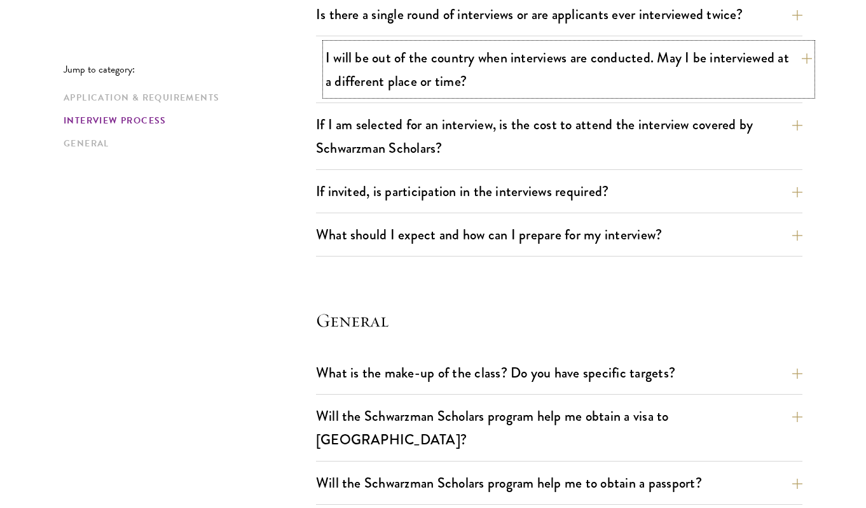
click at [361, 95] on button "I will be out of the country when interviews are conducted. May I be interviewe…" at bounding box center [569, 69] width 487 height 52
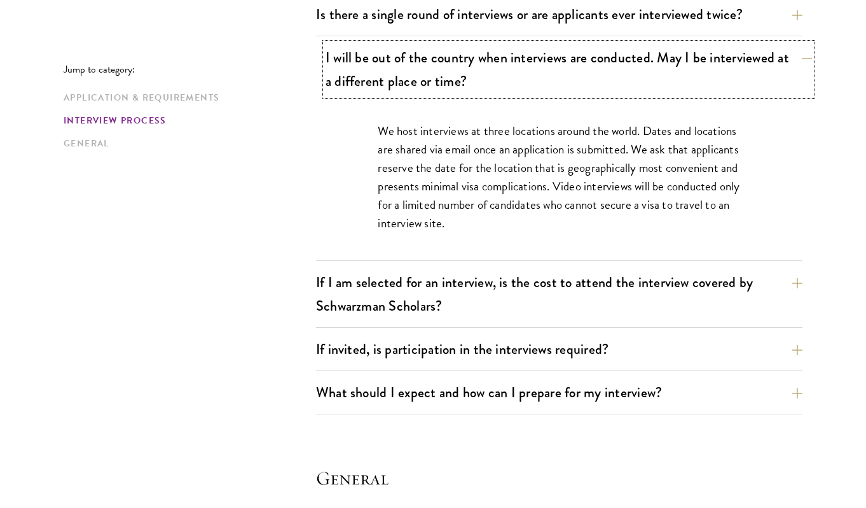
click at [368, 95] on button "I will be out of the country when interviews are conducted. May I be interviewe…" at bounding box center [569, 69] width 487 height 52
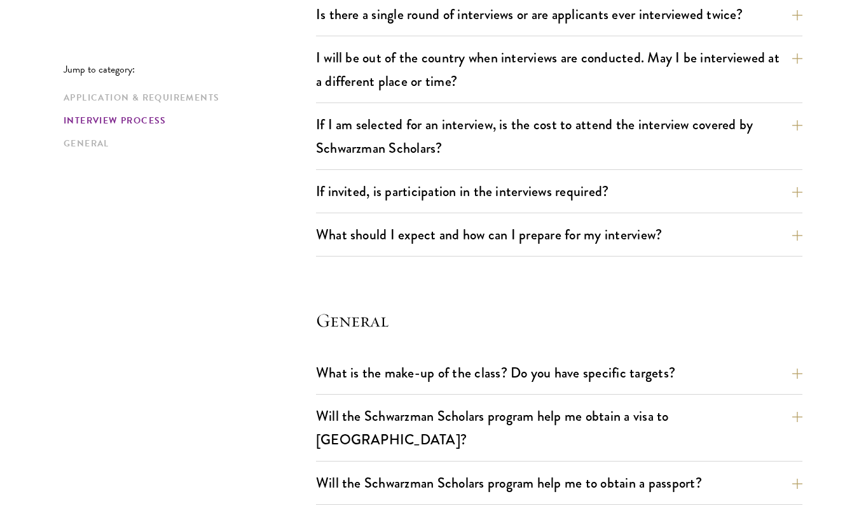
drag, startPoint x: 235, startPoint y: 267, endPoint x: 251, endPoint y: 259, distance: 17.6
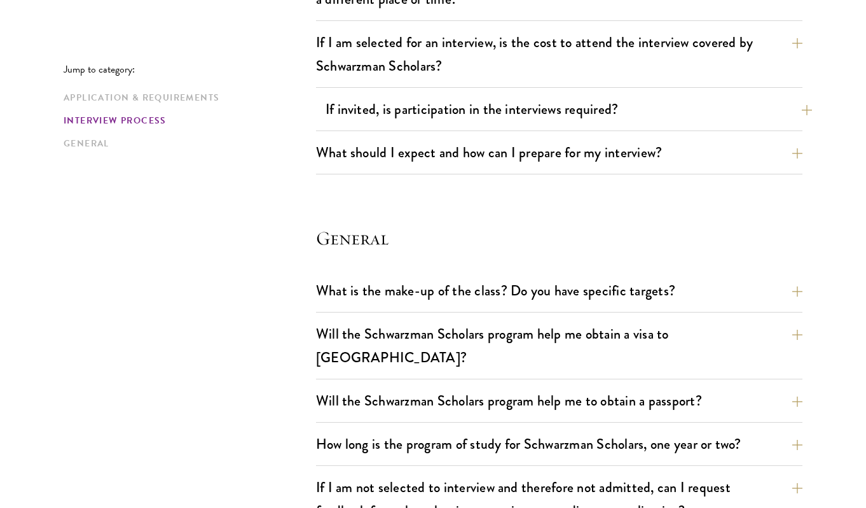
scroll to position [1685, 0]
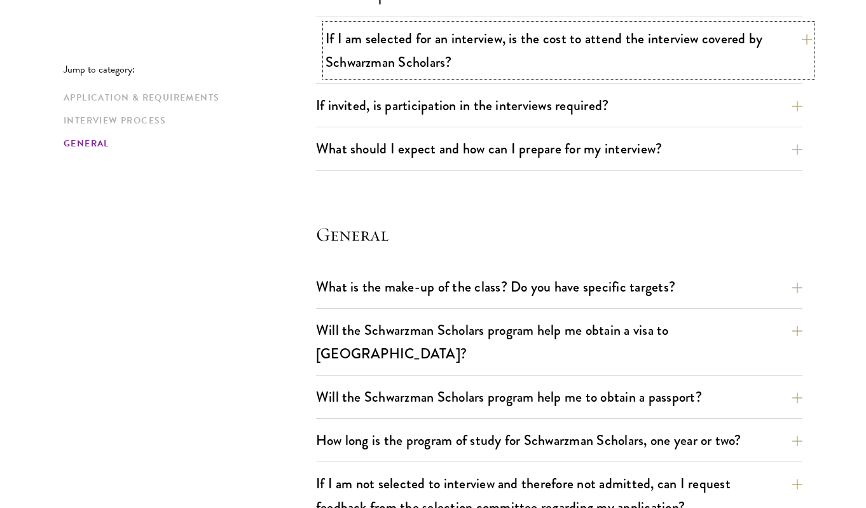
click at [364, 76] on button "If I am selected for an interview, is the cost to attend the interview covered …" at bounding box center [569, 50] width 487 height 52
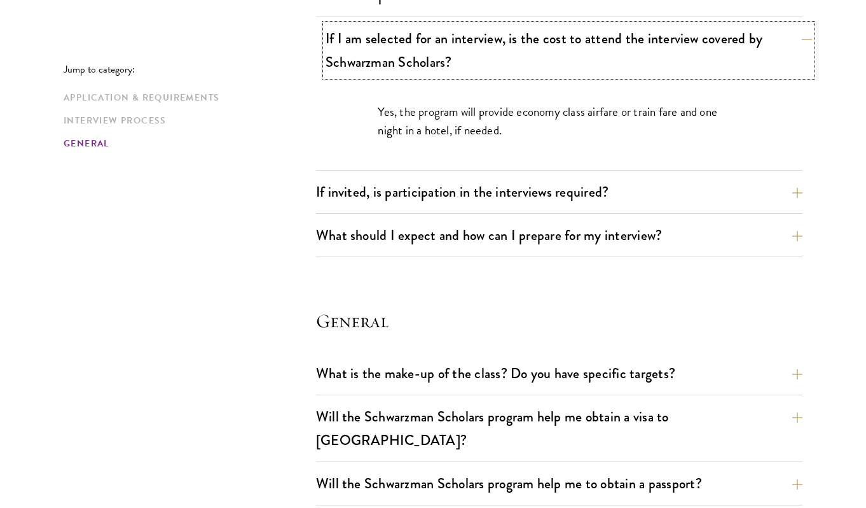
click at [365, 76] on button "If I am selected for an interview, is the cost to attend the interview covered …" at bounding box center [569, 50] width 487 height 52
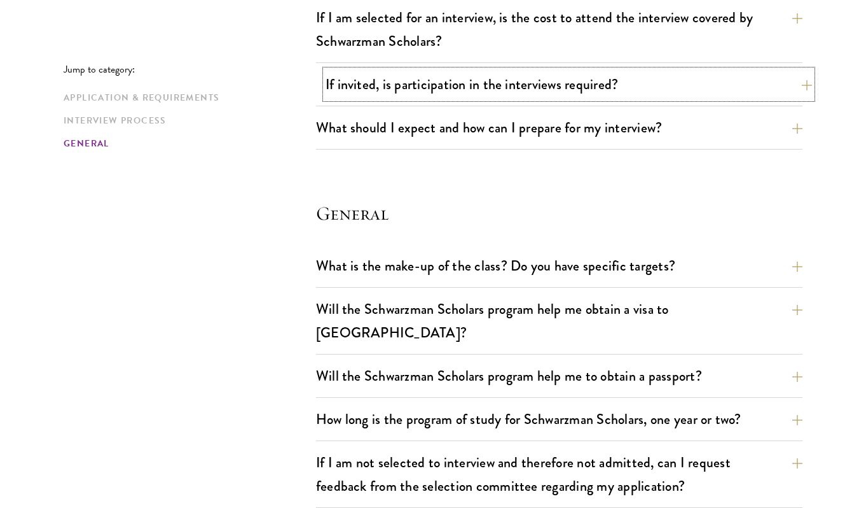
click at [351, 99] on button "If invited, is participation in the interviews required?" at bounding box center [569, 84] width 487 height 29
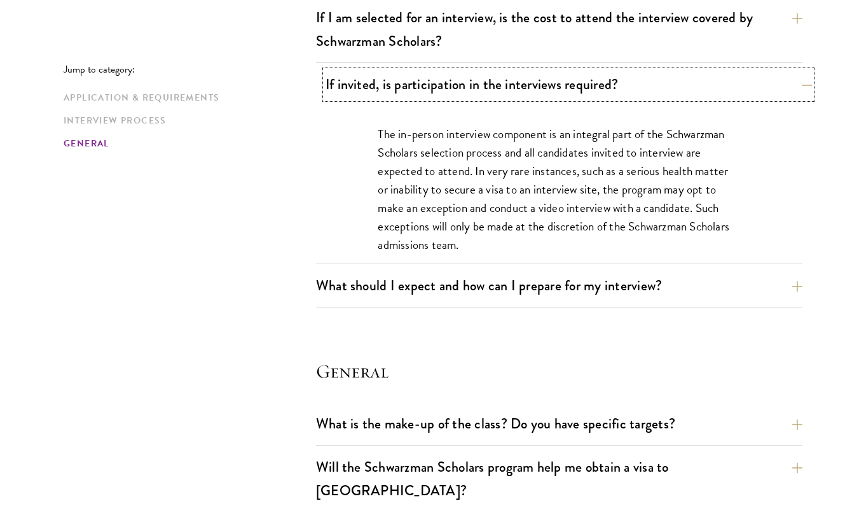
click at [354, 99] on button "If invited, is participation in the interviews required?" at bounding box center [569, 84] width 487 height 29
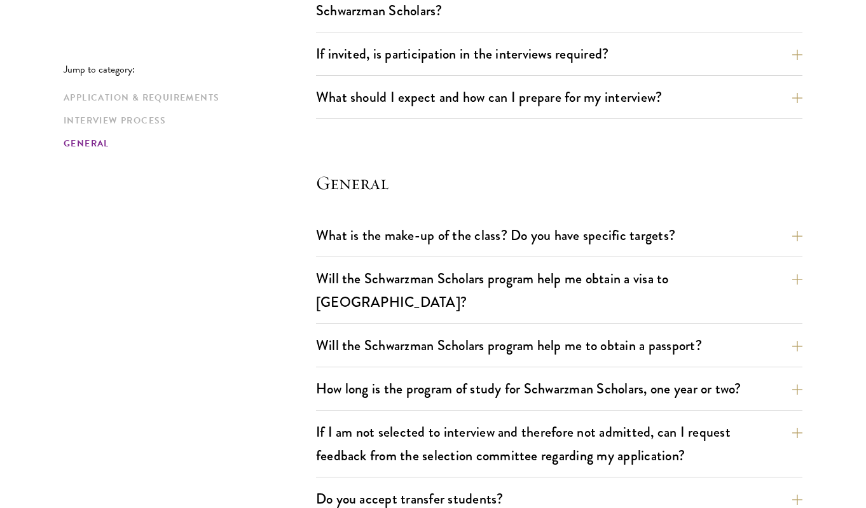
scroll to position [1798, 0]
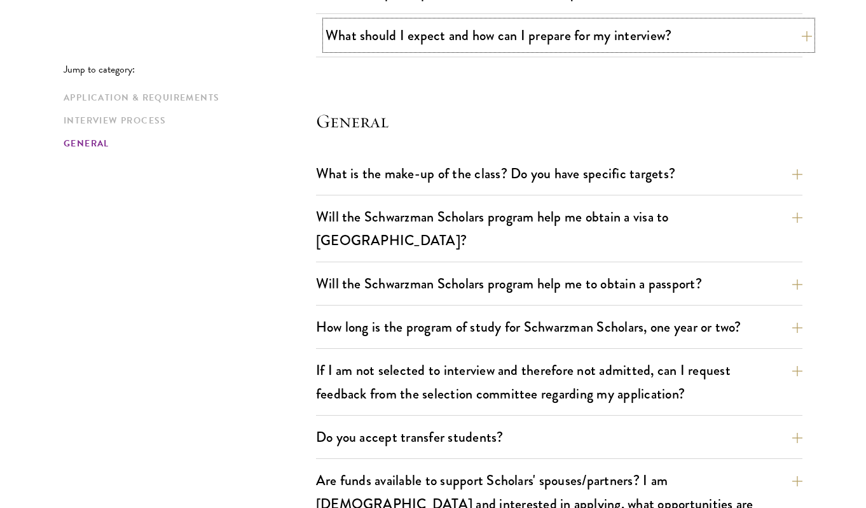
click at [369, 50] on button "What should I expect and how can I prepare for my interview?" at bounding box center [569, 35] width 487 height 29
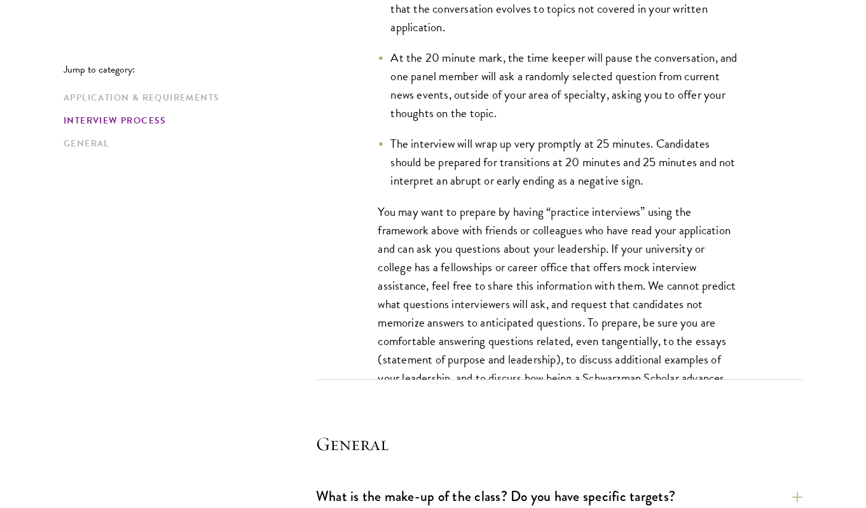
scroll to position [2299, 0]
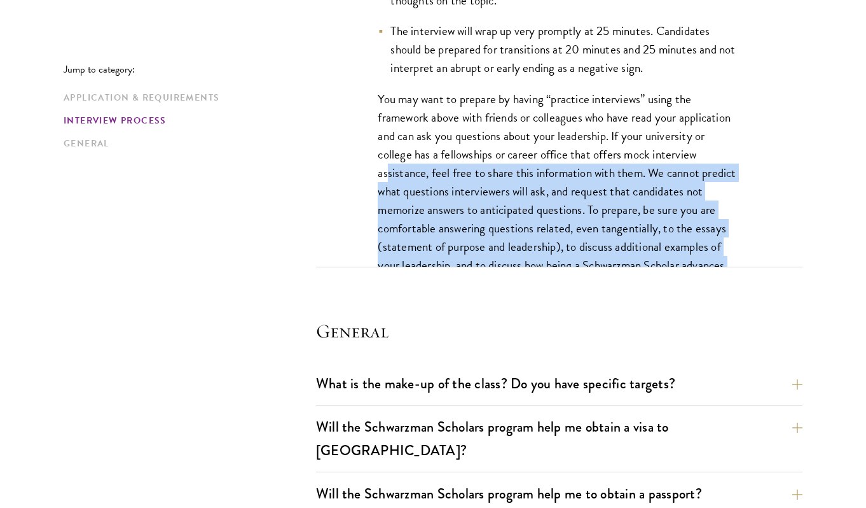
drag, startPoint x: 629, startPoint y: 346, endPoint x: 587, endPoint y: 219, distance: 133.2
click at [587, 223] on p "You may want to prepare by having “practice interviews” using the framework abo…" at bounding box center [559, 201] width 363 height 222
click at [573, 270] on p "You may want to prepare by having “practice interviews” using the framework abo…" at bounding box center [559, 201] width 363 height 222
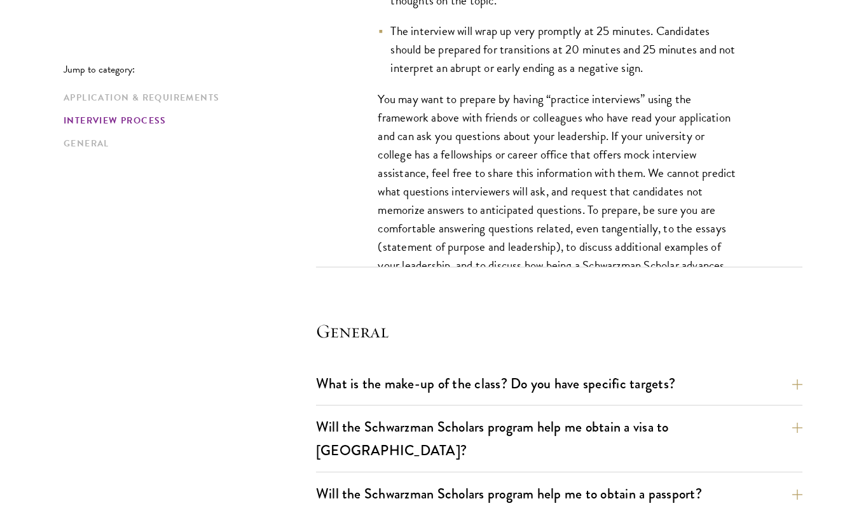
click at [573, 272] on p "You may want to prepare by having “practice interviews” using the framework abo…" at bounding box center [559, 201] width 363 height 222
click at [571, 275] on p "You may want to prepare by having “practice interviews” using the framework abo…" at bounding box center [559, 201] width 363 height 222
click at [522, 296] on p "You may want to prepare by having “practice interviews” using the framework abo…" at bounding box center [559, 201] width 363 height 222
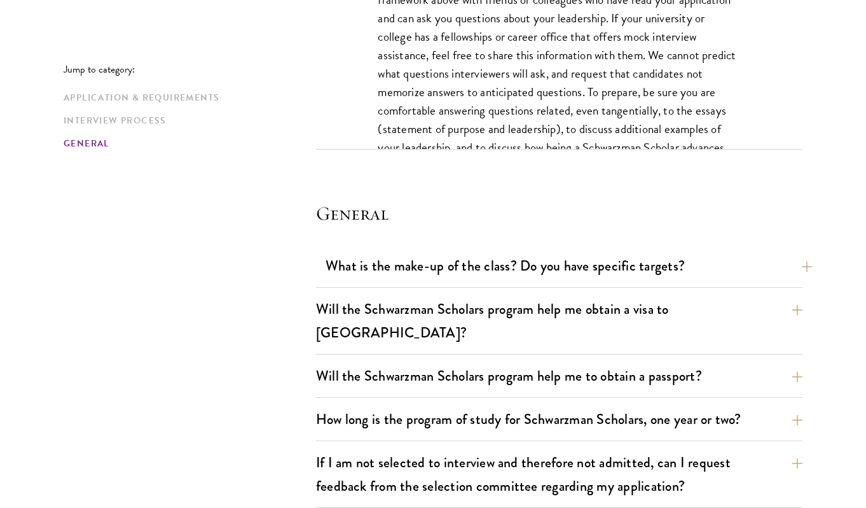
scroll to position [2417, 0]
click at [402, 287] on div "What is the make-up of the class? Do you have specific targets? The only firm t…" at bounding box center [559, 269] width 487 height 36
click at [399, 279] on button "What is the make-up of the class? Do you have specific targets?" at bounding box center [569, 265] width 487 height 29
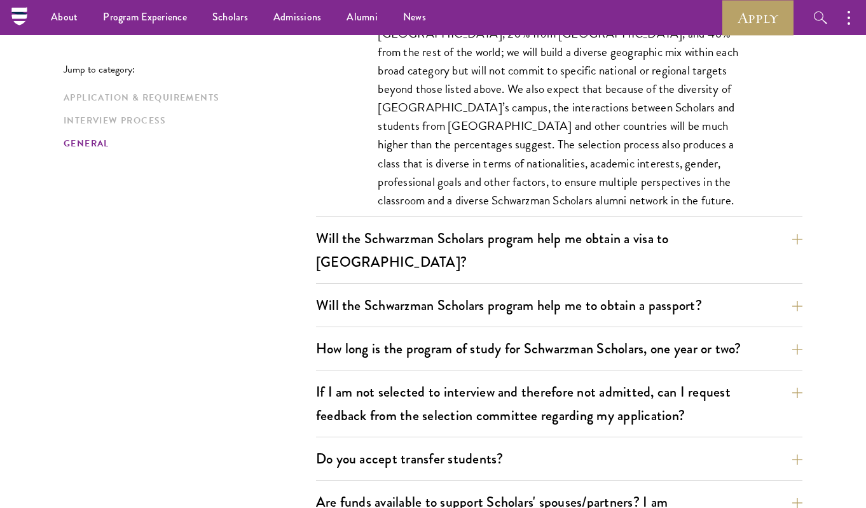
scroll to position [1982, 0]
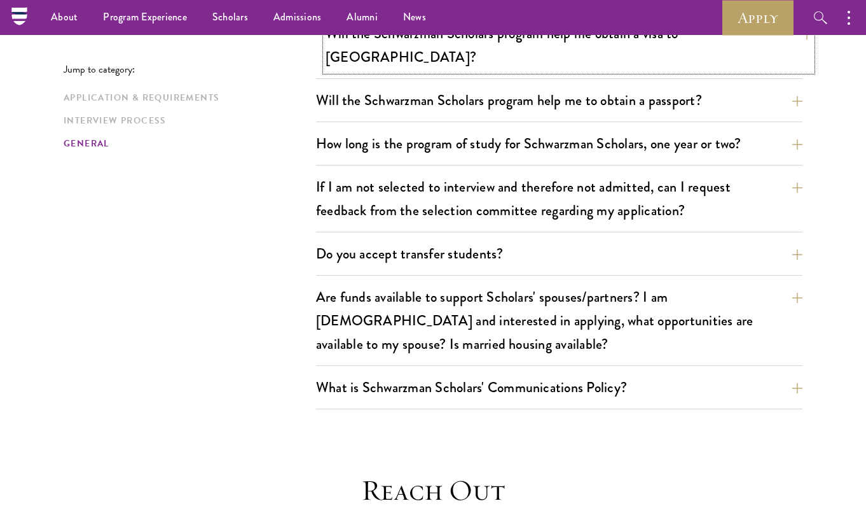
click at [373, 71] on button "Will the Schwarzman Scholars program help me obtain a visa to [GEOGRAPHIC_DATA]?" at bounding box center [569, 45] width 487 height 52
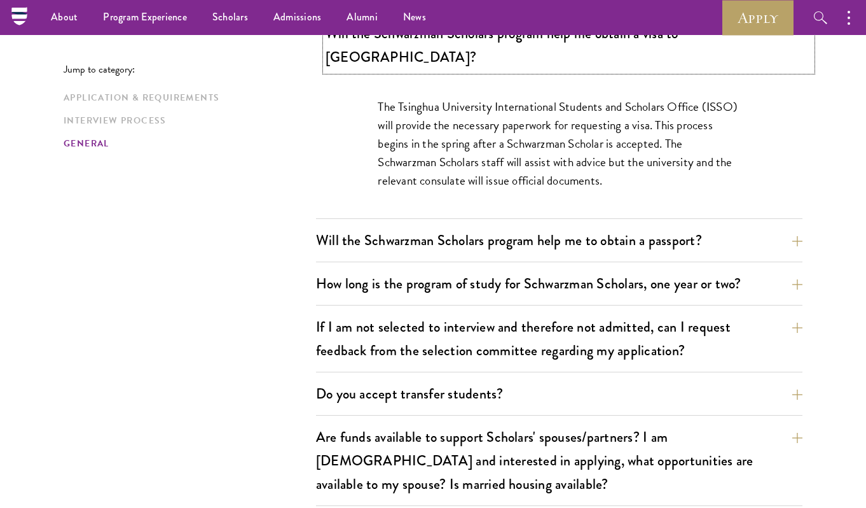
click at [419, 71] on button "Will the Schwarzman Scholars program help me obtain a visa to [GEOGRAPHIC_DATA]?" at bounding box center [569, 45] width 487 height 52
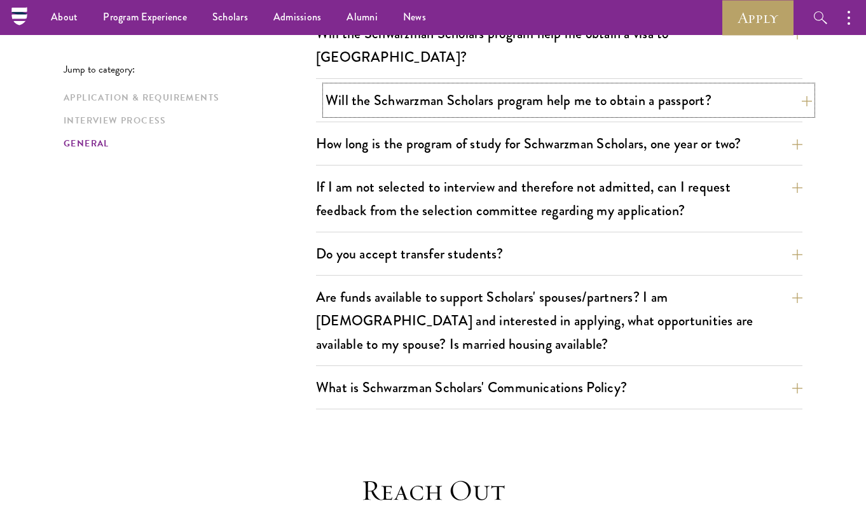
click at [380, 115] on button "Will the Schwarzman Scholars program help me to obtain a passport?" at bounding box center [569, 100] width 487 height 29
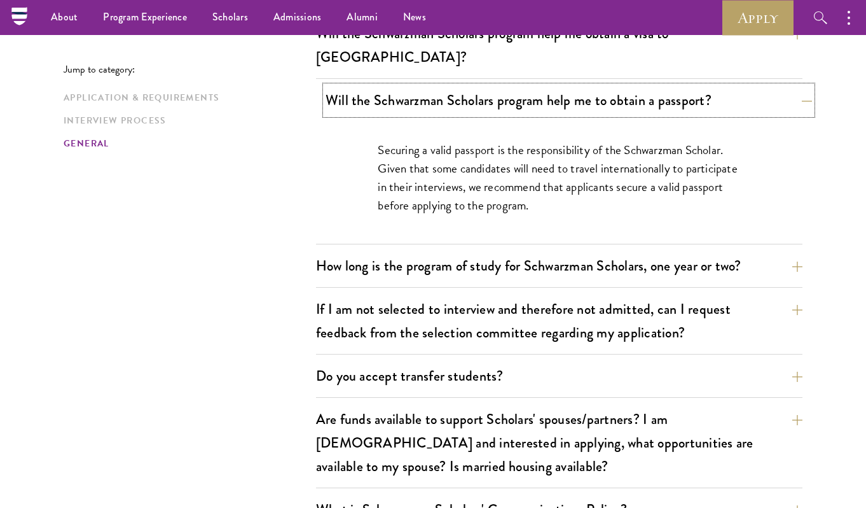
click at [390, 115] on button "Will the Schwarzman Scholars program help me to obtain a passport?" at bounding box center [569, 100] width 487 height 29
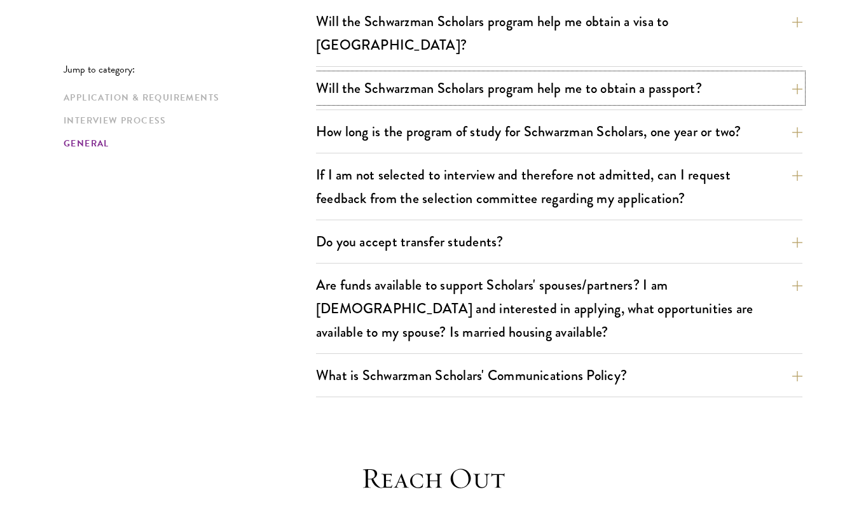
scroll to position [1994, 0]
click at [384, 225] on div "What is the make-up of the class? Do you have specific targets? The only firm t…" at bounding box center [559, 179] width 487 height 433
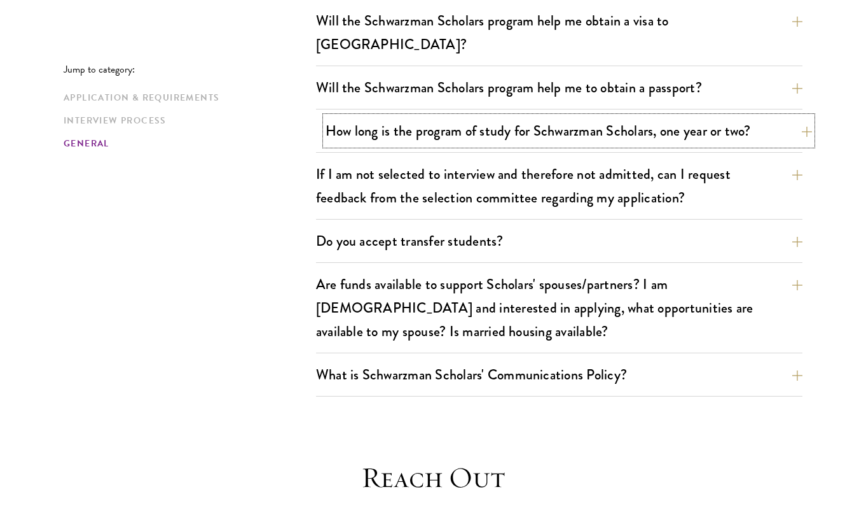
click at [387, 145] on button "How long is the program of study for Schwarzman Scholars, one year or two?" at bounding box center [569, 130] width 487 height 29
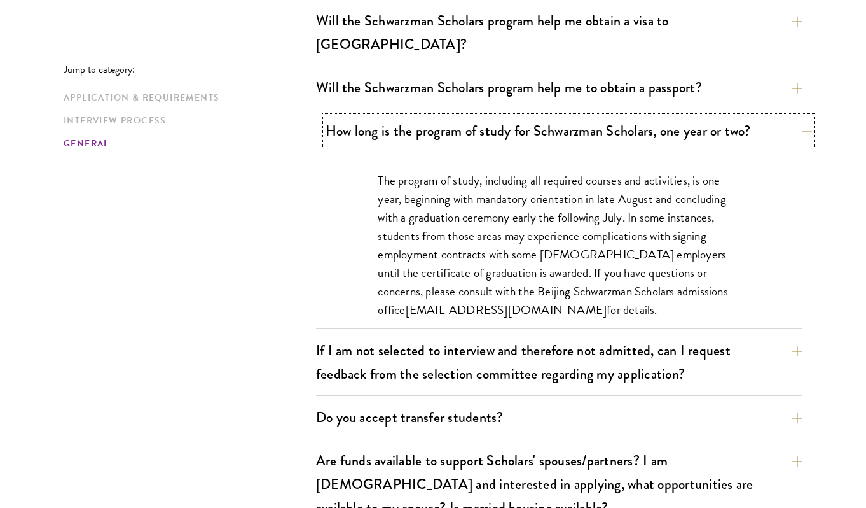
click at [344, 145] on button "How long is the program of study for Schwarzman Scholars, one year or two?" at bounding box center [569, 130] width 487 height 29
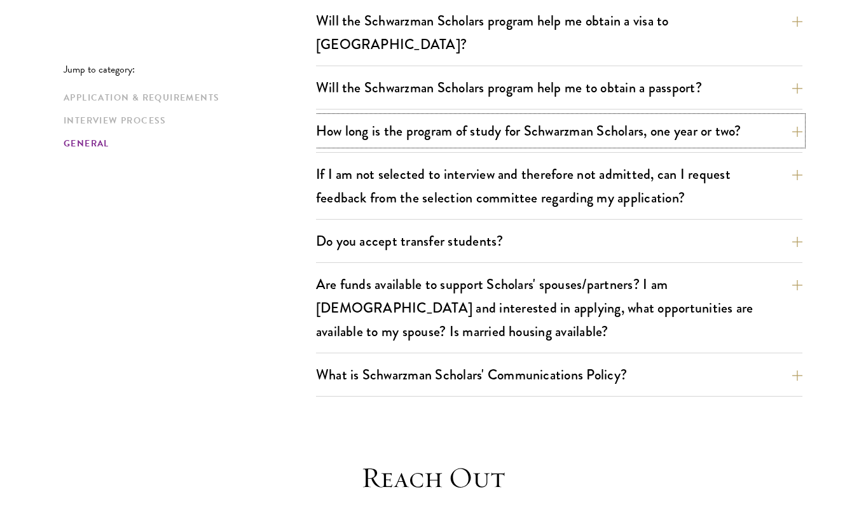
scroll to position [2019, 0]
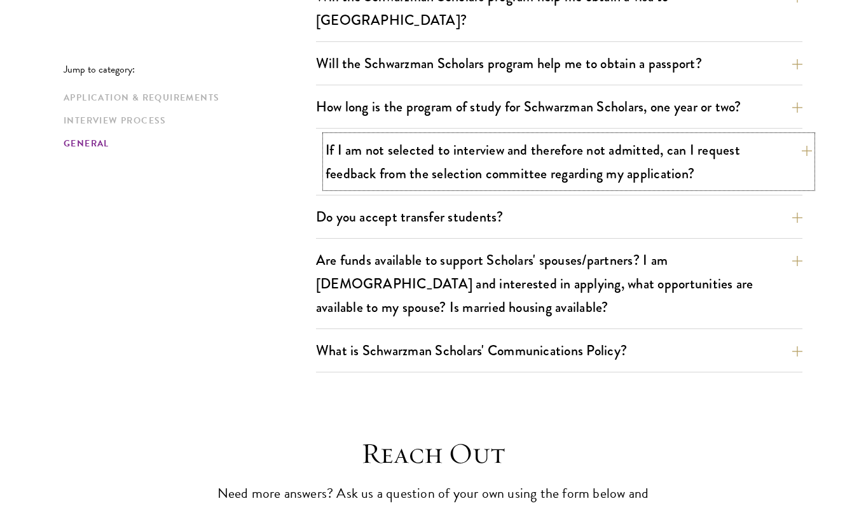
click at [407, 188] on button "If I am not selected to interview and therefore not admitted, can I request fee…" at bounding box center [569, 162] width 487 height 52
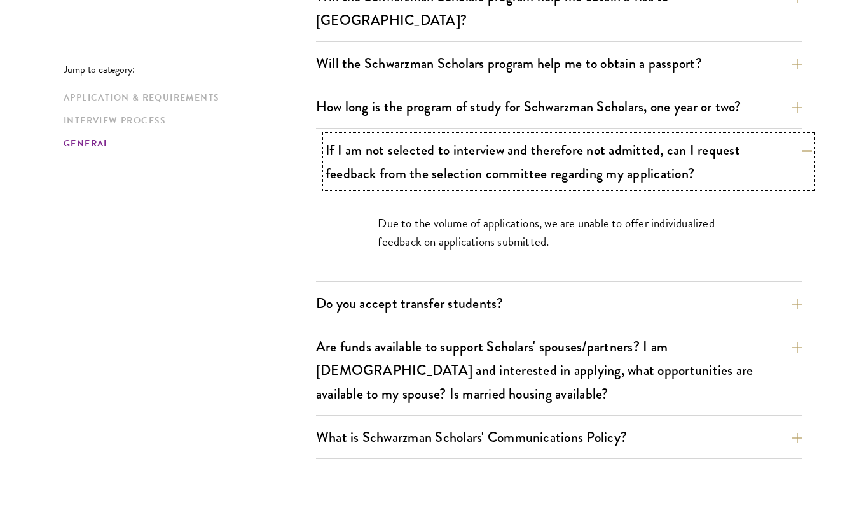
click at [408, 188] on button "If I am not selected to interview and therefore not admitted, can I request fee…" at bounding box center [569, 162] width 487 height 52
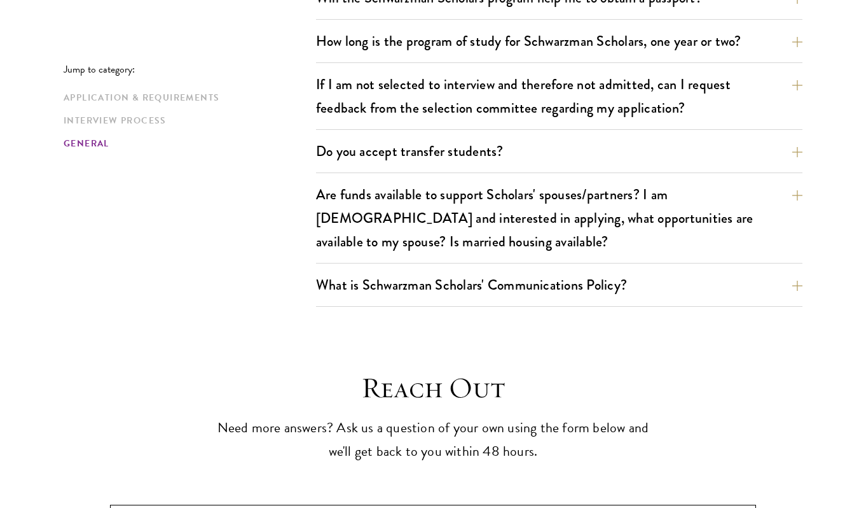
scroll to position [2211, 0]
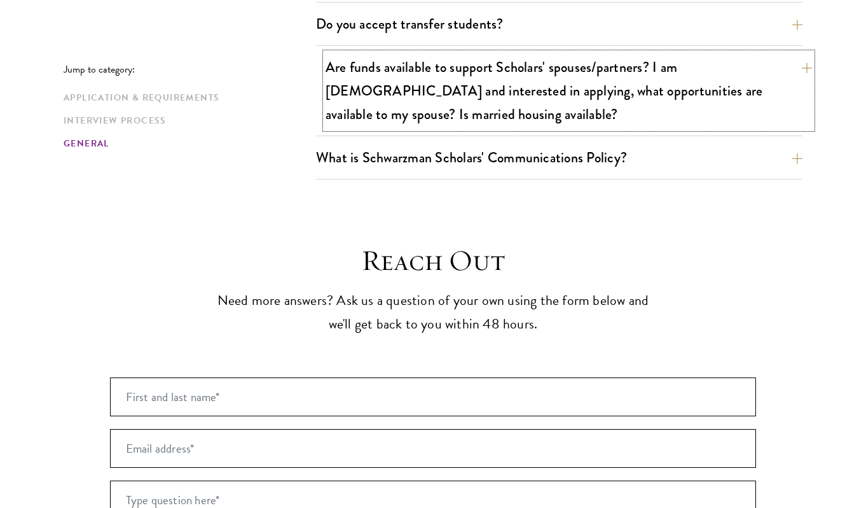
click at [426, 129] on button "Are funds available to support Scholars' spouses/partners? I am [DEMOGRAPHIC_DA…" at bounding box center [569, 91] width 487 height 76
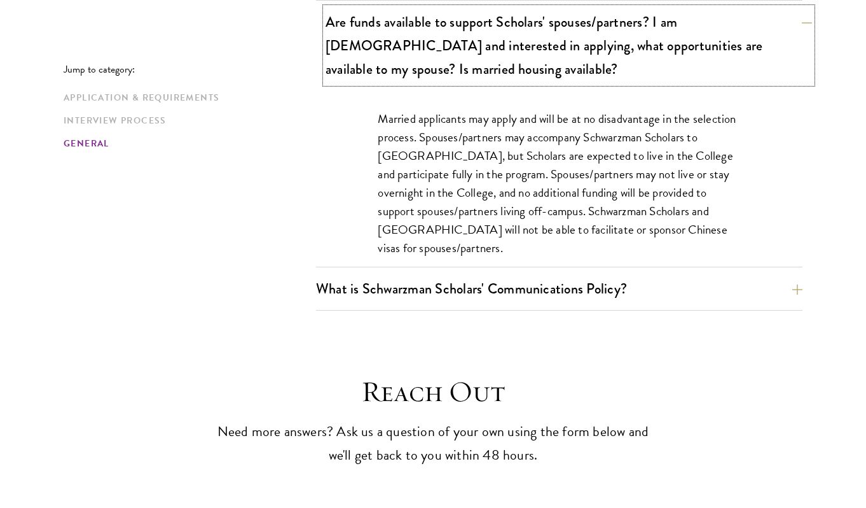
scroll to position [2314, 0]
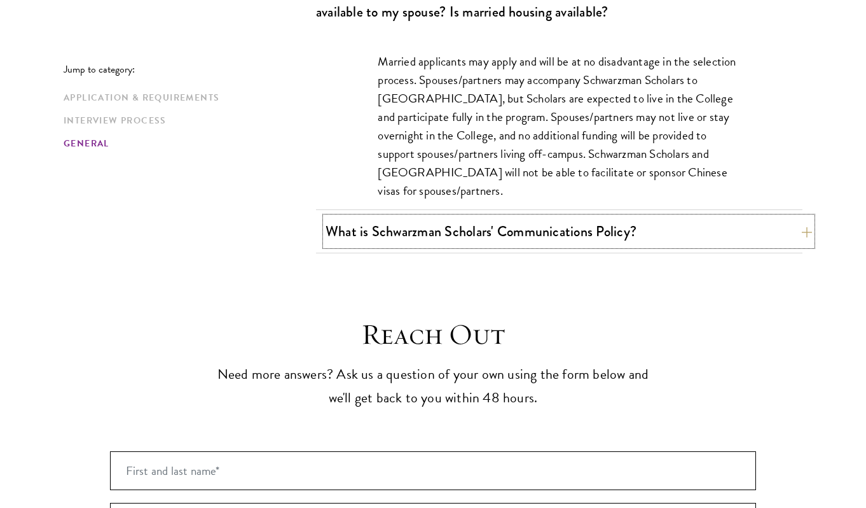
click at [415, 246] on button "What is Schwarzman Scholars' Communications Policy?" at bounding box center [569, 231] width 487 height 29
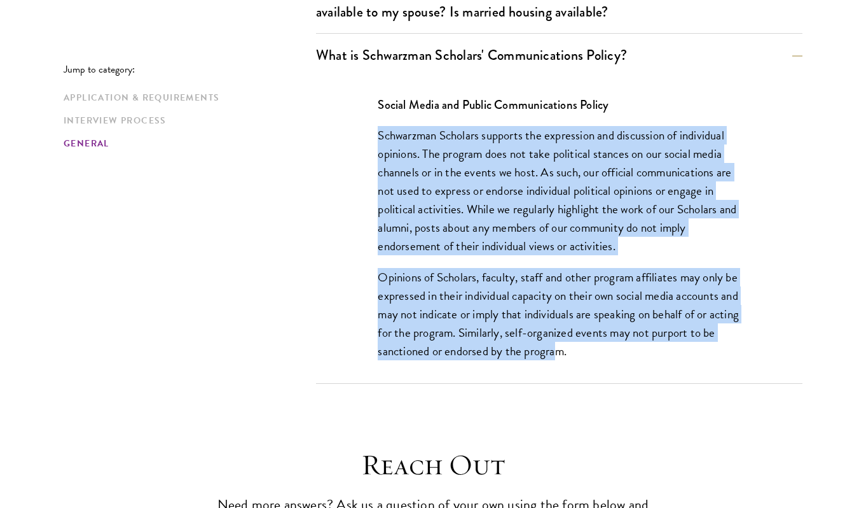
drag, startPoint x: 382, startPoint y: 229, endPoint x: 520, endPoint y: 469, distance: 277.0
click at [517, 392] on div "Social Media and Public Communications Policy Schwarzman Scholars supports the …" at bounding box center [559, 234] width 439 height 316
click at [548, 360] on p "Opinions of Scholars, faculty, staff and other program affiliates may only be e…" at bounding box center [559, 314] width 363 height 92
drag, startPoint x: 554, startPoint y: 455, endPoint x: 501, endPoint y: 256, distance: 206.0
click at [501, 256] on div "Social Media and Public Communications Policy Schwarzman Scholars supports the …" at bounding box center [559, 234] width 439 height 316
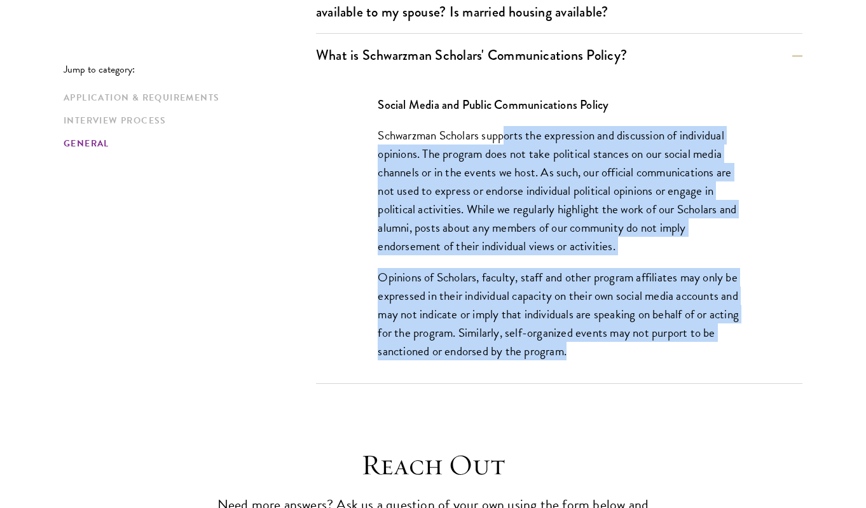
click at [501, 255] on p "Schwarzman Scholars supports the expression and discussion of individual opinio…" at bounding box center [559, 190] width 363 height 129
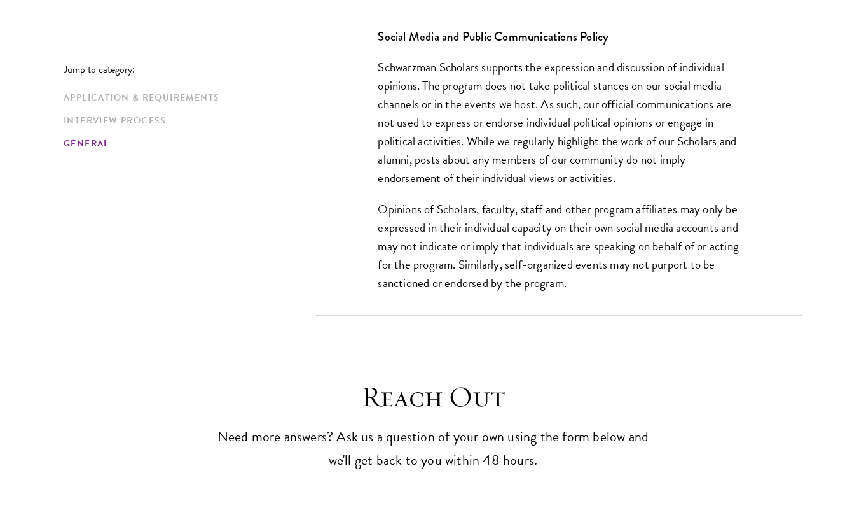
scroll to position [2417, 0]
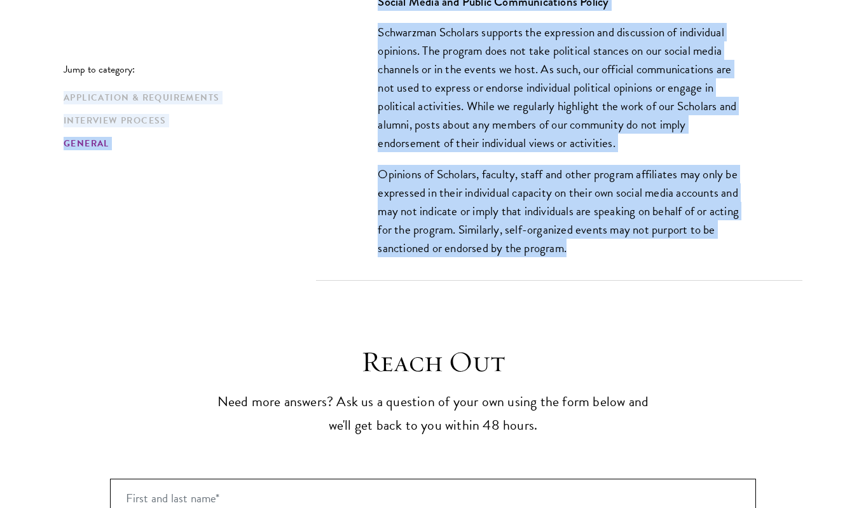
drag, startPoint x: 540, startPoint y: 347, endPoint x: 286, endPoint y: 77, distance: 370.4
click at [427, 152] on p "Schwarzman Scholars supports the expression and discussion of individual opinio…" at bounding box center [559, 87] width 363 height 129
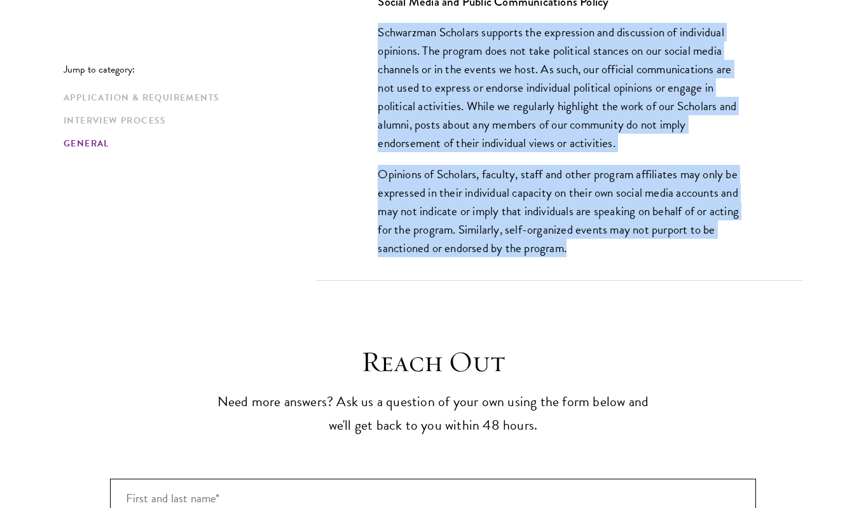
drag, startPoint x: 387, startPoint y: 130, endPoint x: 564, endPoint y: 351, distance: 282.5
click at [550, 289] on div "Social Media and Public Communications Policy Schwarzman Scholars supports the …" at bounding box center [559, 131] width 439 height 316
click at [566, 257] on p "Opinions of Scholars, faculty, staff and other program affiliates may only be e…" at bounding box center [559, 211] width 363 height 92
drag, startPoint x: 560, startPoint y: 355, endPoint x: 372, endPoint y: 99, distance: 317.6
click at [372, 101] on div "Social Media and Public Communications Policy Schwarzman Scholars supports the …" at bounding box center [559, 131] width 439 height 316
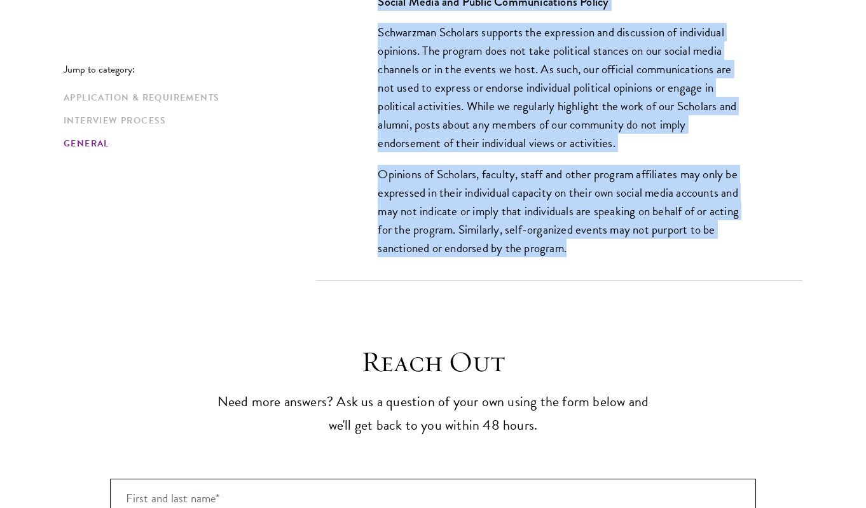
click at [454, 152] on p "Schwarzman Scholars supports the expression and discussion of individual opinio…" at bounding box center [559, 87] width 363 height 129
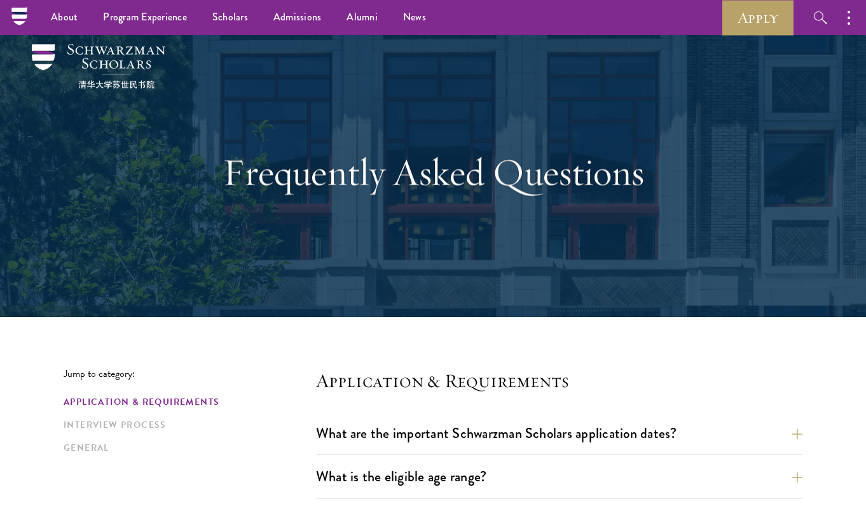
scroll to position [0, 0]
